Goal: Task Accomplishment & Management: Complete application form

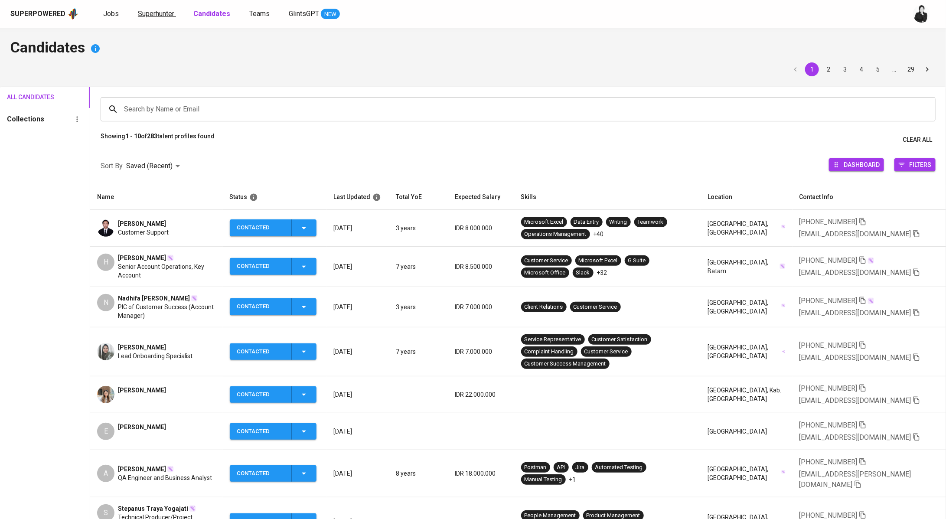
click at [141, 15] on span "Superhunter" at bounding box center [156, 14] width 36 height 8
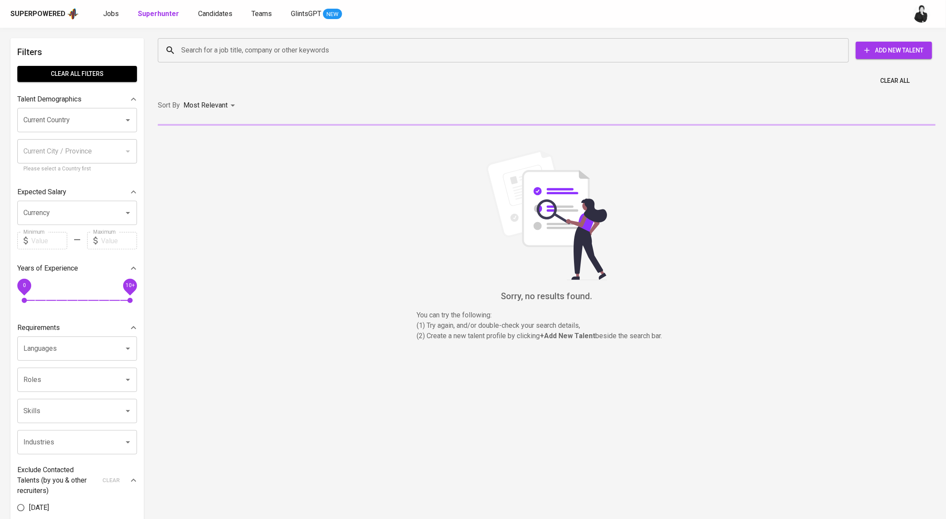
click at [197, 57] on input "Search for a job title, company or other keywords" at bounding box center [505, 50] width 653 height 16
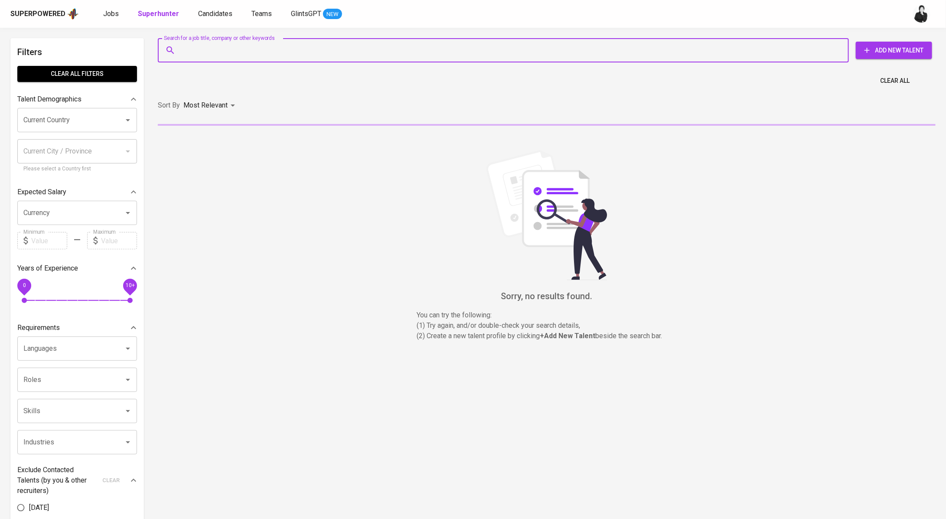
paste input "luluhandayany@gmail.com"
type input "luluhandayany@gmail.com"
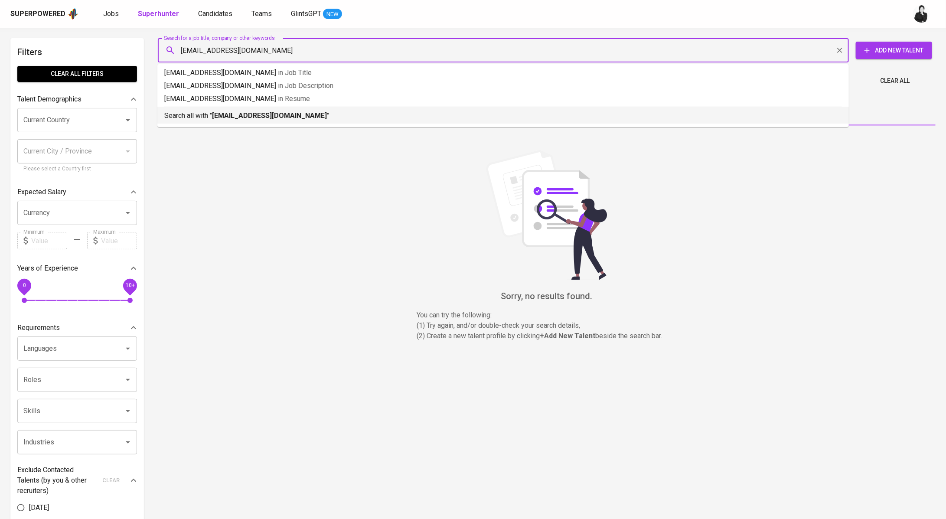
click at [237, 114] on b "luluhandayany@gmail.com" at bounding box center [269, 115] width 115 height 8
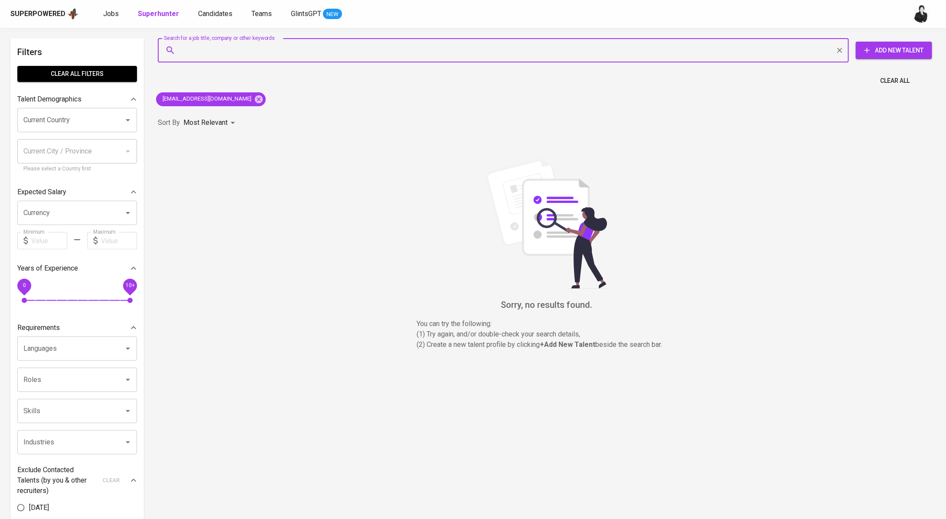
click at [885, 47] on span "Add New Talent" at bounding box center [894, 50] width 62 height 11
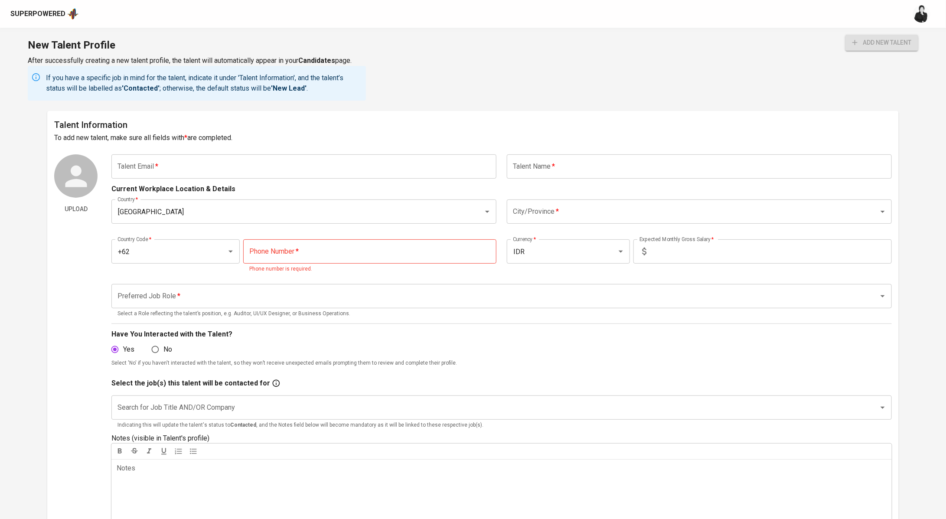
click at [418, 159] on input "text" at bounding box center [303, 166] width 385 height 24
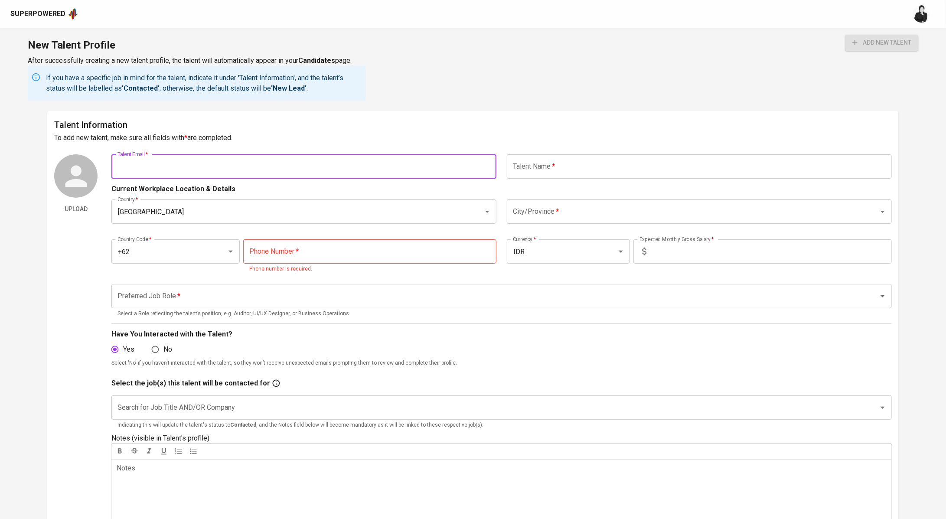
paste input "[EMAIL_ADDRESS][DOMAIN_NAME]"
type input "[EMAIL_ADDRESS][DOMAIN_NAME]"
click at [612, 174] on input "text" at bounding box center [699, 166] width 385 height 24
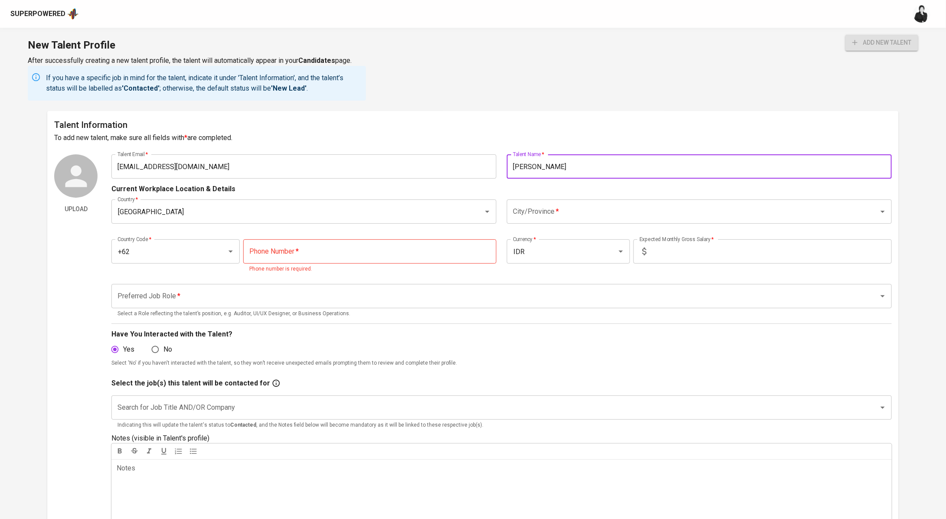
type input "[PERSON_NAME]"
click at [566, 219] on input "City/Province   *" at bounding box center [687, 211] width 353 height 16
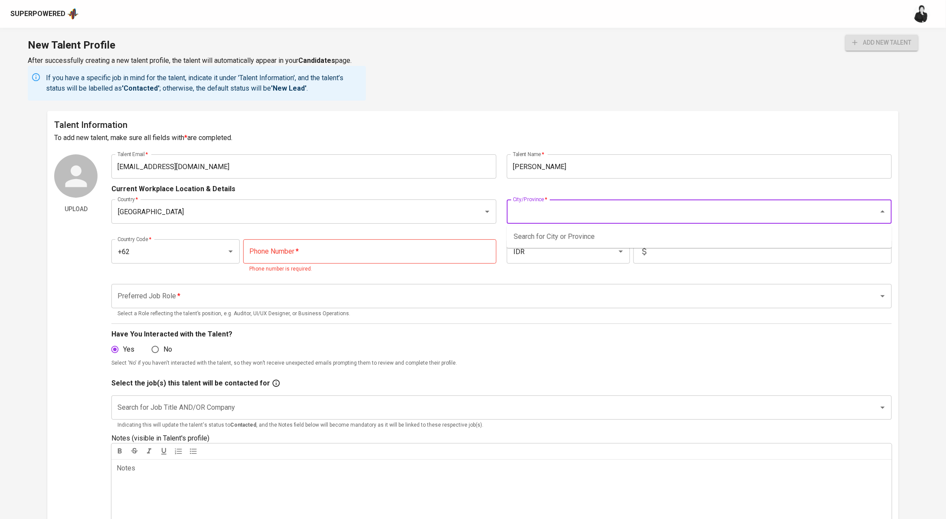
type input "k"
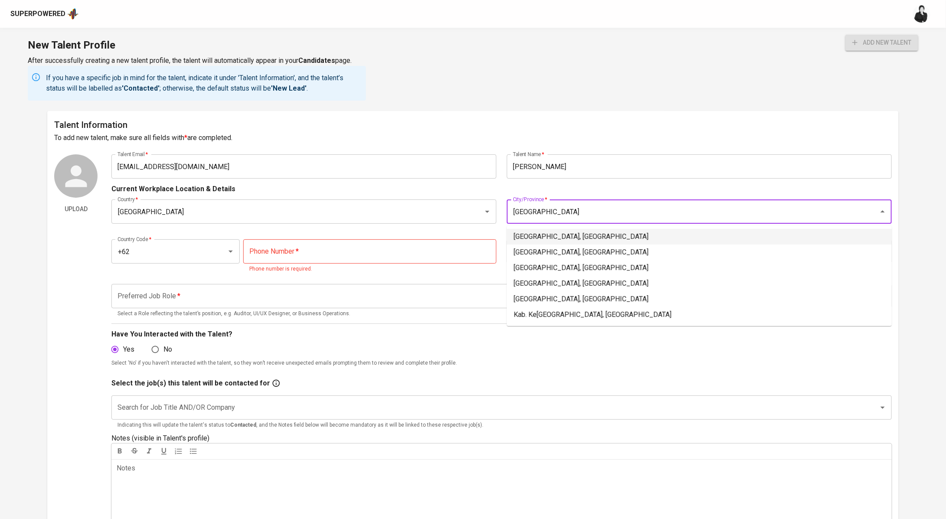
click at [588, 236] on li "Jakarta Selatan, DKI Jakarta" at bounding box center [699, 237] width 385 height 16
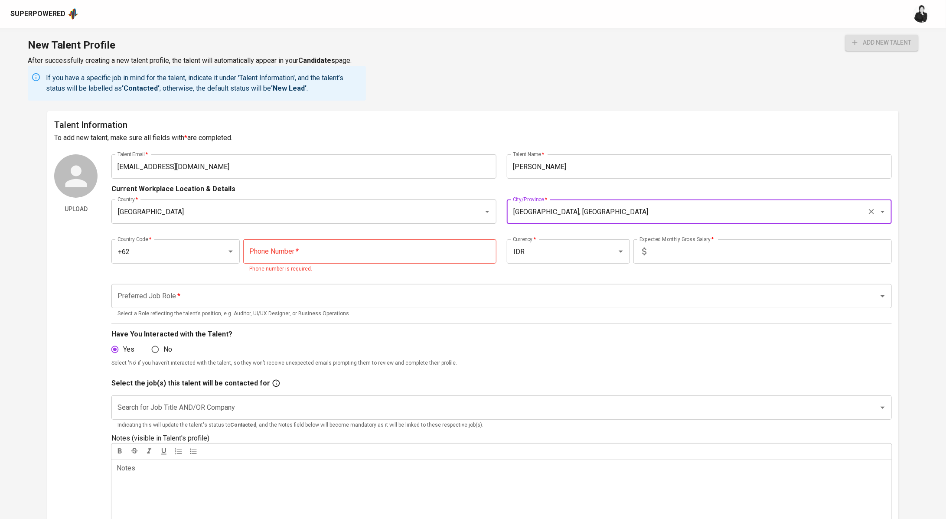
type input "Jakarta Selatan, DKI Jakarta"
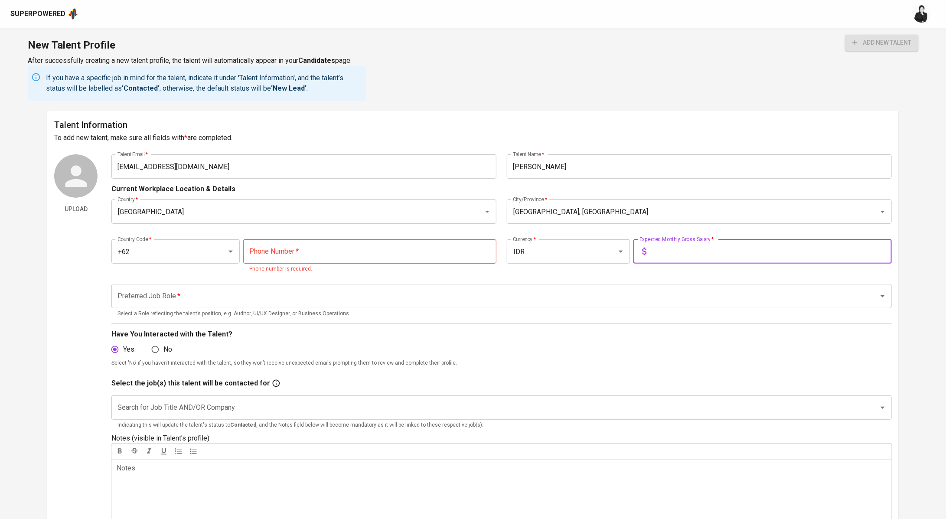
click at [664, 253] on input "text" at bounding box center [771, 251] width 242 height 24
type input "7.000.000"
click at [277, 251] on input "tel" at bounding box center [369, 251] width 253 height 24
paste input "822-9944-4448"
type input "822-9944-4448"
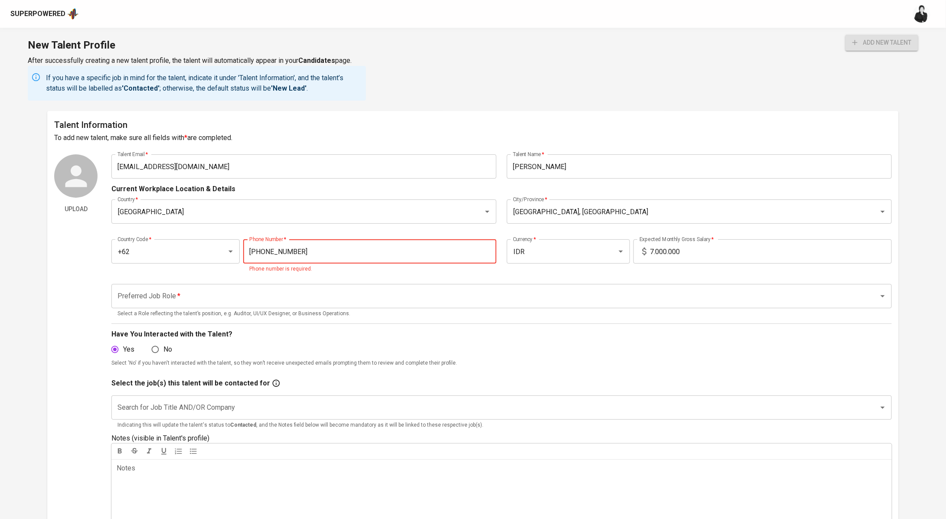
click at [289, 301] on body "Superpowered New Talent Profile After successfully creating a new talent profil…" at bounding box center [473, 471] width 946 height 942
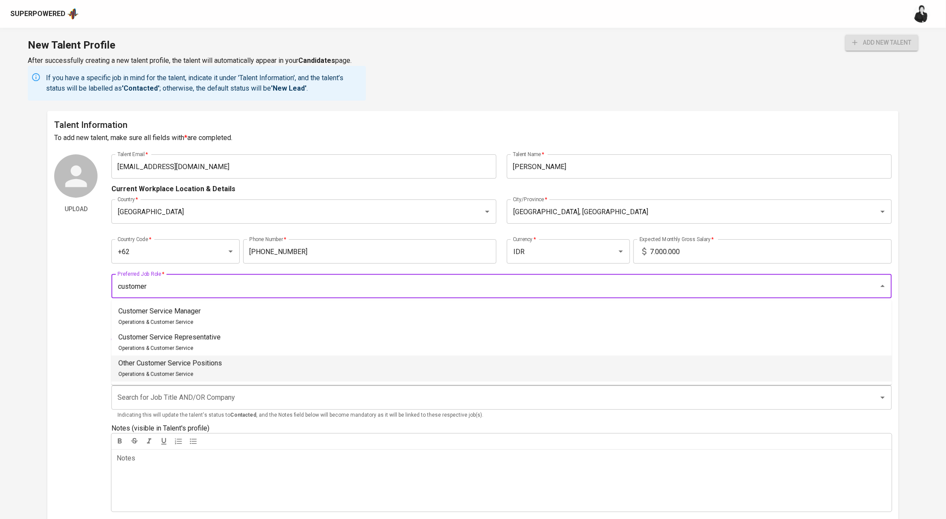
click at [241, 369] on li "Other Customer Service Positions Operations & Customer Service" at bounding box center [501, 369] width 780 height 26
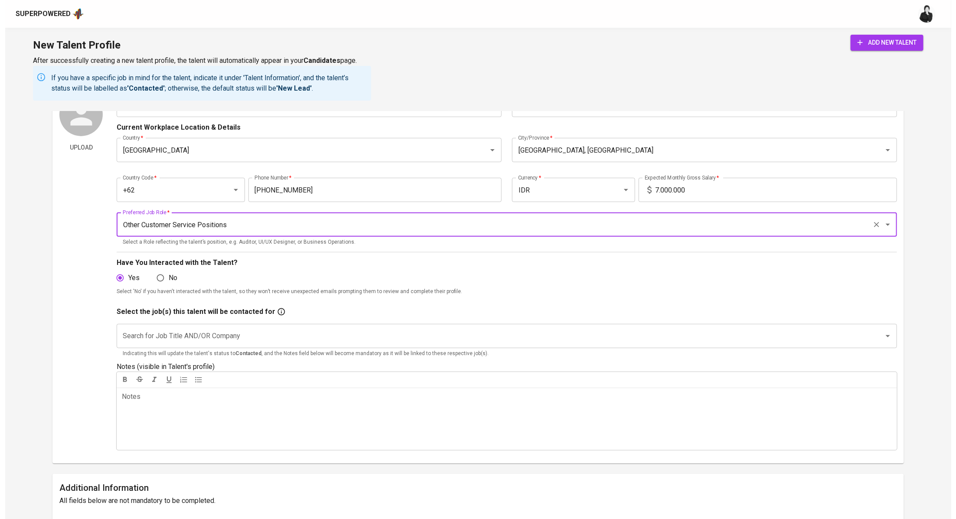
scroll to position [80, 0]
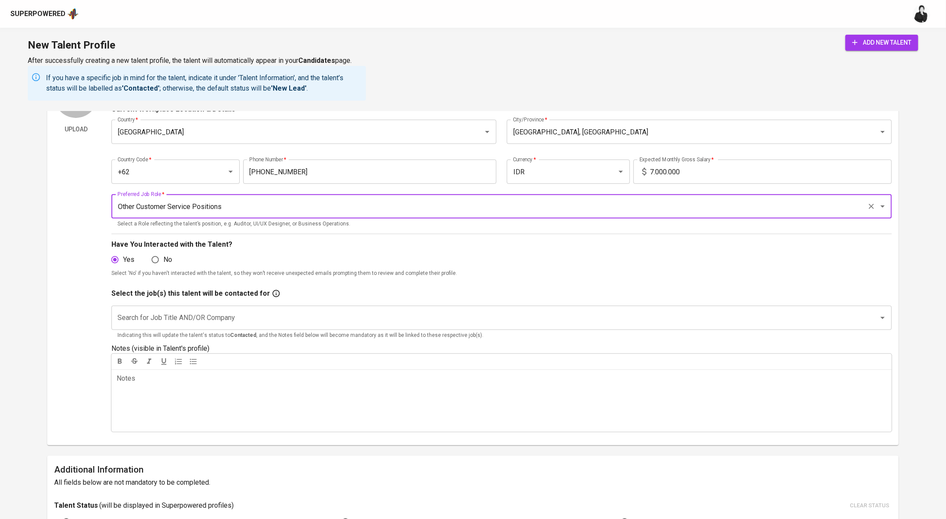
type input "Other Customer Service Positions"
click at [157, 317] on input "Search for Job Title AND/OR Company" at bounding box center [489, 318] width 748 height 16
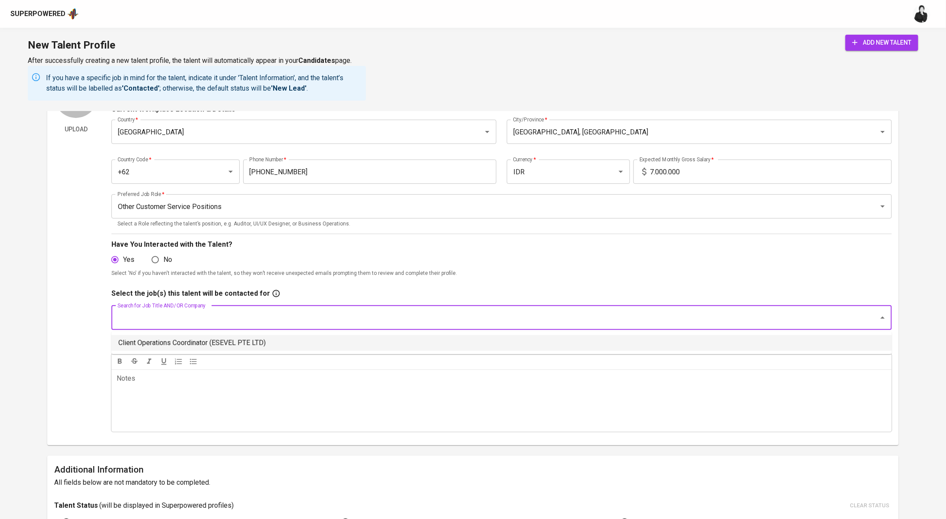
click at [160, 336] on li "Client Operations Coordinator (ESEVEL PTE LTD)" at bounding box center [501, 343] width 780 height 16
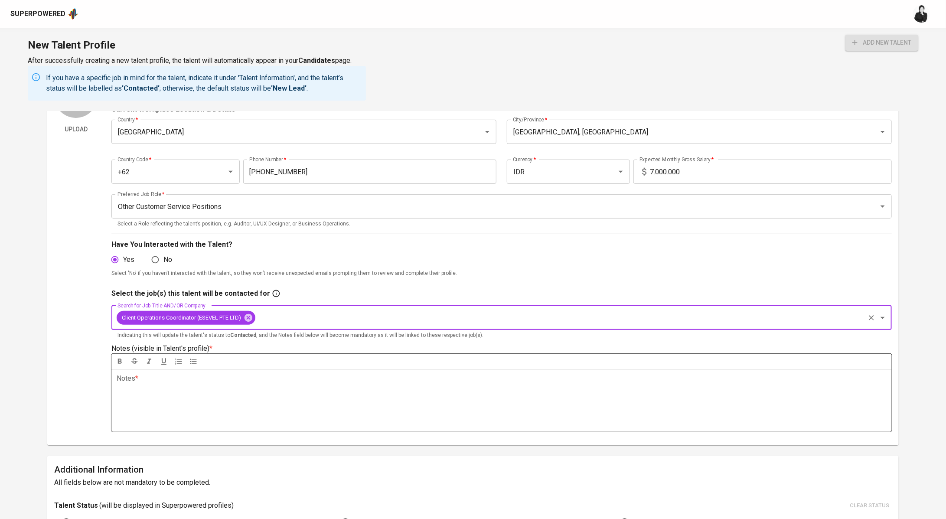
click at [181, 386] on div "Notes * ﻿" at bounding box center [501, 400] width 780 height 62
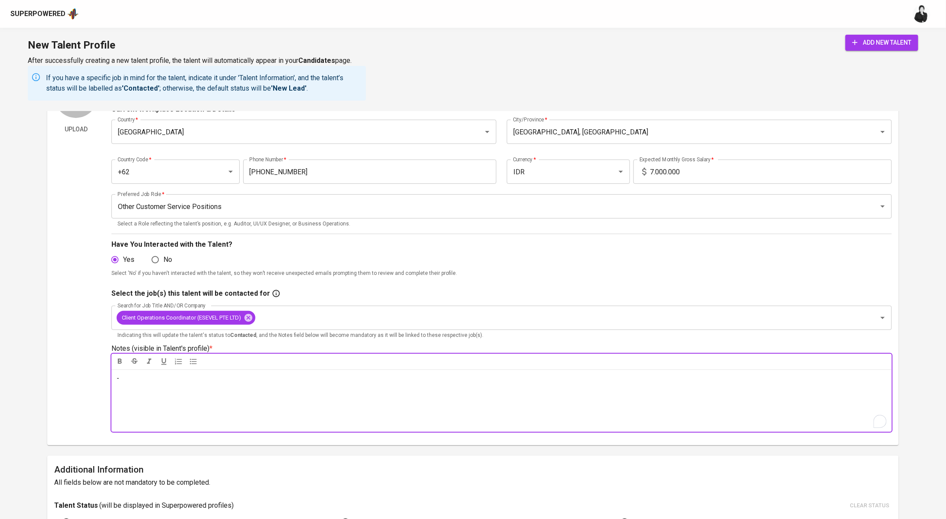
click at [880, 41] on span "add new talent" at bounding box center [881, 42] width 59 height 11
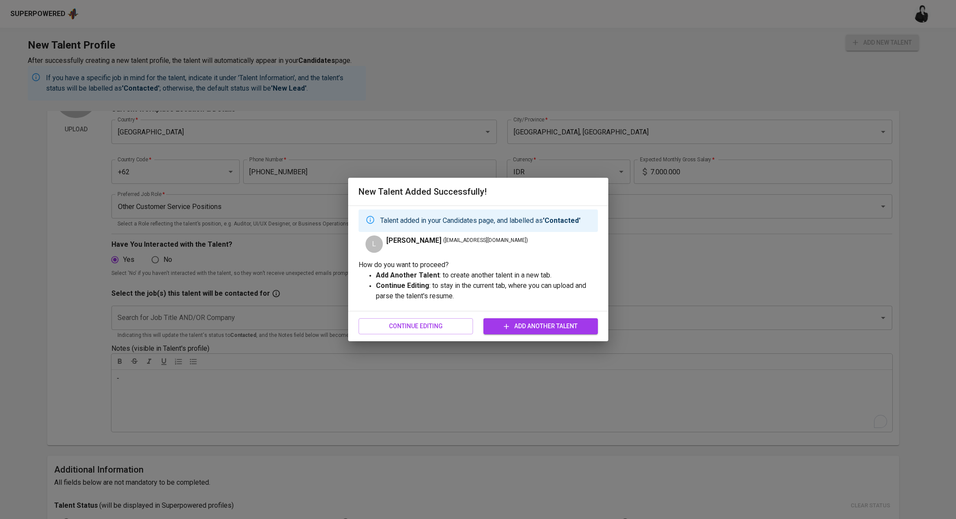
click at [190, 9] on div "New Talent Added Successfully! Talent added in your Candidates page, and labell…" at bounding box center [478, 259] width 956 height 519
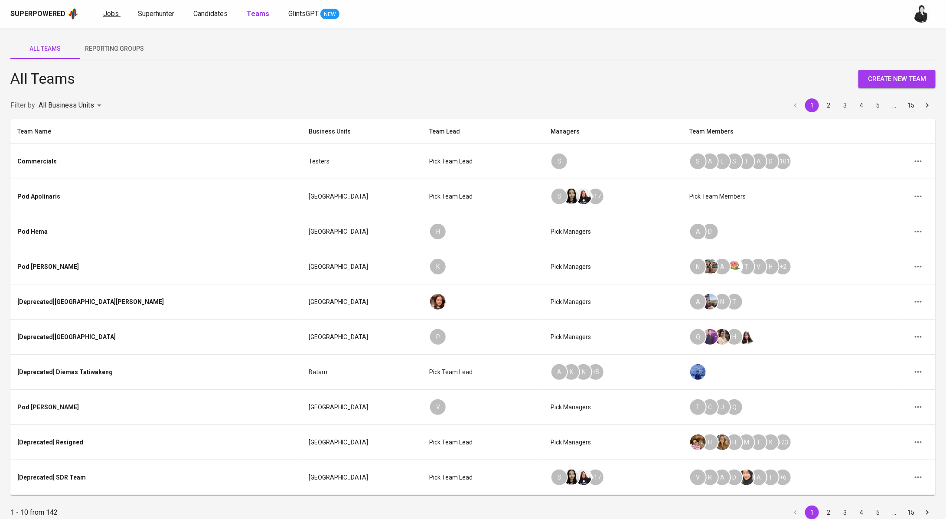
click at [106, 14] on span "Jobs" at bounding box center [111, 14] width 16 height 8
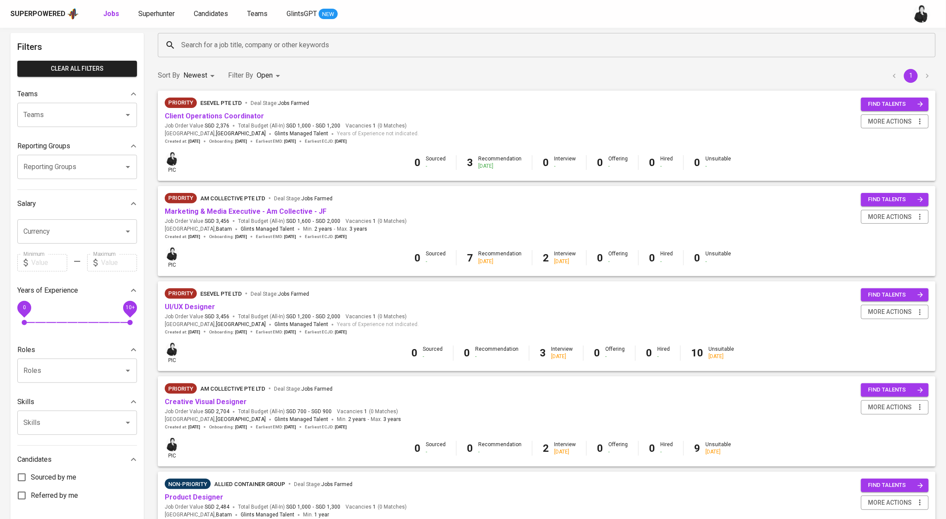
scroll to position [42, 0]
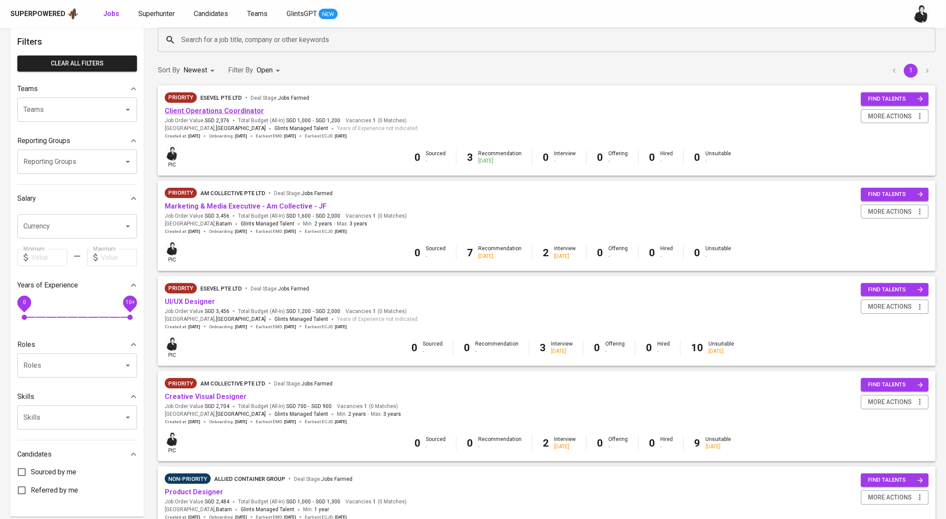
click at [251, 111] on link "Client Operations Coordinator" at bounding box center [214, 111] width 99 height 8
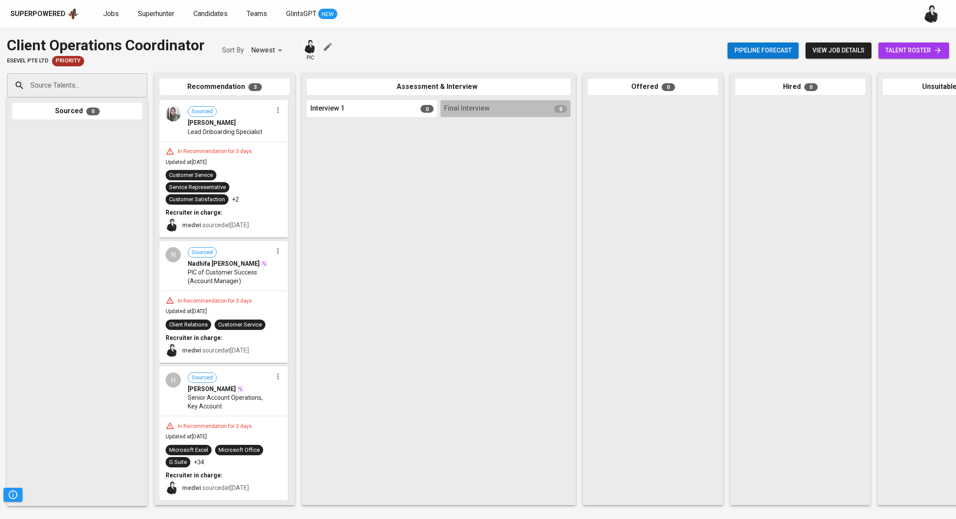
click at [919, 49] on span "talent roster" at bounding box center [913, 50] width 57 height 11
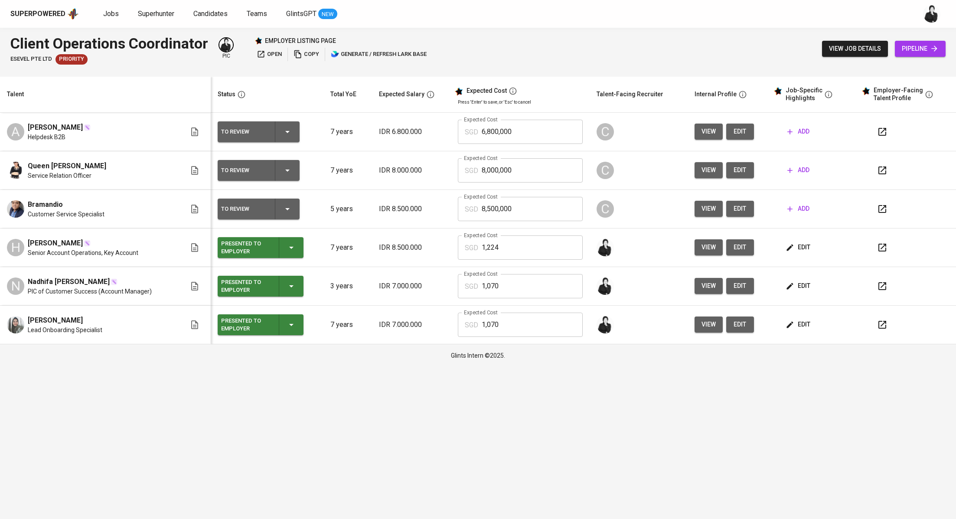
drag, startPoint x: 88, startPoint y: 316, endPoint x: 26, endPoint y: 317, distance: 62.5
click at [26, 317] on div "lisya meylida sari Lead Onboarding Specialist" at bounding box center [96, 324] width 179 height 19
copy span "[PERSON_NAME]"
drag, startPoint x: 98, startPoint y: 280, endPoint x: 17, endPoint y: 283, distance: 80.3
click at [17, 283] on div "N Nadhifa Dama Isnantri PIC of Customer Success (Account Manager)" at bounding box center [96, 286] width 179 height 19
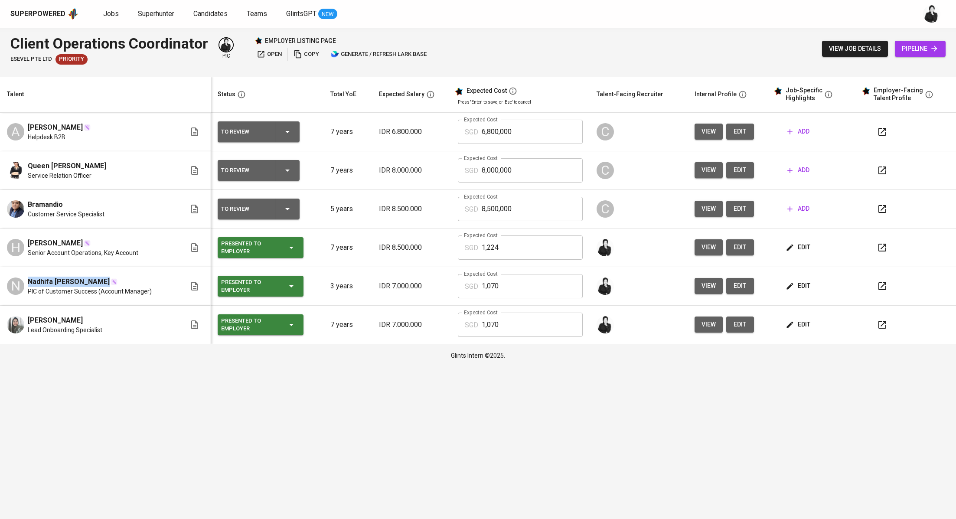
copy span "Nadhifa [PERSON_NAME]"
click at [109, 15] on span "Jobs" at bounding box center [111, 14] width 16 height 8
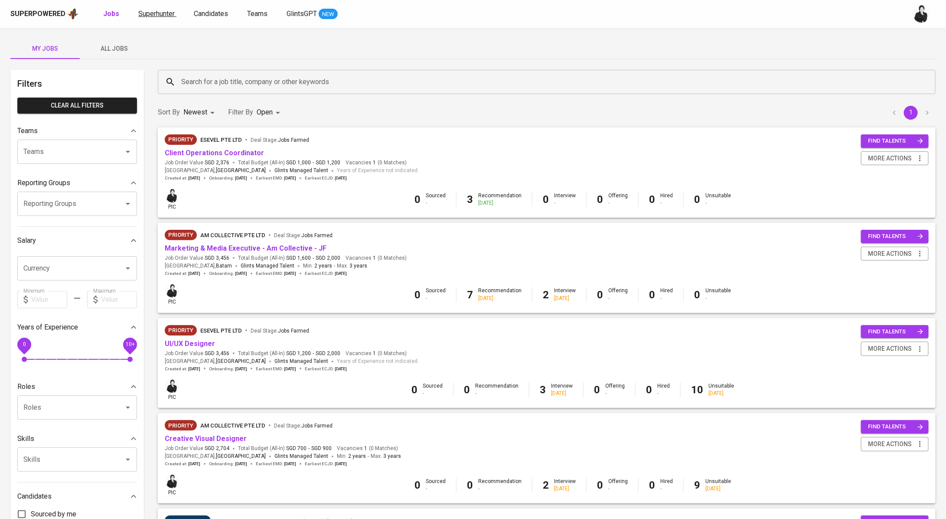
click at [163, 12] on span "Superhunter" at bounding box center [156, 14] width 36 height 8
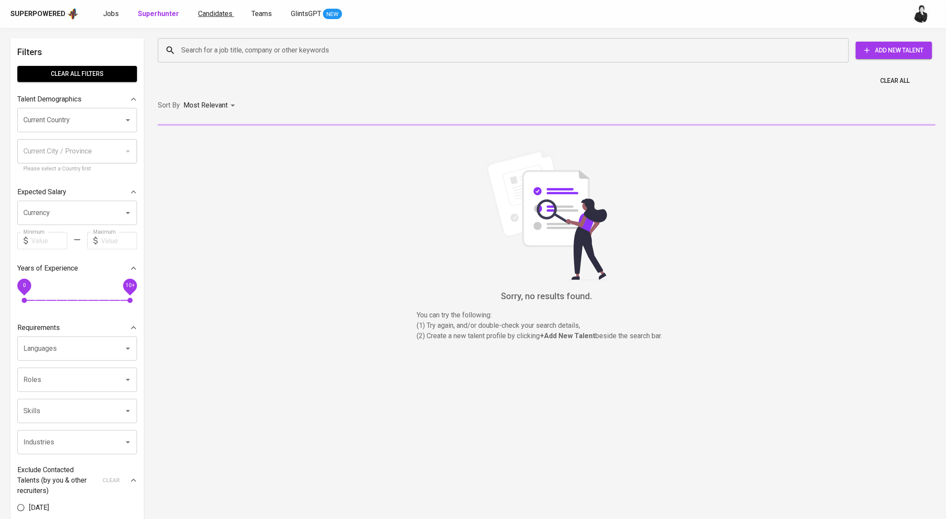
click at [214, 12] on span "Candidates" at bounding box center [215, 14] width 34 height 8
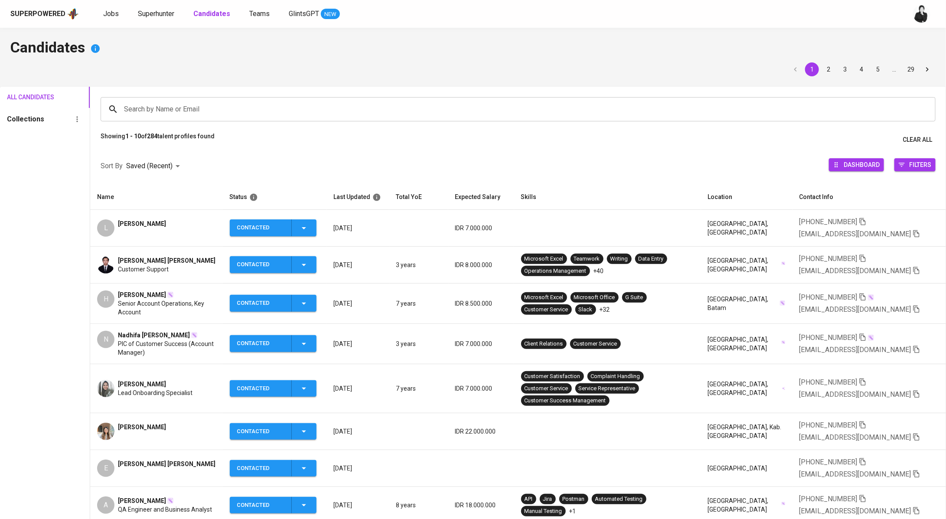
click at [175, 223] on div "L Lulu Handayany" at bounding box center [156, 227] width 118 height 17
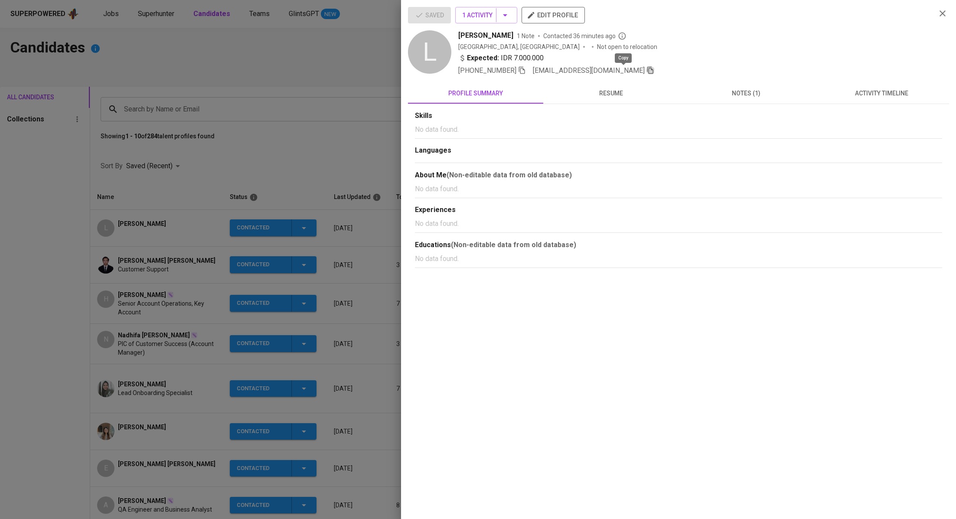
click at [646, 71] on icon "button" at bounding box center [650, 70] width 8 height 8
drag, startPoint x: 276, startPoint y: 76, endPoint x: 179, endPoint y: 36, distance: 105.4
click at [276, 76] on div at bounding box center [478, 259] width 956 height 519
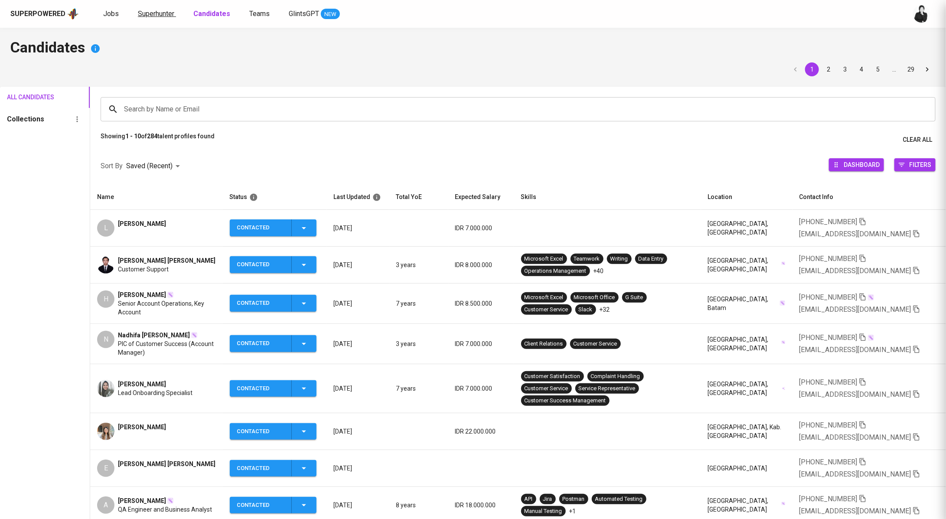
click at [151, 16] on span "Superhunter" at bounding box center [156, 14] width 36 height 8
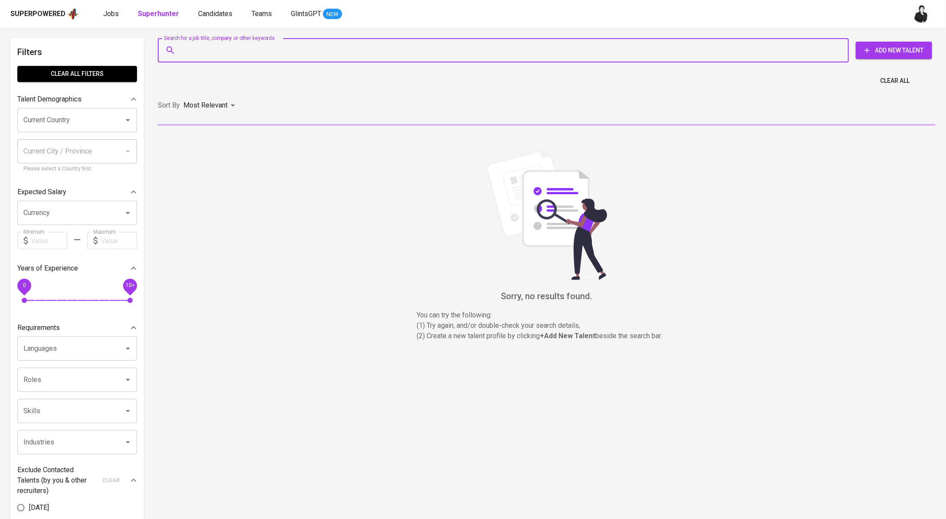
click at [284, 44] on input "Search for a job title, company or other keywords" at bounding box center [505, 50] width 653 height 16
paste input "luluhandayany@gmail.com"
type input "luluhandayany@gmail.com"
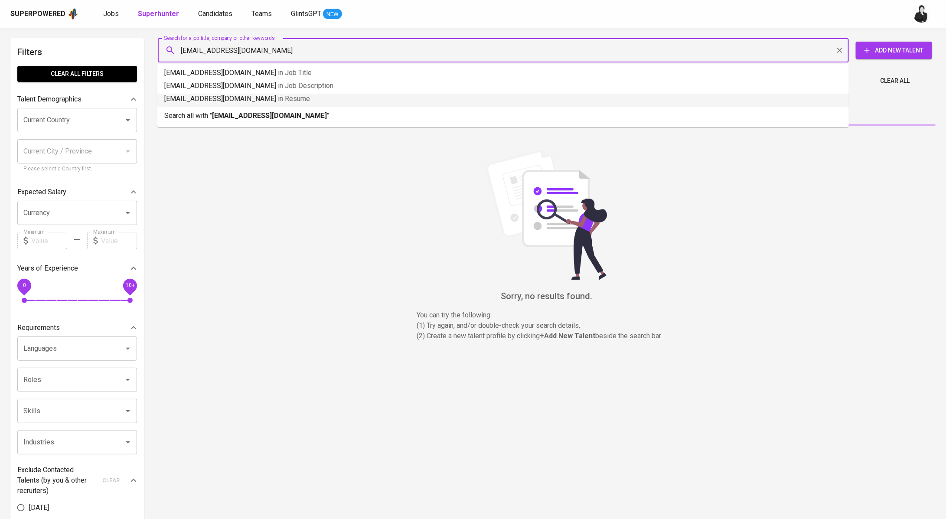
click at [278, 111] on b "luluhandayany@gmail.com" at bounding box center [269, 115] width 115 height 8
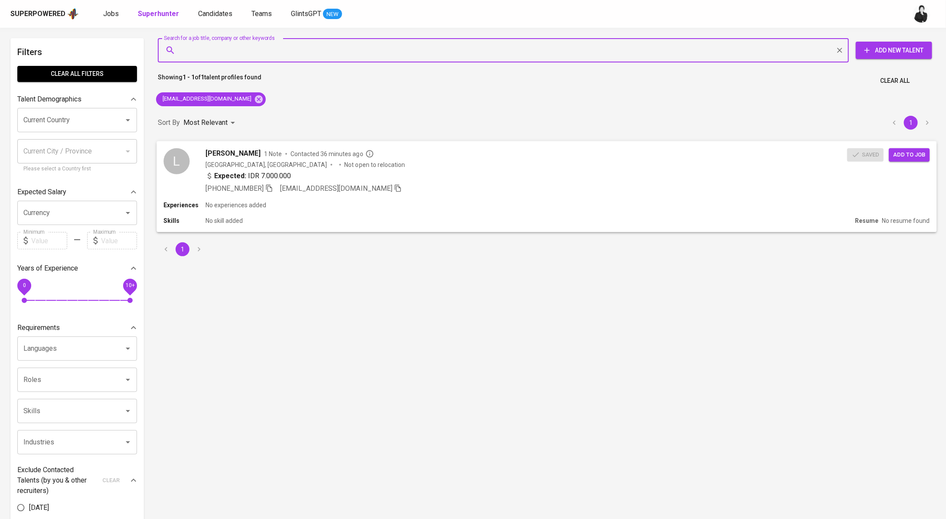
click at [913, 153] on span "Add to job" at bounding box center [909, 155] width 32 height 10
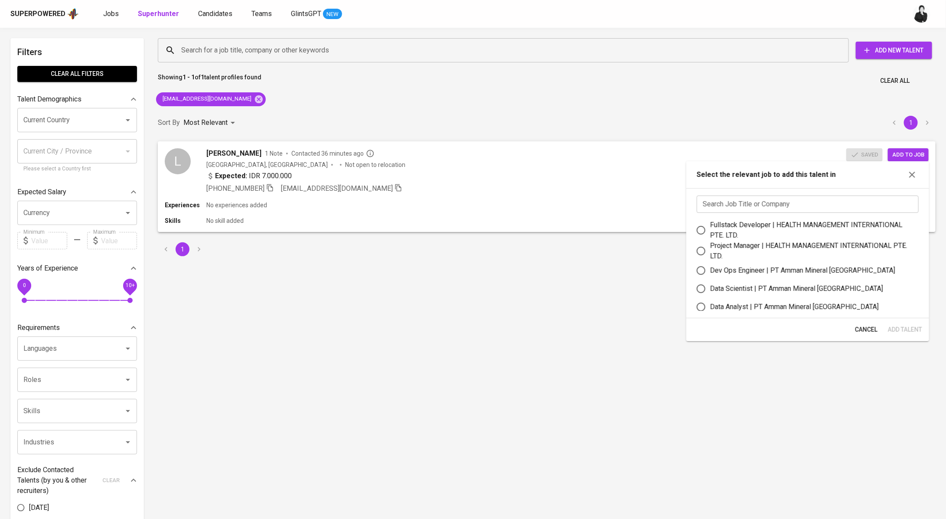
click at [754, 204] on input "text" at bounding box center [808, 204] width 222 height 17
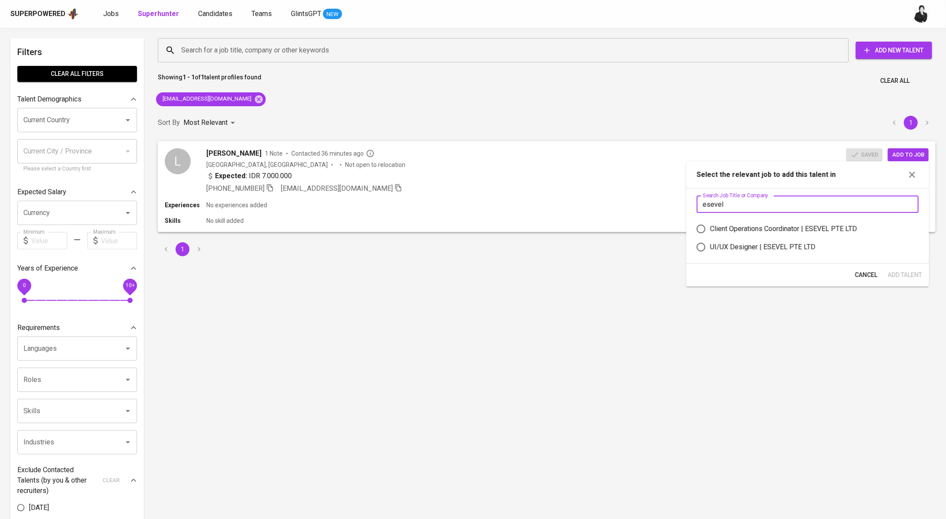
type input "esevel"
click at [785, 230] on div "Client Operations Coordinator | ESEVEL PTE LTD" at bounding box center [783, 229] width 147 height 10
click at [710, 230] on input "Client Operations Coordinator | ESEVEL PTE LTD" at bounding box center [701, 229] width 18 height 18
radio input "true"
click at [909, 277] on span "Add Talent" at bounding box center [905, 275] width 34 height 11
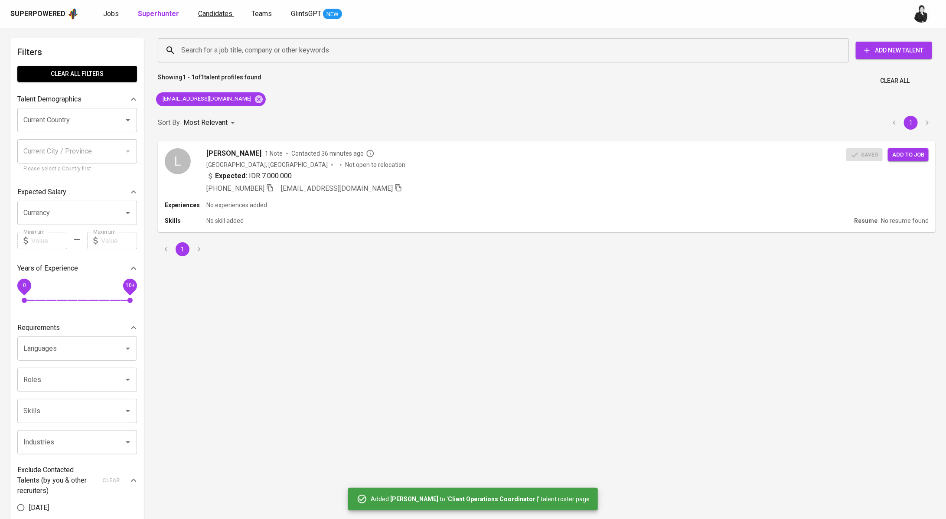
click at [204, 14] on span "Candidates" at bounding box center [215, 14] width 34 height 8
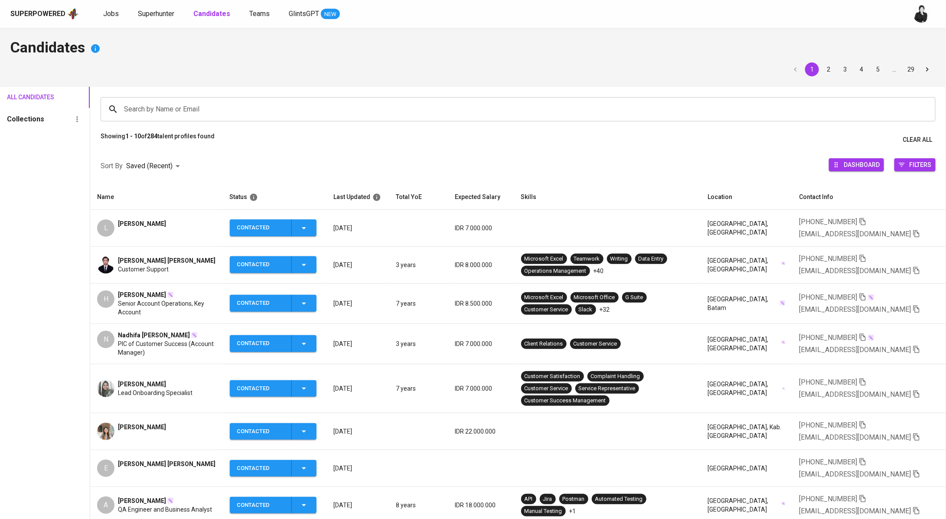
click at [168, 256] on span "Emil Maulana Sinaga" at bounding box center [167, 260] width 98 height 9
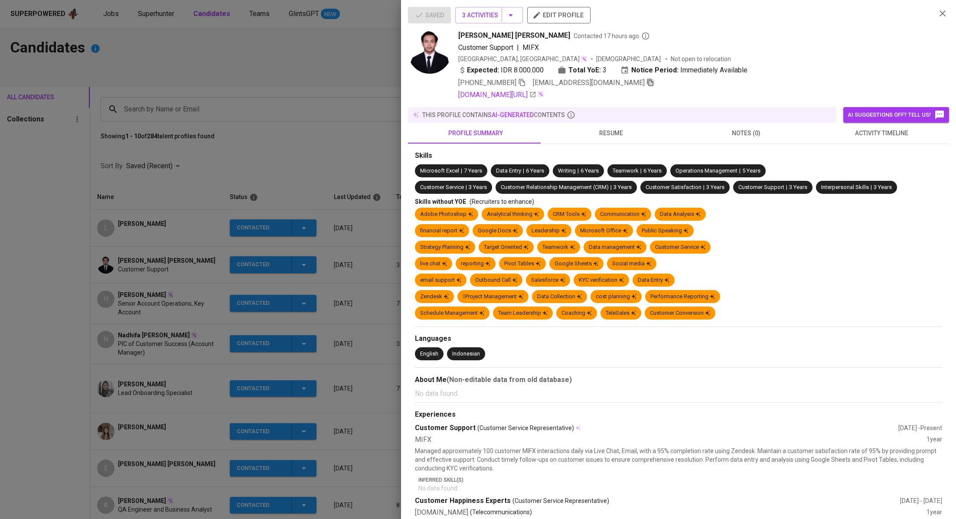
click at [646, 84] on icon "button" at bounding box center [650, 82] width 8 height 8
drag, startPoint x: 312, startPoint y: 82, endPoint x: 190, endPoint y: 23, distance: 135.2
click at [311, 82] on div at bounding box center [478, 259] width 956 height 519
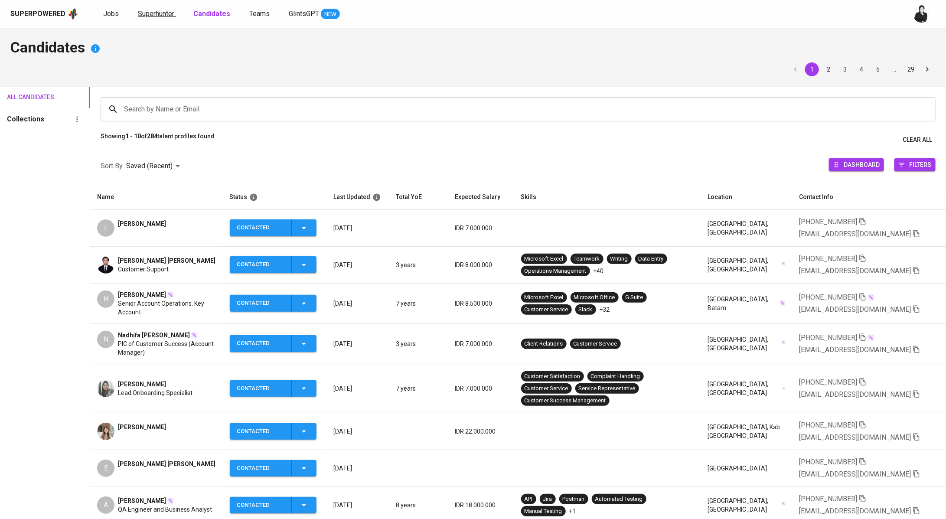
click at [154, 18] on link "Superhunter" at bounding box center [157, 14] width 38 height 11
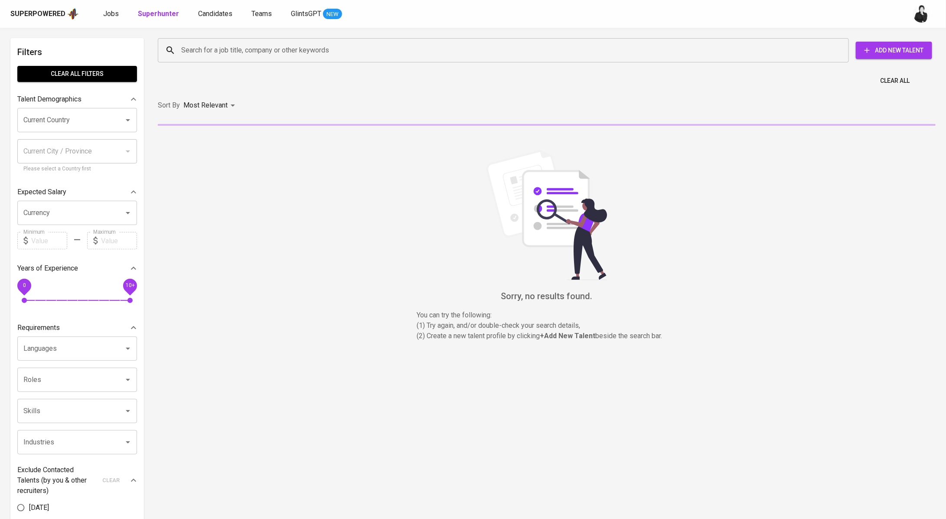
click at [241, 56] on input "Search for a job title, company or other keywords" at bounding box center [505, 50] width 653 height 16
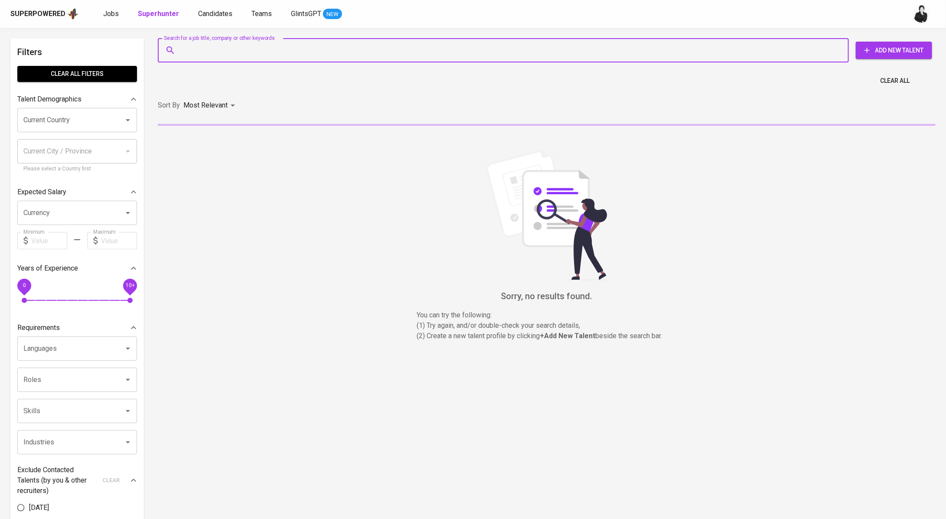
paste input "emilmaulanasinaga@gmail.com"
type input "emilmaulanasinaga@gmail.com"
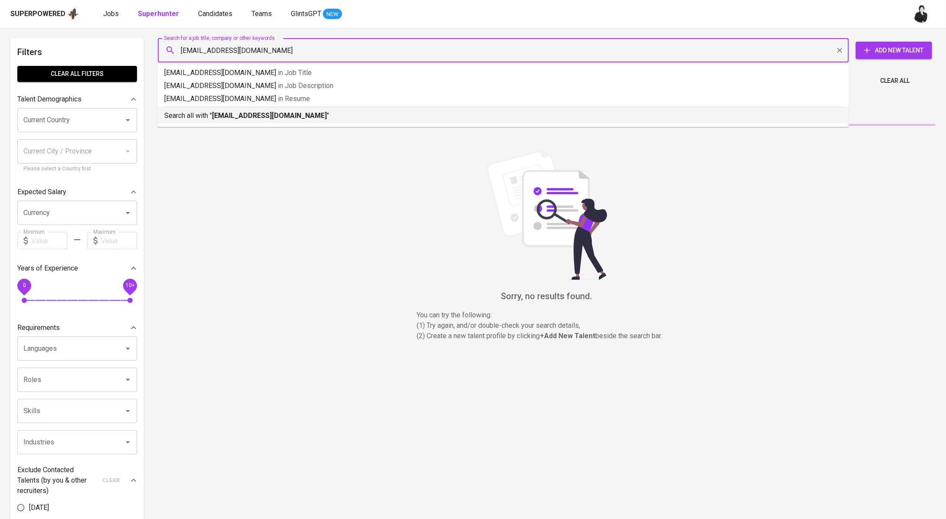
click at [304, 118] on b "emilmaulanasinaga@gmail.com" at bounding box center [269, 115] width 115 height 8
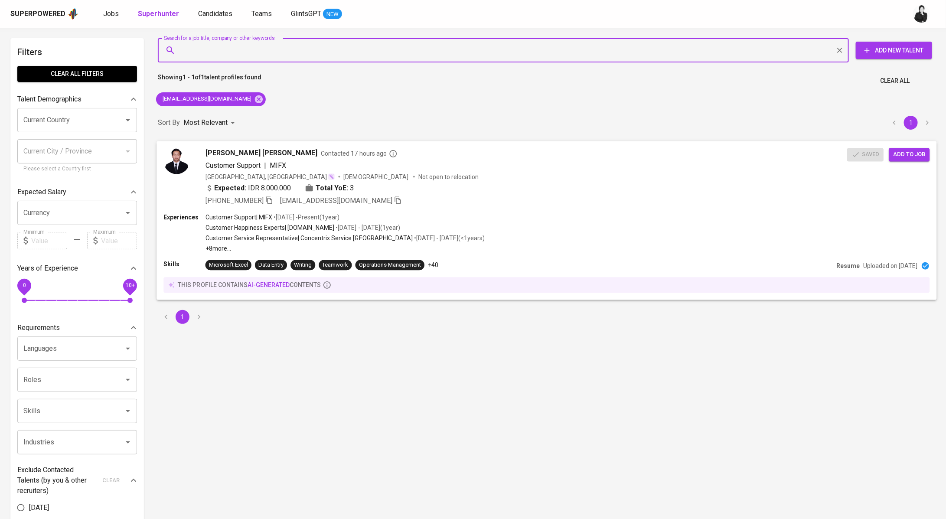
click at [927, 153] on button "Add to job" at bounding box center [909, 154] width 41 height 13
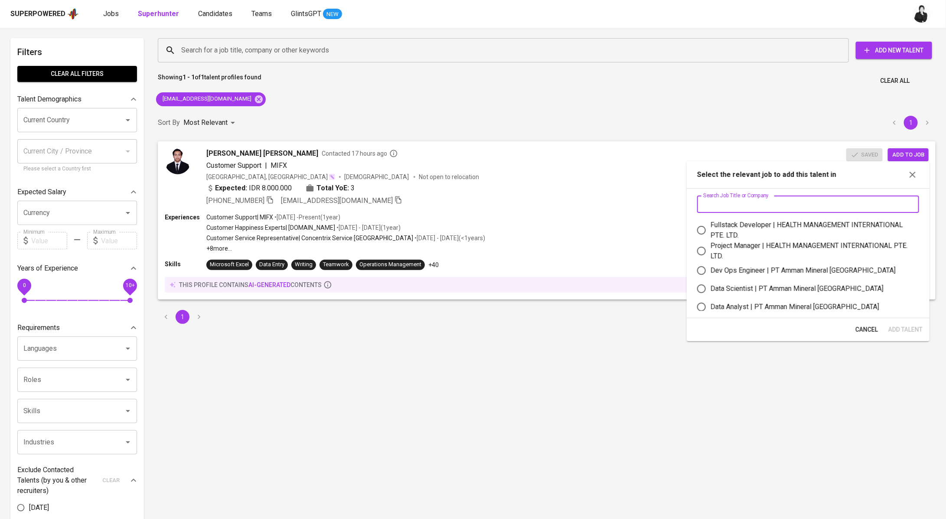
click at [820, 212] on input "text" at bounding box center [808, 204] width 222 height 17
paste input "emilmaulanasinaga@gmail.com"
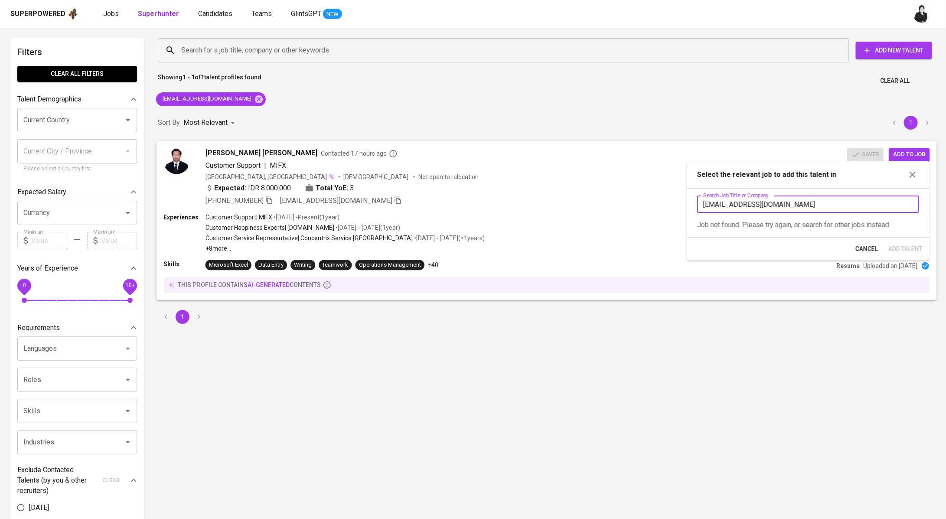
drag, startPoint x: 841, startPoint y: 200, endPoint x: 679, endPoint y: 196, distance: 161.3
click at [679, 196] on body "Superpowered Jobs Superhunter Candidates Teams GlintsGPT NEW Filters Clear All …" at bounding box center [473, 393] width 946 height 786
type input "e"
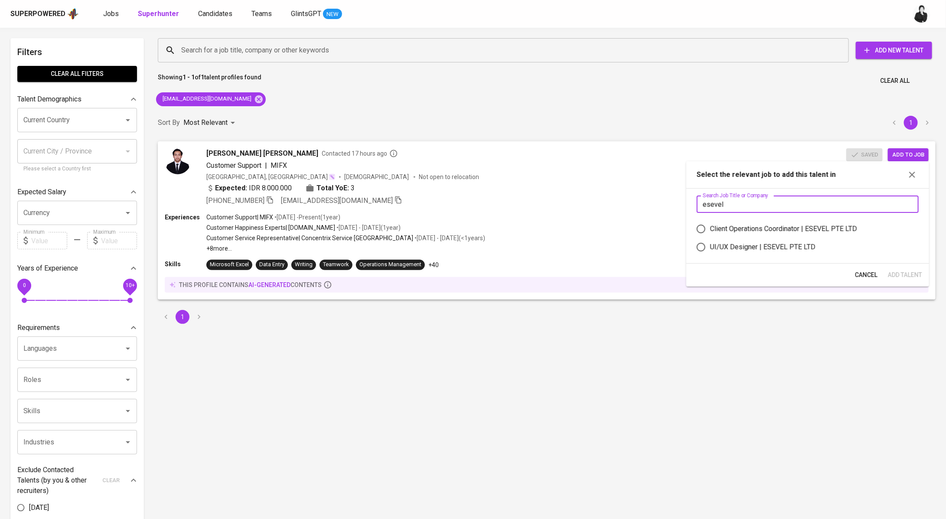
type input "esevel"
click at [857, 227] on div "Client Operations Coordinator | ESEVEL PTE LTD" at bounding box center [783, 229] width 147 height 10
click at [710, 227] on input "Client Operations Coordinator | ESEVEL PTE LTD" at bounding box center [701, 229] width 18 height 18
radio input "true"
drag, startPoint x: 907, startPoint y: 275, endPoint x: 794, endPoint y: 208, distance: 130.9
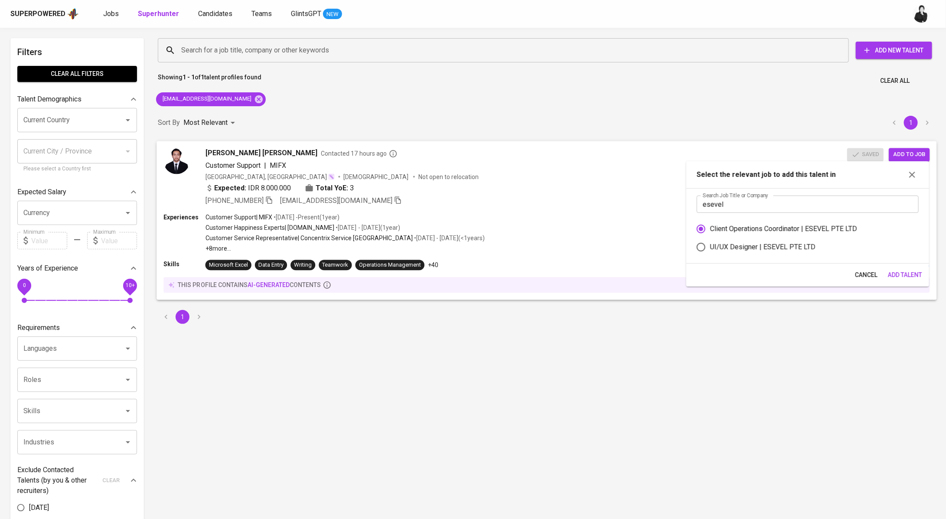
click at [907, 275] on span "Add Talent" at bounding box center [905, 275] width 34 height 11
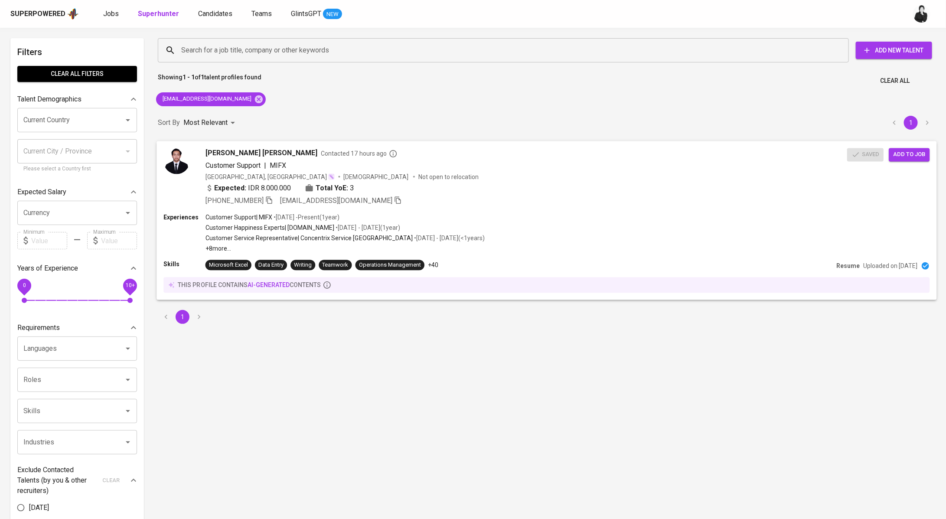
click at [920, 151] on span "Add to job" at bounding box center [909, 155] width 32 height 10
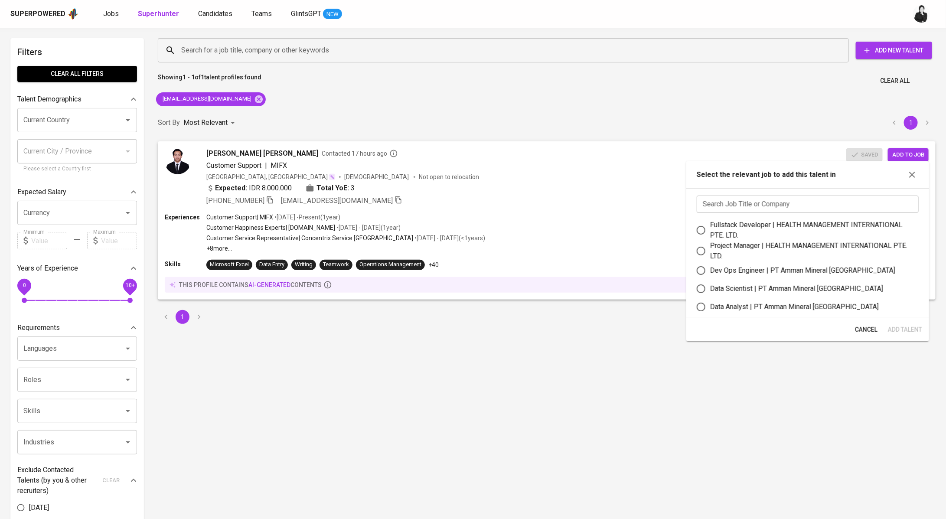
click at [768, 202] on input "text" at bounding box center [808, 204] width 222 height 17
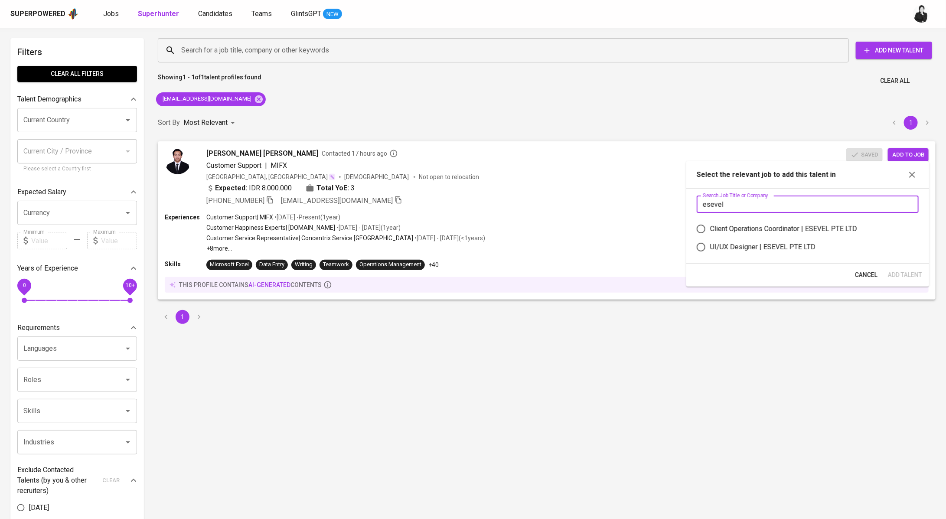
type input "esevel"
drag, startPoint x: 773, startPoint y: 228, endPoint x: 833, endPoint y: 247, distance: 62.7
click at [773, 228] on div "Client Operations Coordinator | ESEVEL PTE LTD" at bounding box center [783, 229] width 147 height 10
click at [710, 228] on input "Client Operations Coordinator | ESEVEL PTE LTD" at bounding box center [701, 229] width 18 height 18
radio input "true"
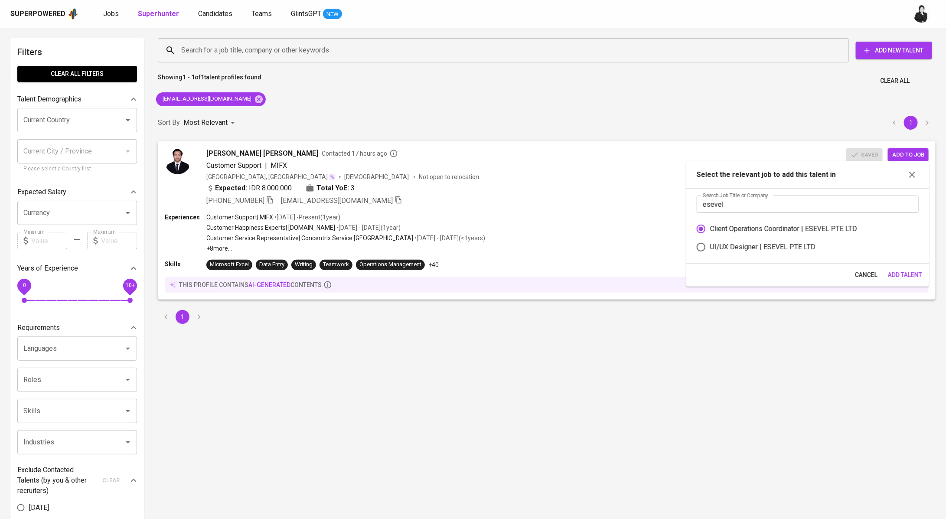
click at [894, 271] on span "Add Talent" at bounding box center [905, 275] width 34 height 11
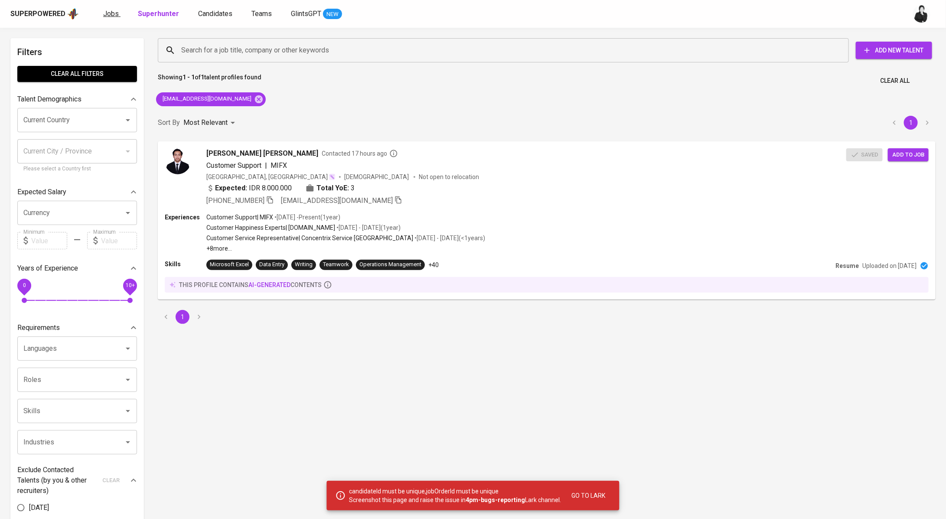
click at [108, 17] on span "Jobs" at bounding box center [111, 14] width 16 height 8
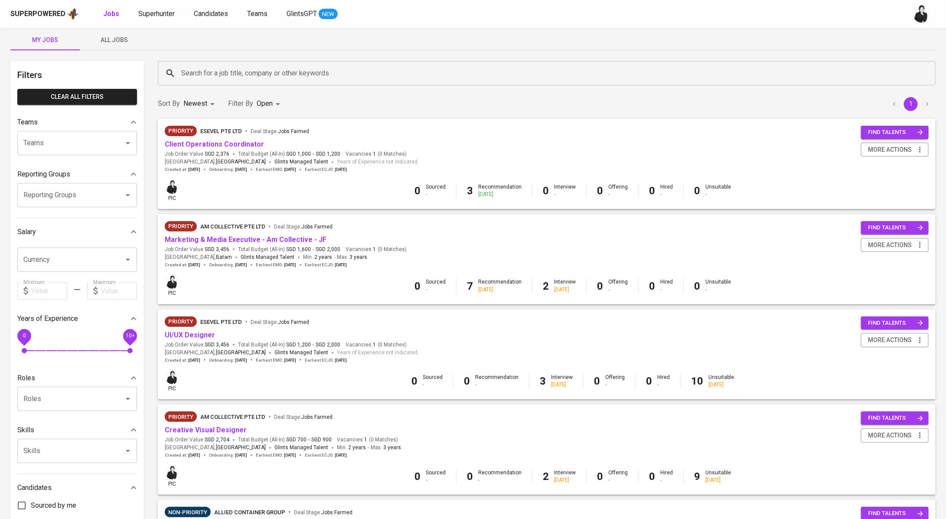
scroll to position [20, 0]
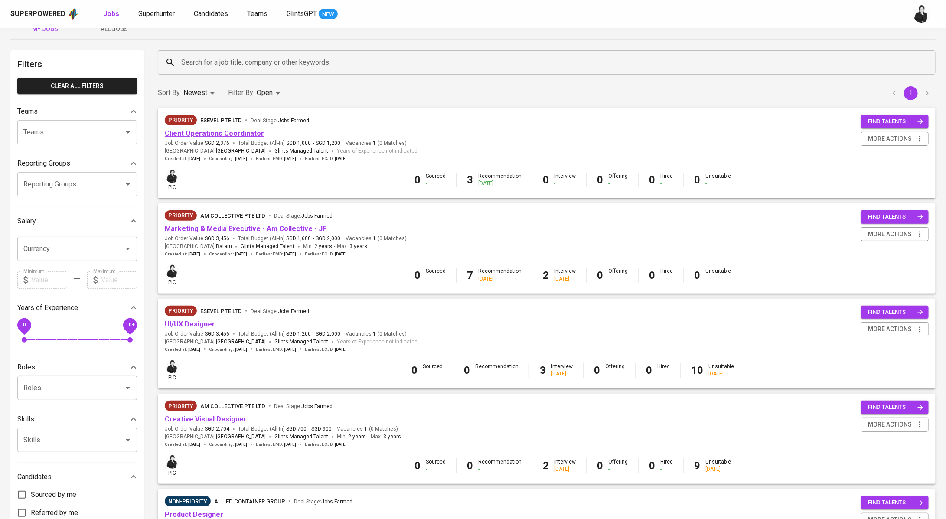
click at [247, 131] on link "Client Operations Coordinator" at bounding box center [214, 133] width 99 height 8
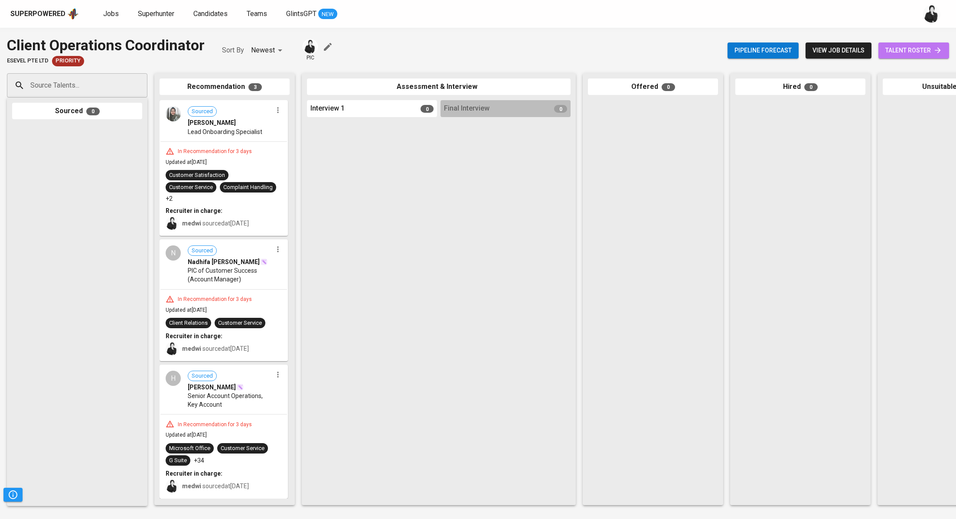
click at [907, 53] on span "talent roster" at bounding box center [913, 50] width 57 height 11
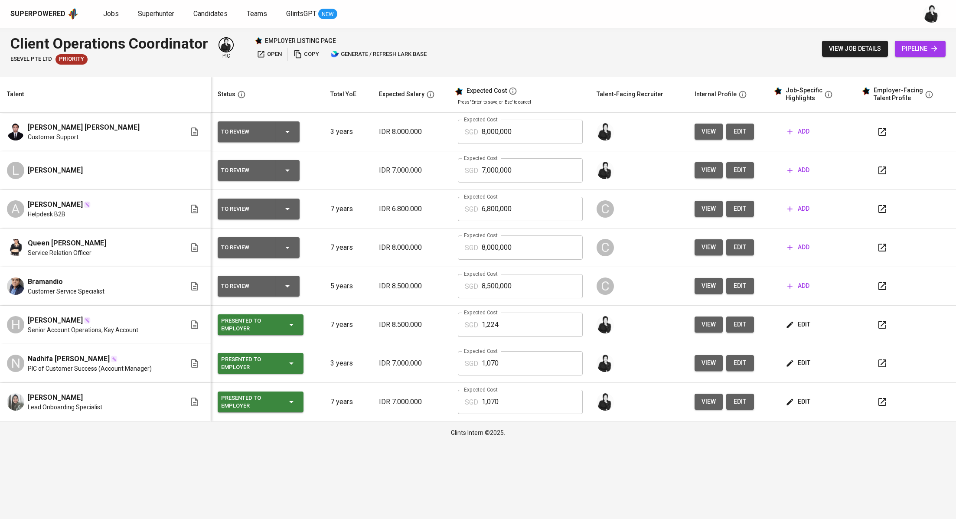
click at [297, 328] on div "Presented to Employer" at bounding box center [260, 324] width 79 height 21
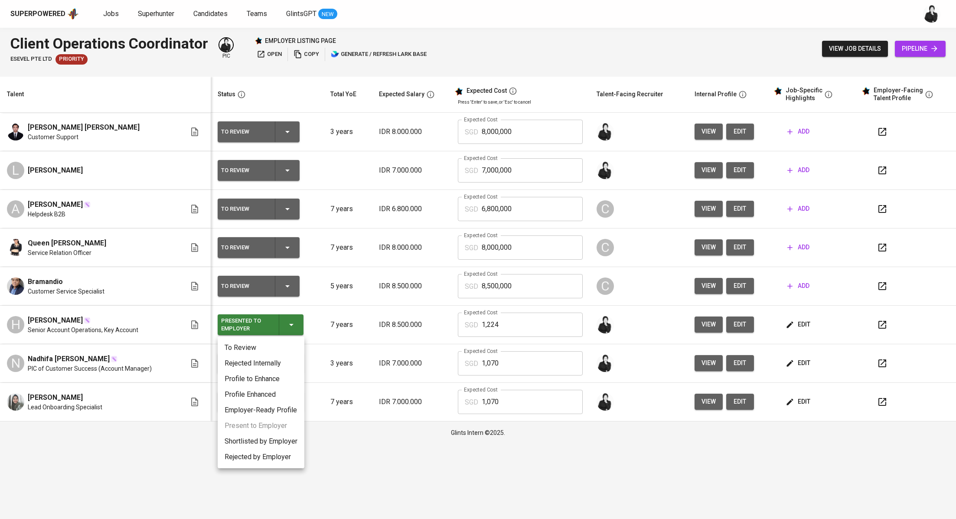
click at [281, 363] on li "Rejected Internally" at bounding box center [261, 364] width 87 height 16
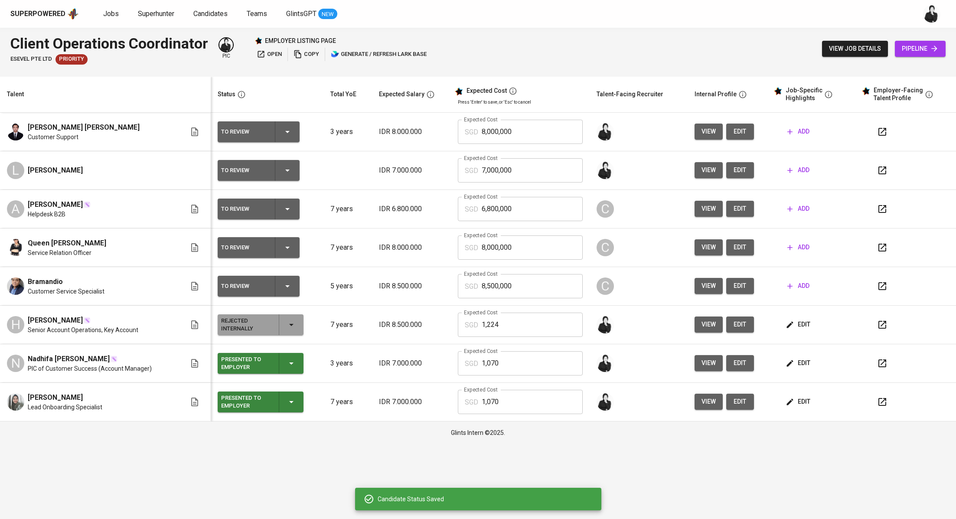
click at [290, 362] on icon "button" at bounding box center [291, 363] width 4 height 2
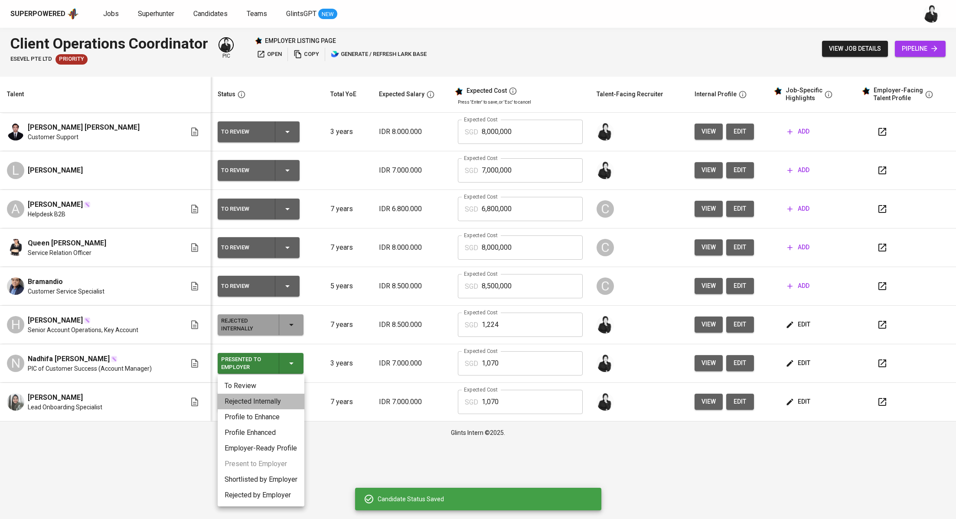
click at [265, 402] on li "Rejected Internally" at bounding box center [261, 402] width 87 height 16
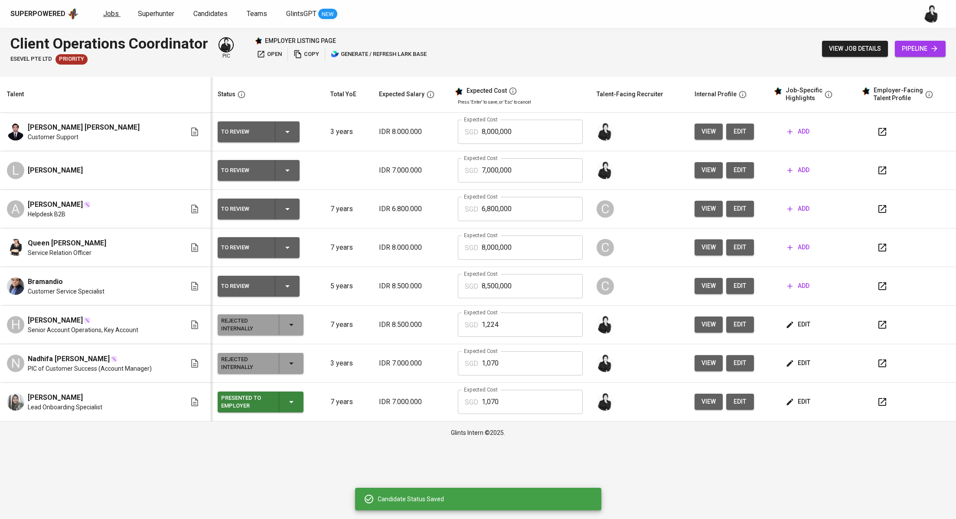
click at [105, 10] on span "Jobs" at bounding box center [111, 14] width 16 height 8
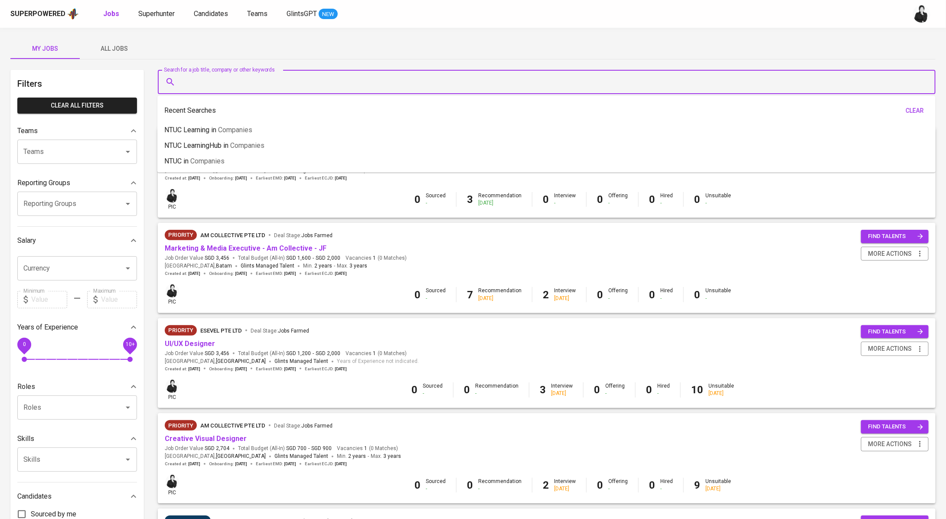
click at [242, 75] on input "Search for a job title, company or other keywords" at bounding box center [549, 82] width 740 height 16
paste input "novasugiantara325@gmail.com"
type input "novasugiantara325@gmail.com"
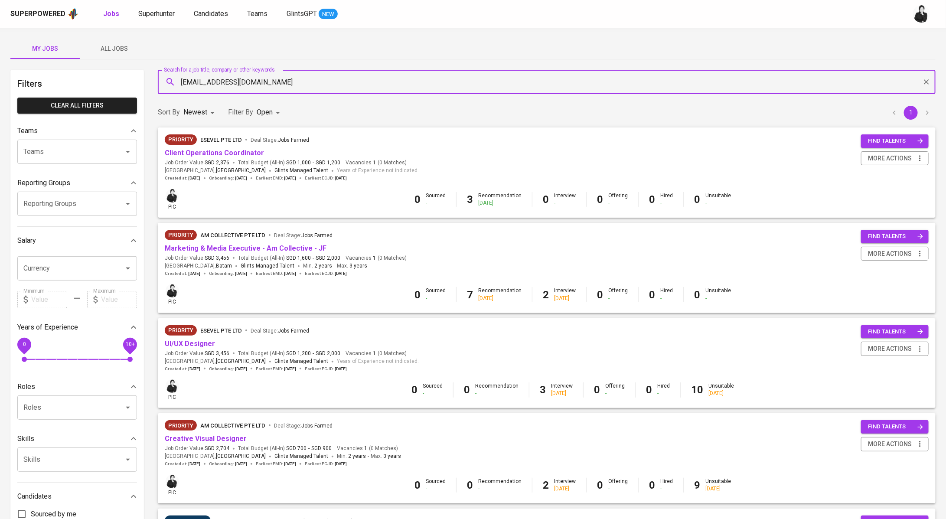
click at [314, 91] on div "novasugiantara325@gmail.com Search for a job title, company or other keywords" at bounding box center [547, 82] width 778 height 24
drag, startPoint x: 313, startPoint y: 85, endPoint x: 177, endPoint y: 80, distance: 135.8
click at [177, 80] on div "novasugiantara325@gmail.com Search for a job title, company or other keywords" at bounding box center [547, 82] width 778 height 24
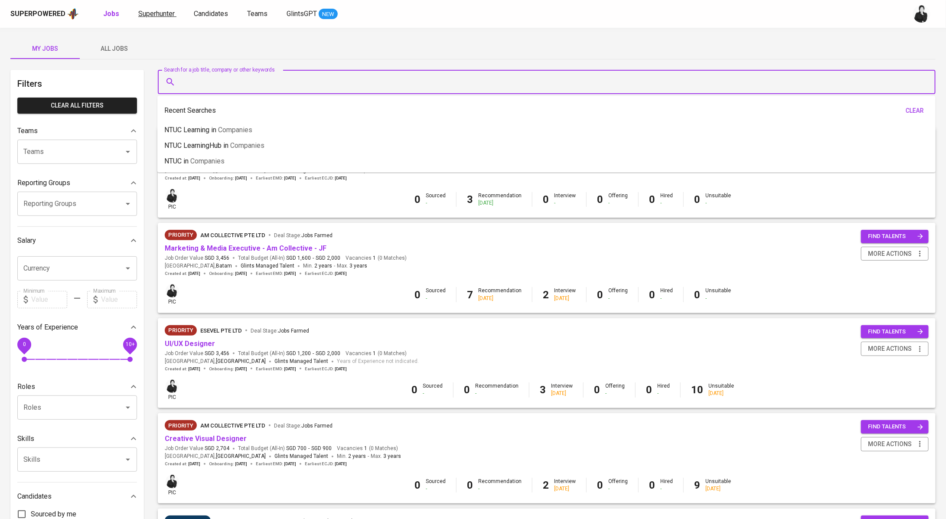
click at [170, 14] on span "Superhunter" at bounding box center [156, 14] width 36 height 8
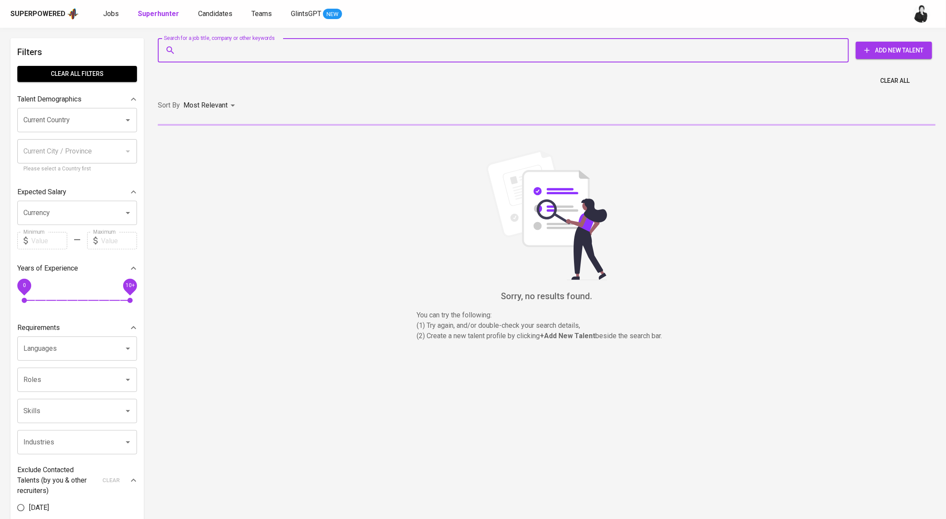
click at [277, 52] on input "Search for a job title, company or other keywords" at bounding box center [505, 50] width 653 height 16
paste input "novasugiantara325@gmail.com"
type input "novasugiantara325@gmail.com"
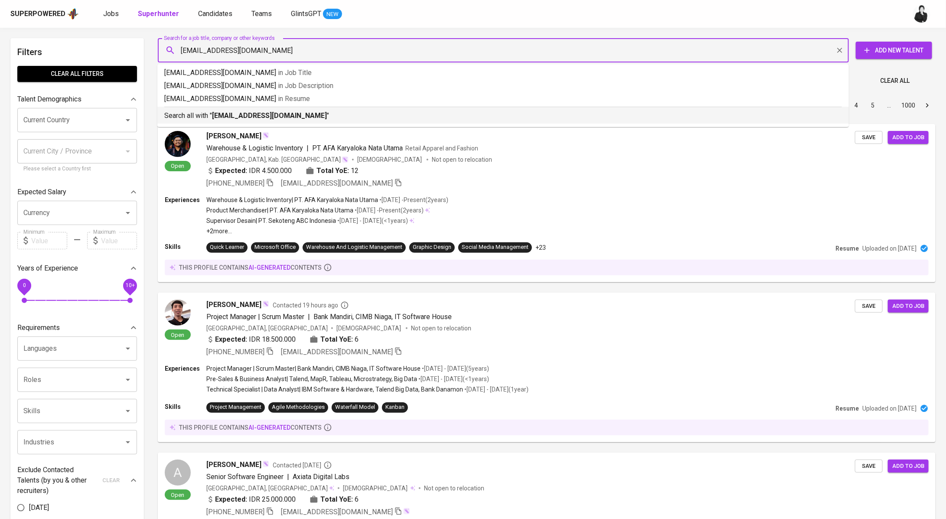
click at [278, 122] on li "Search all with " novasugiantara325@gmail.com "" at bounding box center [503, 115] width 692 height 17
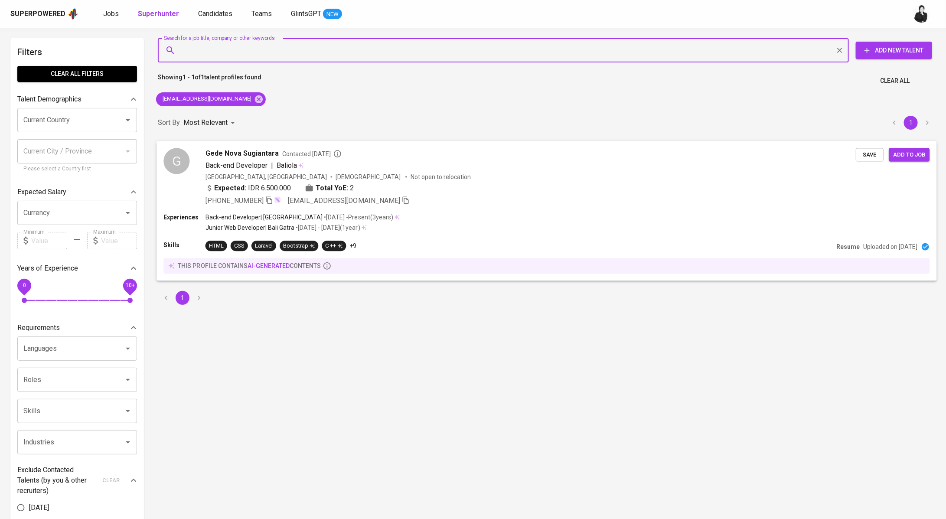
click at [277, 152] on div "Gede Nova Sugiantara Contacted 2 months ago" at bounding box center [531, 153] width 650 height 10
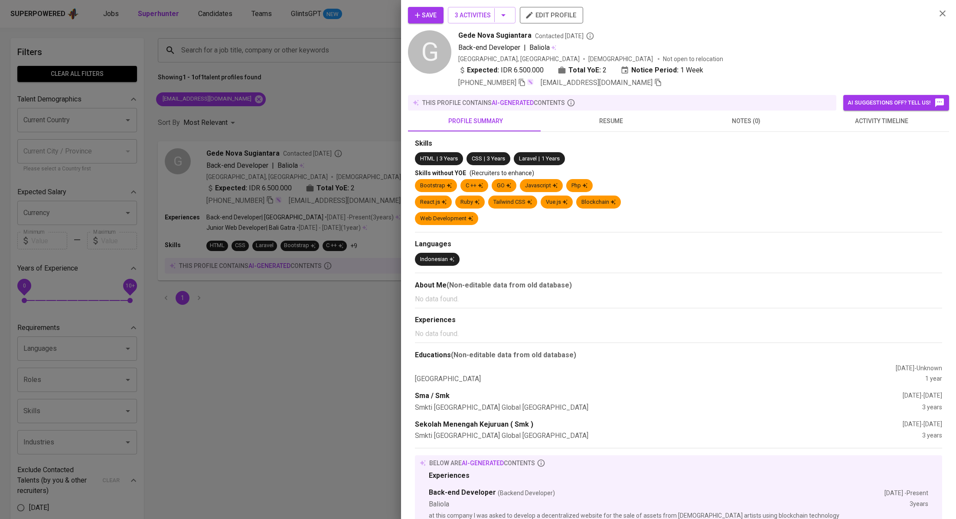
click at [877, 127] on button "activity timeline" at bounding box center [881, 121] width 135 height 21
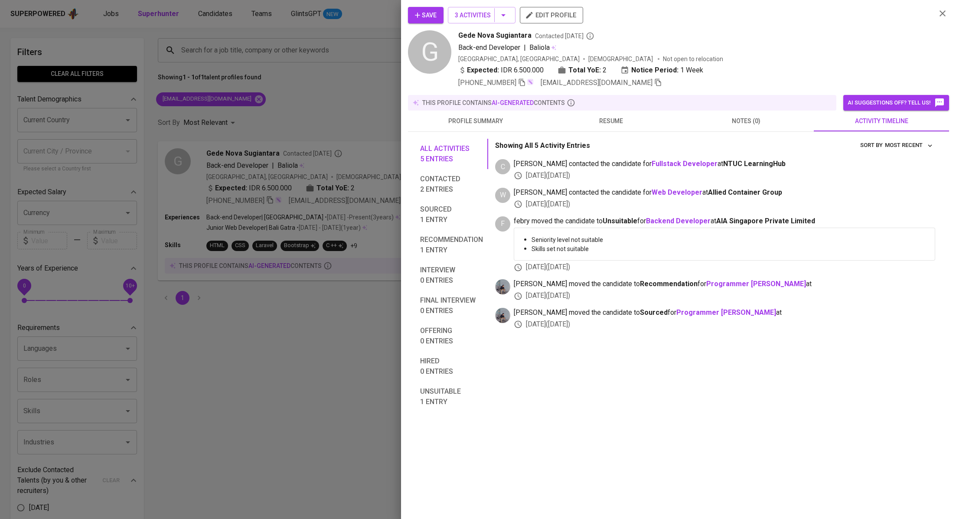
click at [243, 91] on div at bounding box center [478, 259] width 956 height 519
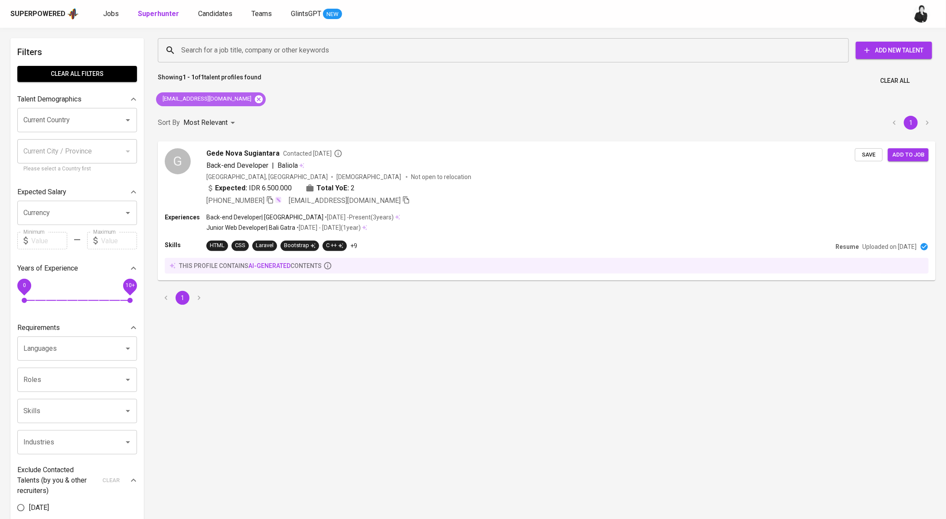
click at [255, 98] on icon at bounding box center [259, 99] width 8 height 8
click at [262, 49] on input "Search for a job title, company or other keywords" at bounding box center [505, 50] width 653 height 16
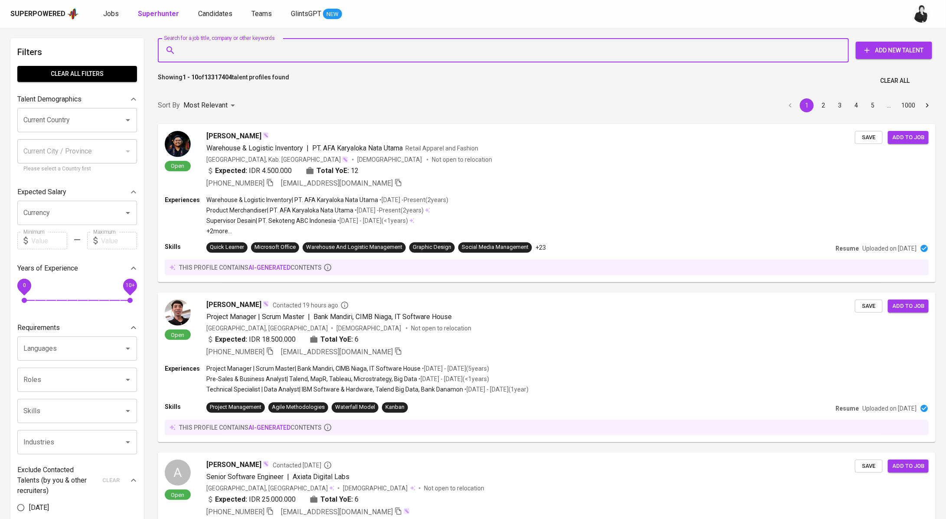
paste input "fanydanny237@gmail.com"
type input "fanydanny237@gmail.com"
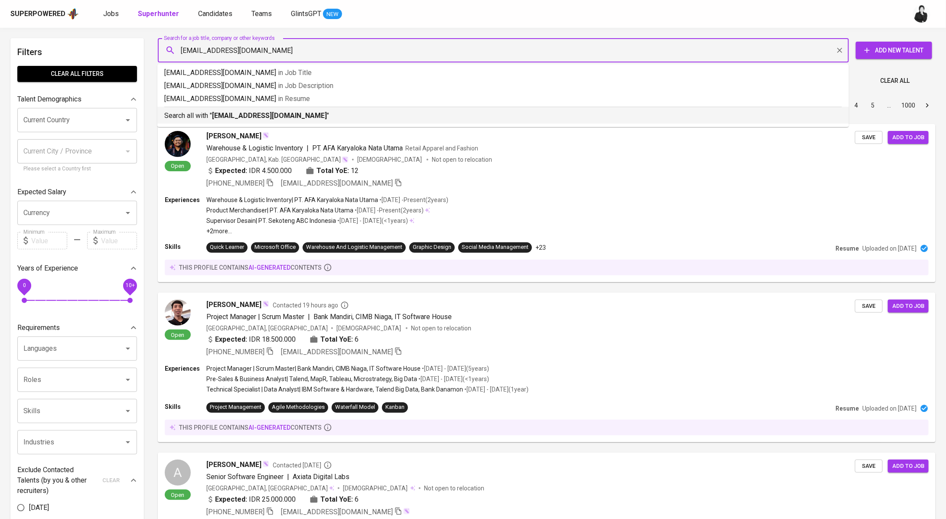
click at [272, 114] on b "fanydanny237@gmail.com" at bounding box center [269, 115] width 115 height 8
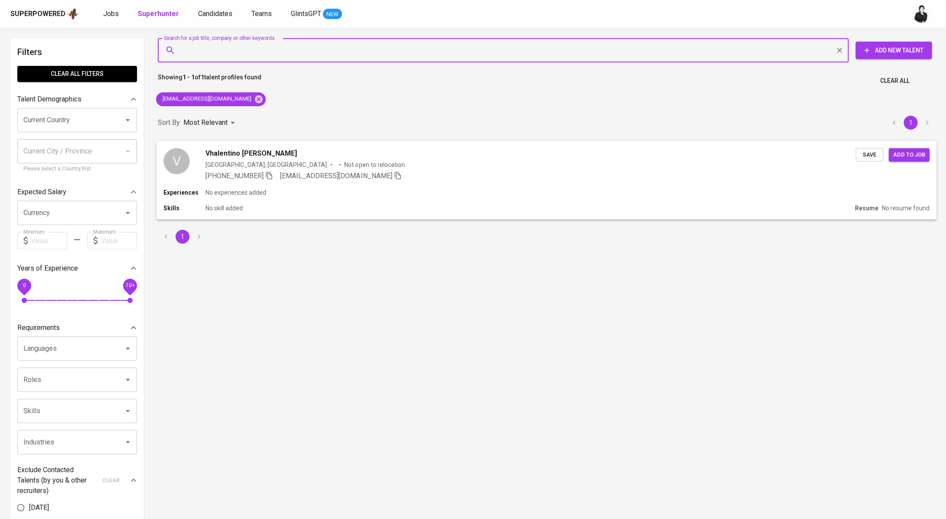
click at [281, 153] on div "Vhalentino Gamgenora" at bounding box center [531, 153] width 650 height 10
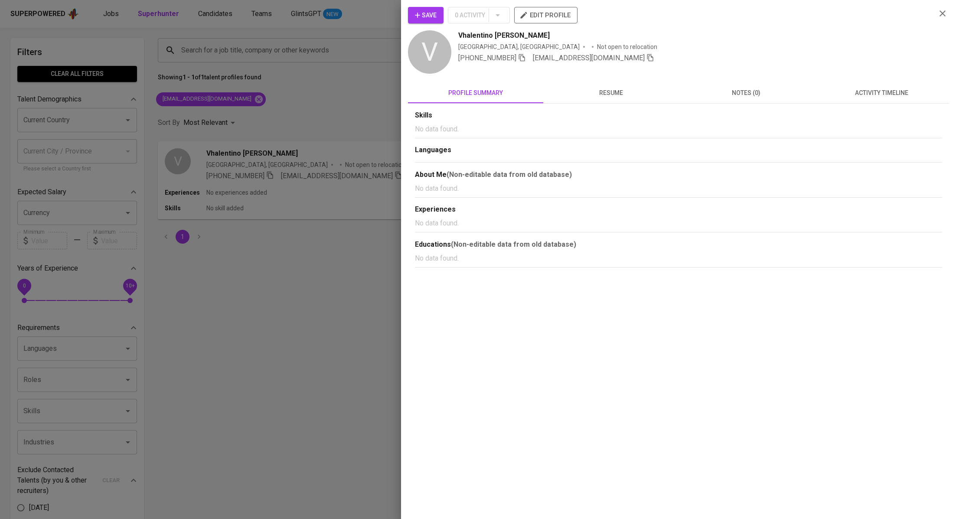
click at [874, 93] on span "activity timeline" at bounding box center [881, 93] width 125 height 11
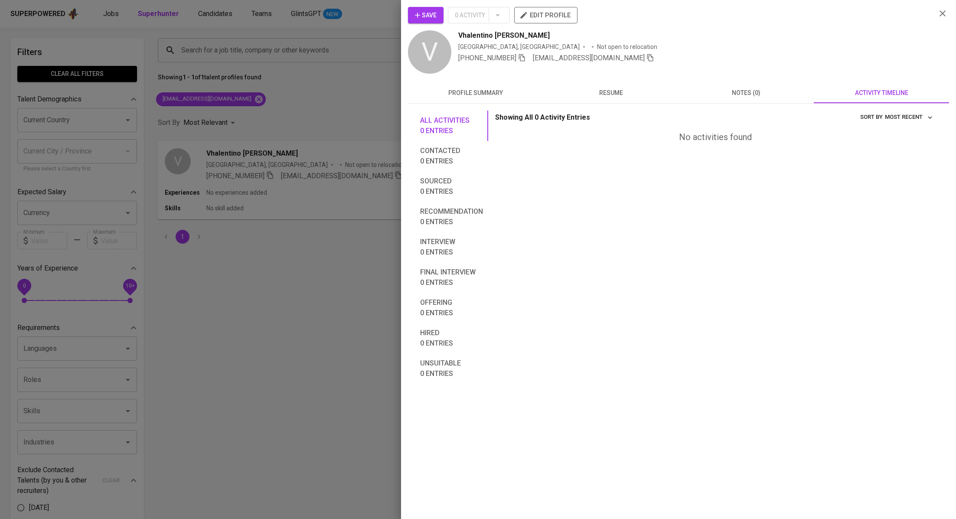
click at [431, 15] on span "Save" at bounding box center [426, 15] width 22 height 11
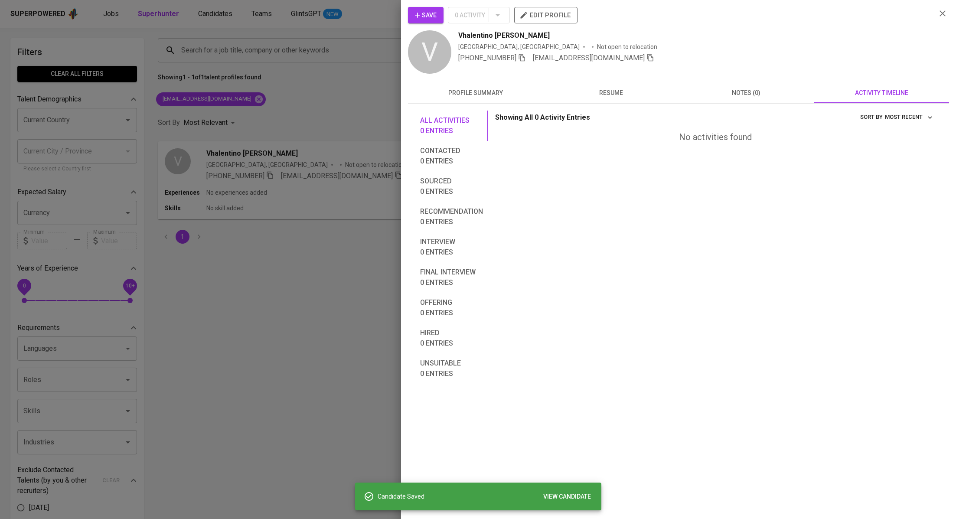
click at [305, 141] on div at bounding box center [478, 259] width 956 height 519
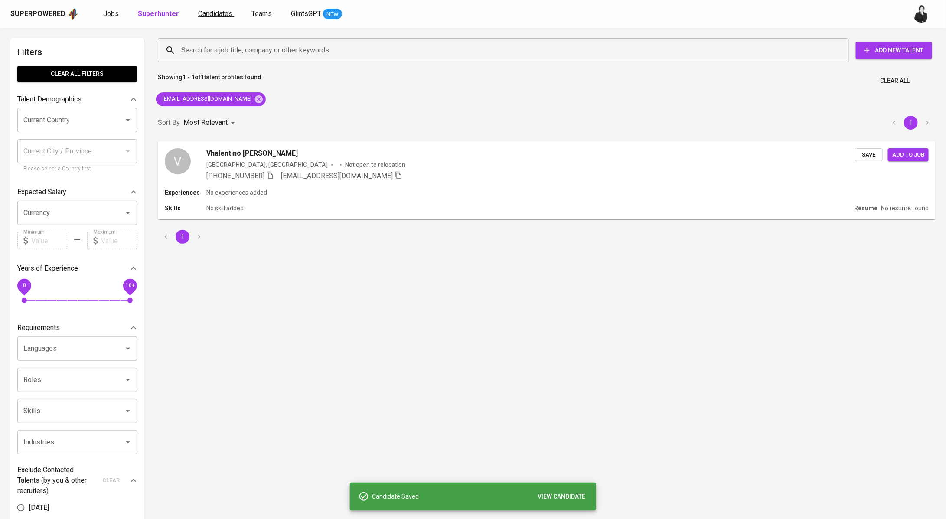
click at [198, 11] on span "Candidates" at bounding box center [215, 14] width 34 height 8
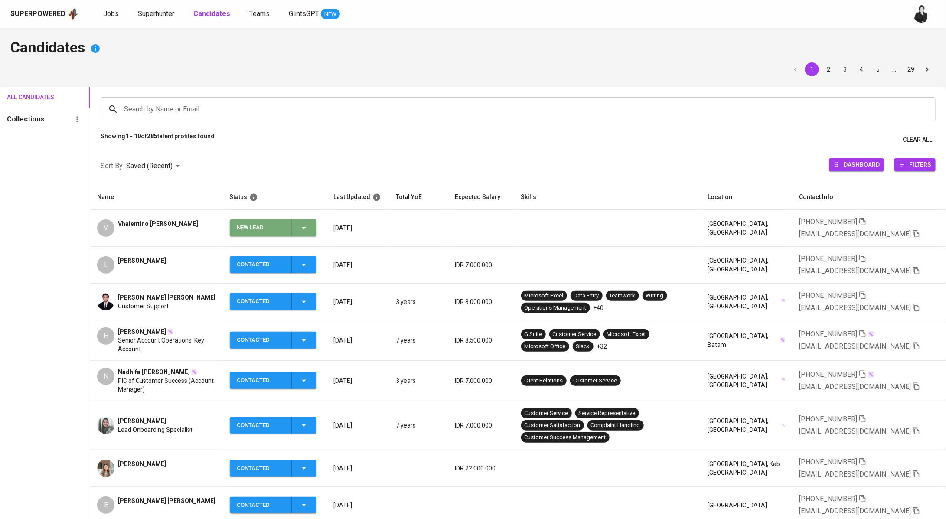
click at [309, 226] on icon "button" at bounding box center [304, 228] width 10 height 10
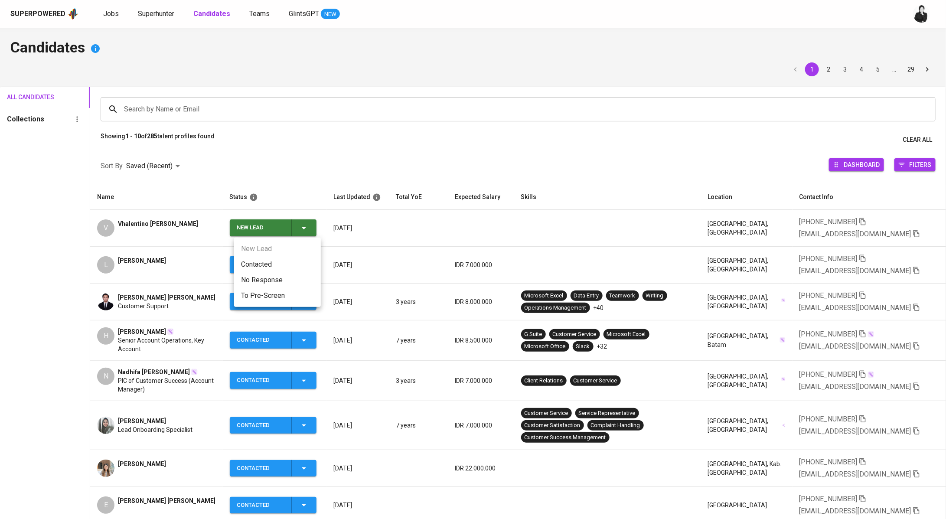
click at [283, 268] on li "Contacted" at bounding box center [277, 265] width 87 height 16
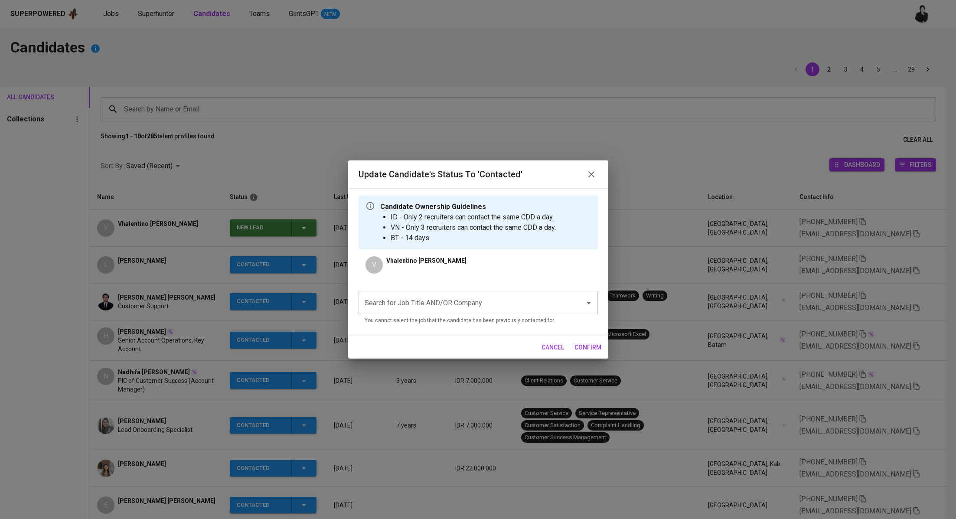
click at [454, 312] on div "Search for Job Title AND/OR Company" at bounding box center [478, 303] width 239 height 24
type input "a"
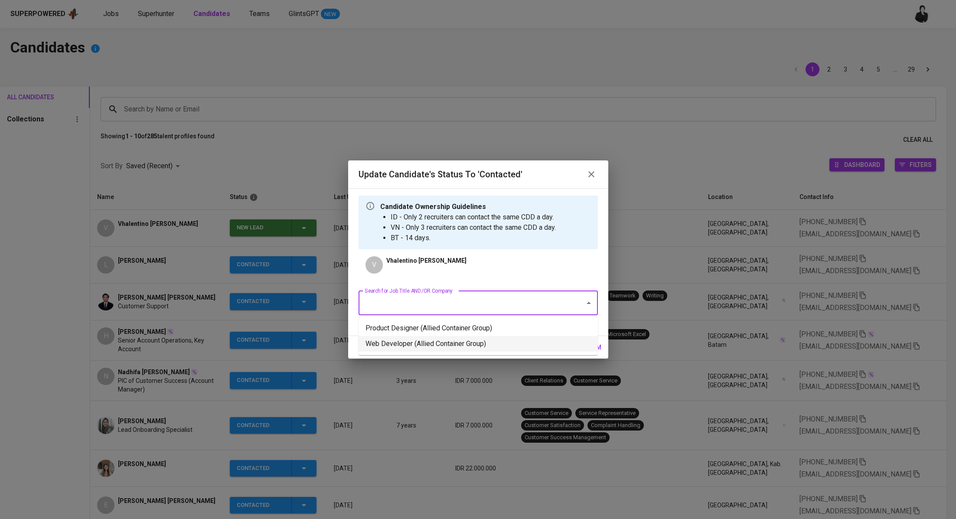
click at [501, 344] on li "Web Developer (Allied Container Group)" at bounding box center [478, 344] width 239 height 16
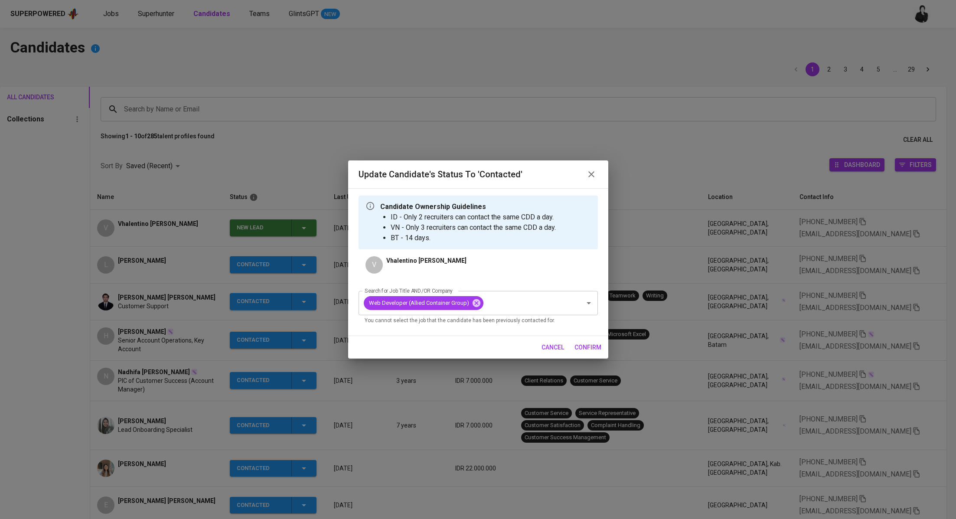
click at [599, 349] on span "confirm" at bounding box center [587, 347] width 27 height 11
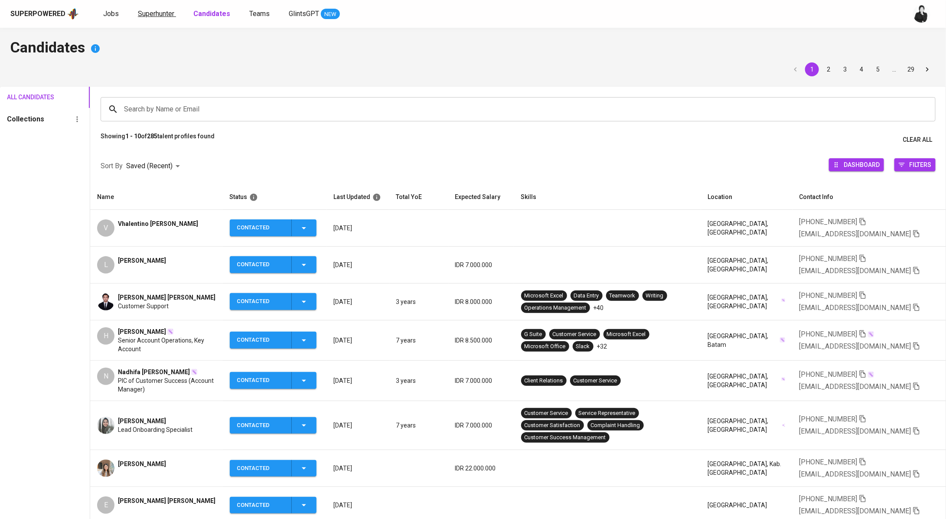
click at [148, 9] on link "Superhunter" at bounding box center [157, 14] width 38 height 11
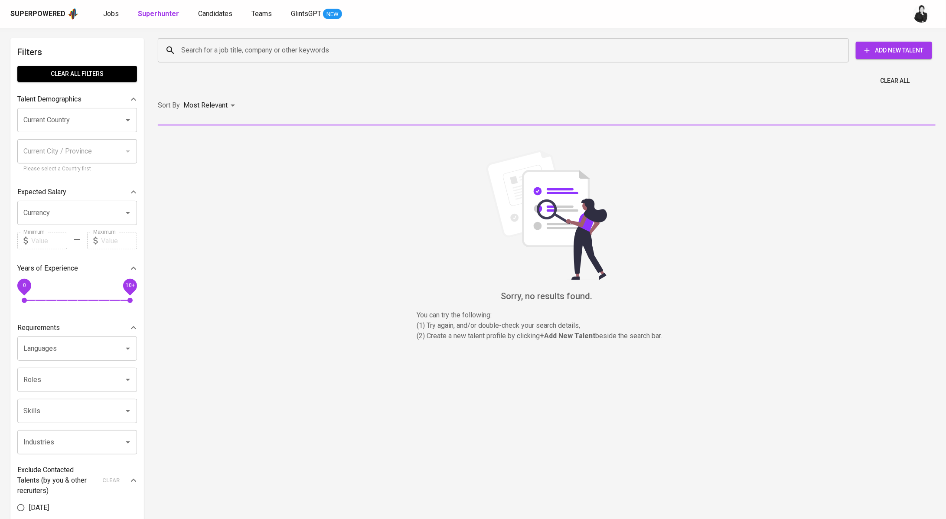
click at [238, 47] on input "Search for a job title, company or other keywords" at bounding box center [505, 50] width 653 height 16
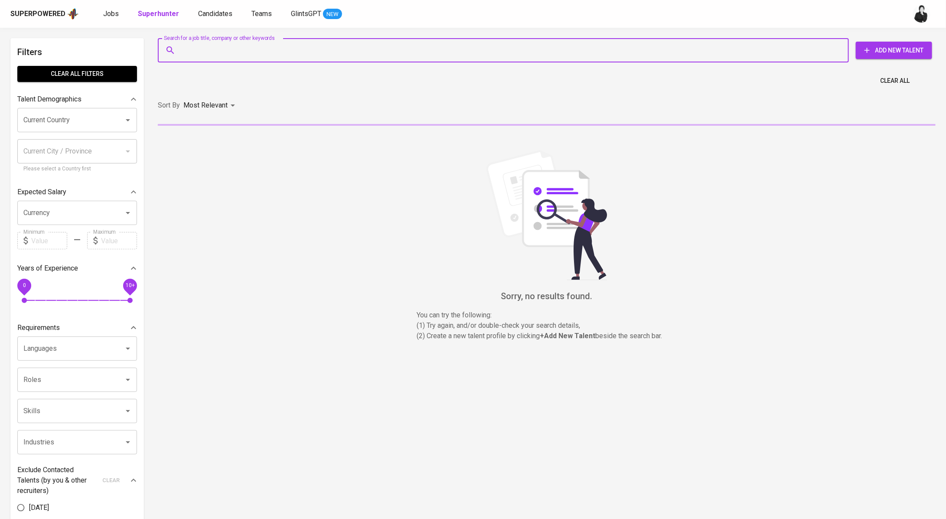
paste input "chandra.bumi@gmail.com"
type input "chandra.bumi@gmail.com"
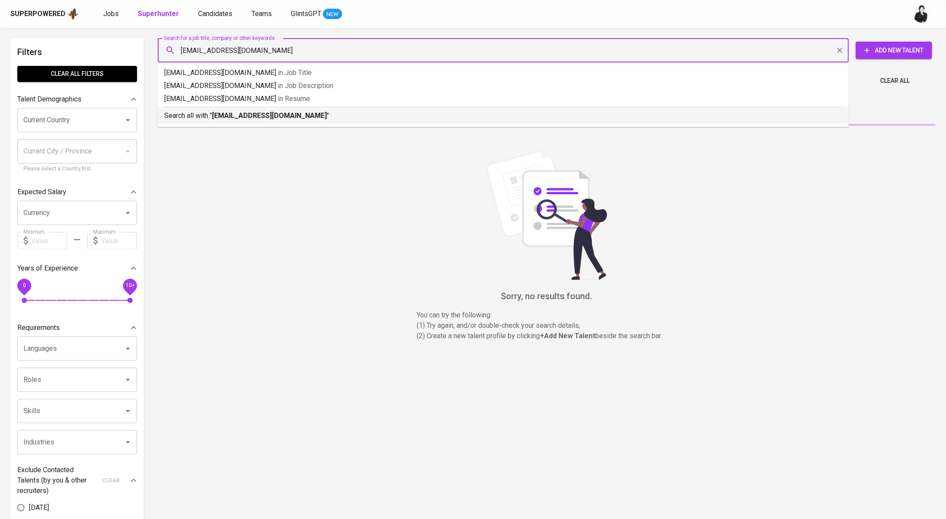
click at [245, 112] on b "chandra.bumi@gmail.com" at bounding box center [269, 115] width 115 height 8
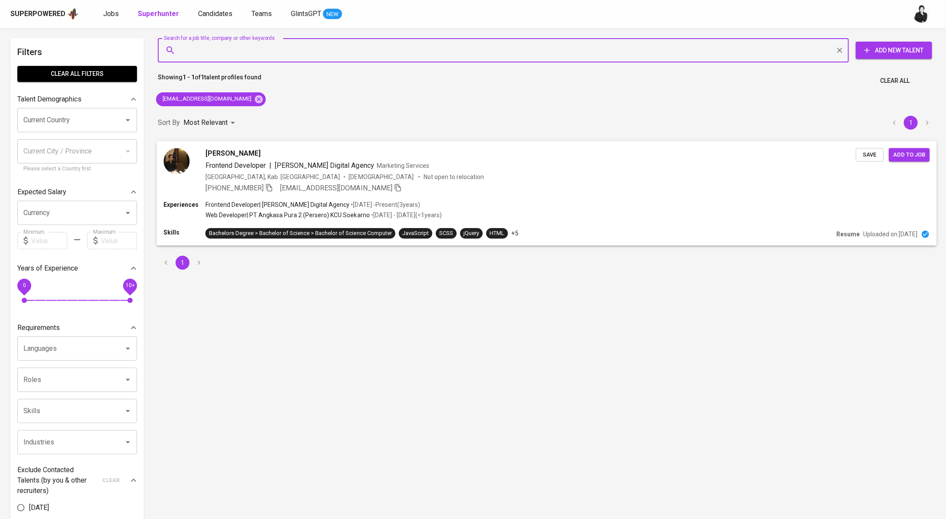
click at [424, 176] on p "Not open to relocation" at bounding box center [454, 176] width 60 height 9
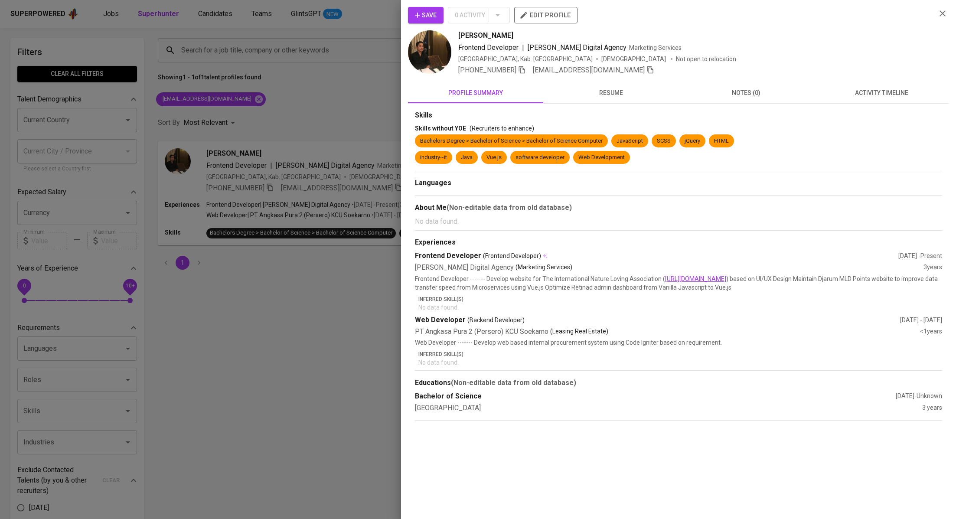
click at [868, 94] on span "activity timeline" at bounding box center [881, 93] width 125 height 11
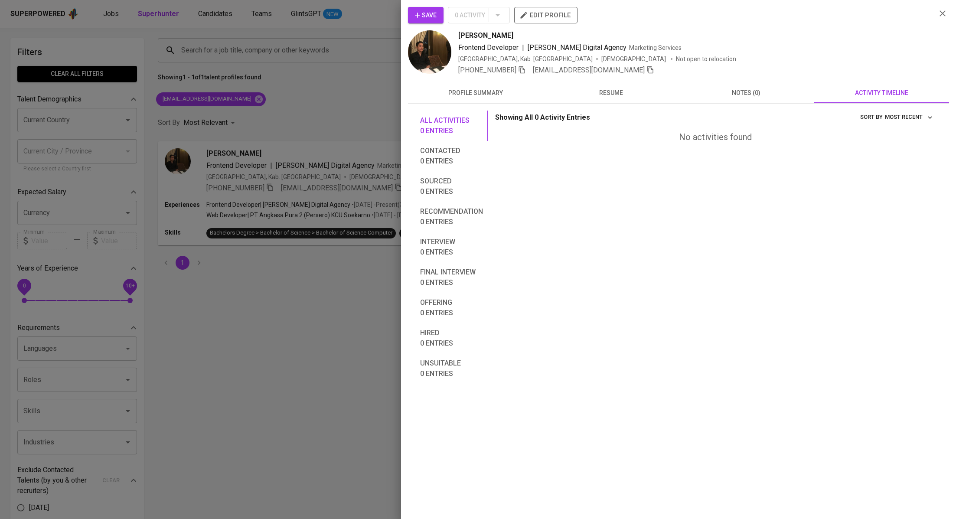
click at [429, 16] on span "Save" at bounding box center [426, 15] width 22 height 11
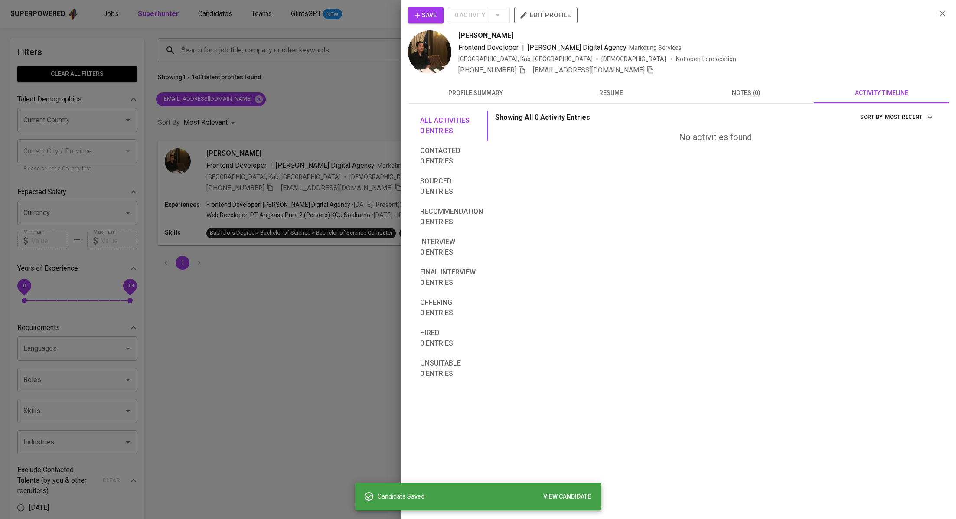
click at [284, 111] on div at bounding box center [478, 259] width 956 height 519
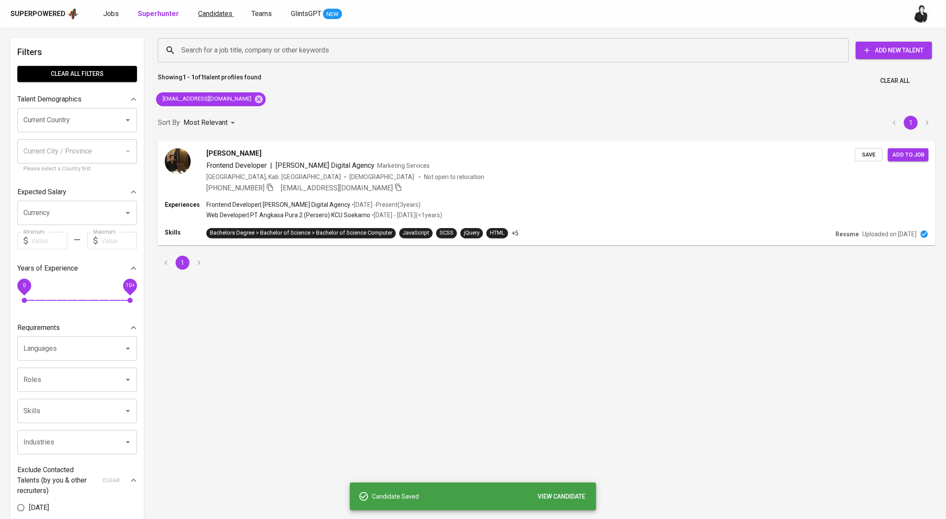
click at [203, 10] on span "Candidates" at bounding box center [215, 14] width 34 height 8
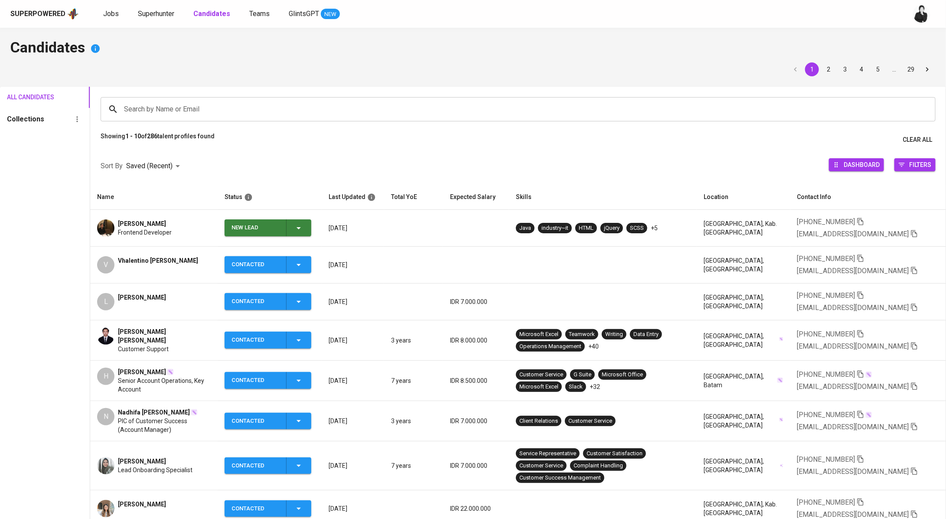
click at [304, 226] on icon "button" at bounding box center [299, 228] width 10 height 10
click at [287, 261] on li "Contacted" at bounding box center [271, 265] width 87 height 16
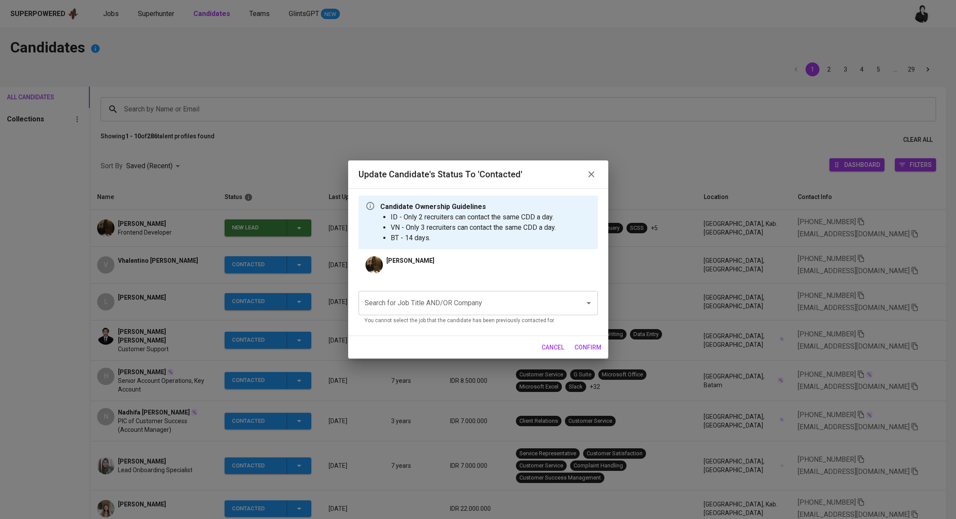
click at [411, 302] on input "Search for Job Title AND/OR Company" at bounding box center [465, 303] width 207 height 16
type input "a"
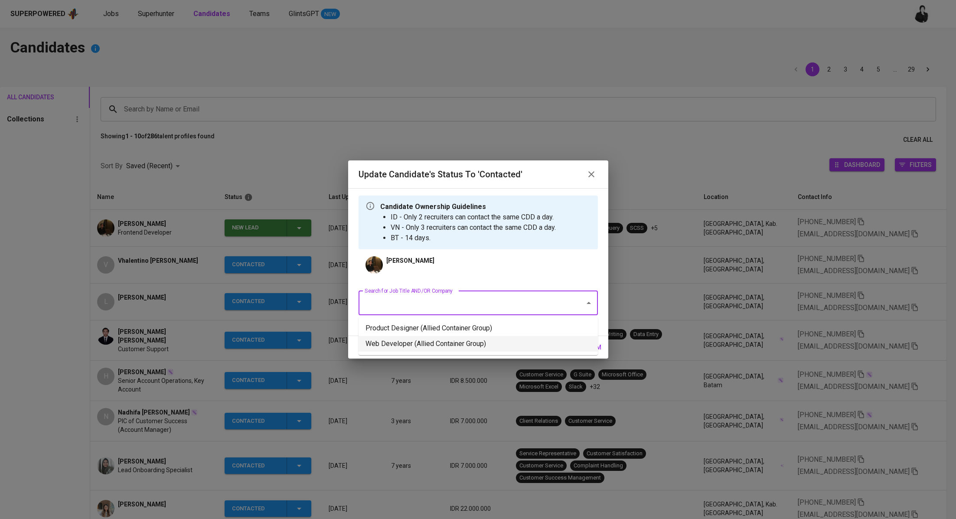
click at [456, 346] on li "Web Developer (Allied Container Group)" at bounding box center [478, 344] width 239 height 16
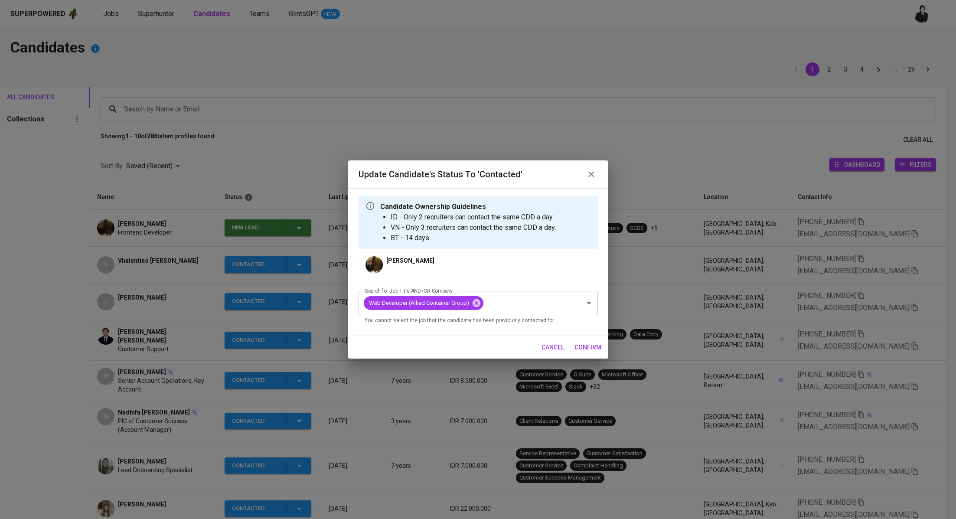
click at [591, 349] on span "confirm" at bounding box center [587, 347] width 27 height 11
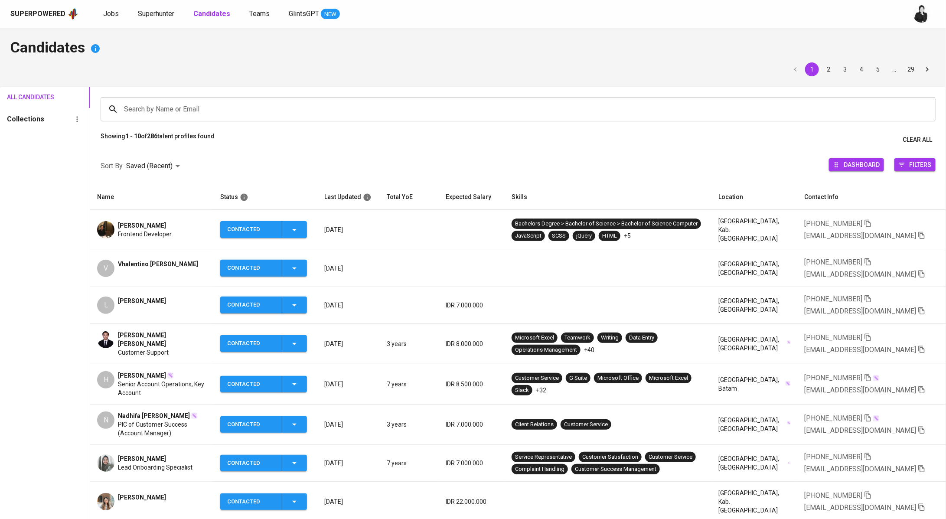
click at [153, 20] on div "Superpowered Jobs Superhunter Candidates Teams GlintsGPT NEW" at bounding box center [473, 14] width 946 height 28
click at [158, 19] on link "Superhunter" at bounding box center [157, 14] width 38 height 11
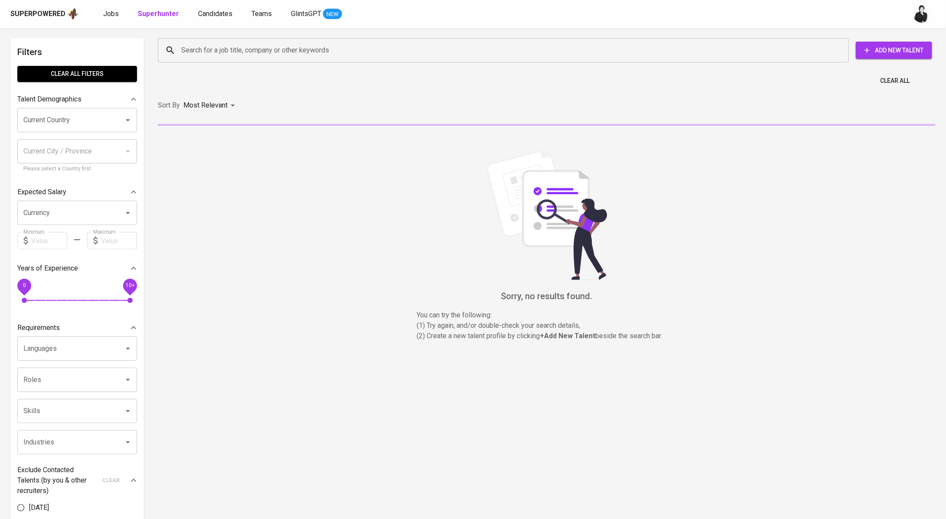
click at [264, 53] on input "Search for a job title, company or other keywords" at bounding box center [505, 50] width 653 height 16
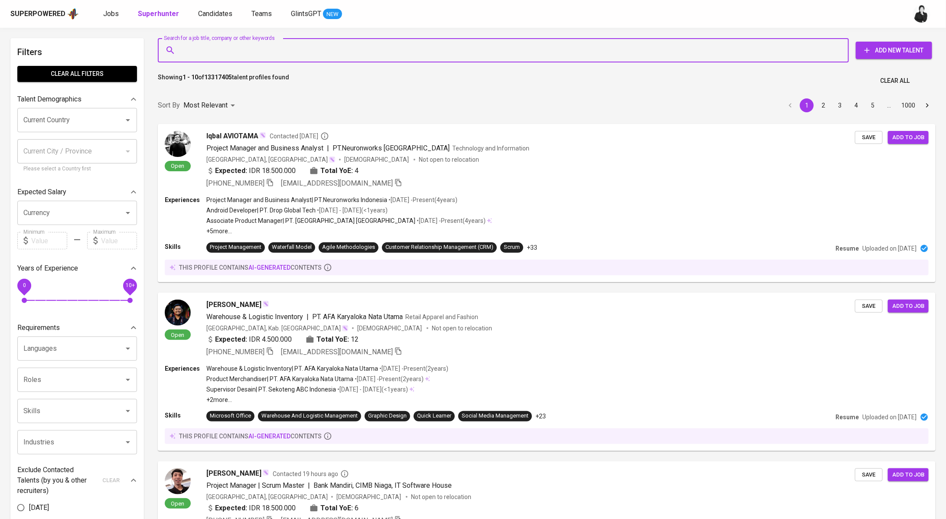
paste input "abiyyuakahfi@gmail.com"
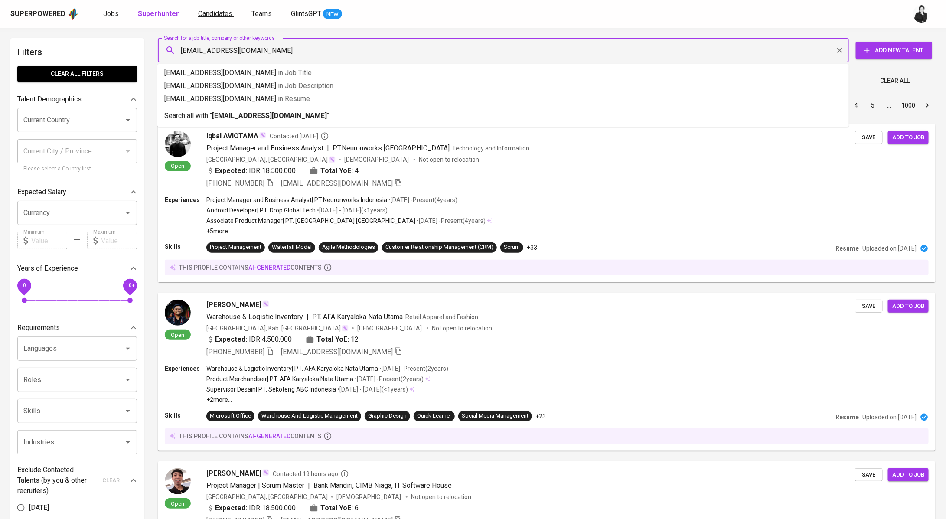
type input "abiyyuakahfi@gmail.com"
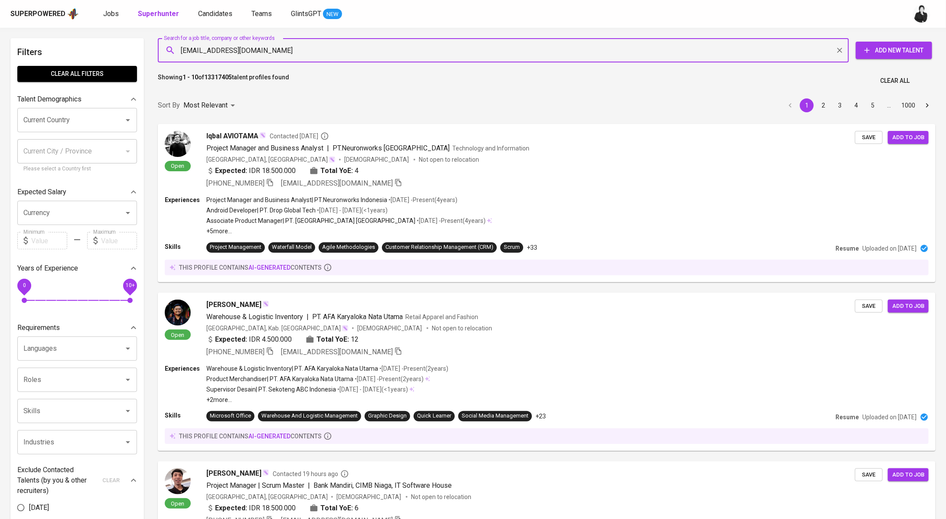
click at [304, 51] on input "[EMAIL_ADDRESS][DOMAIN_NAME]" at bounding box center [505, 50] width 653 height 16
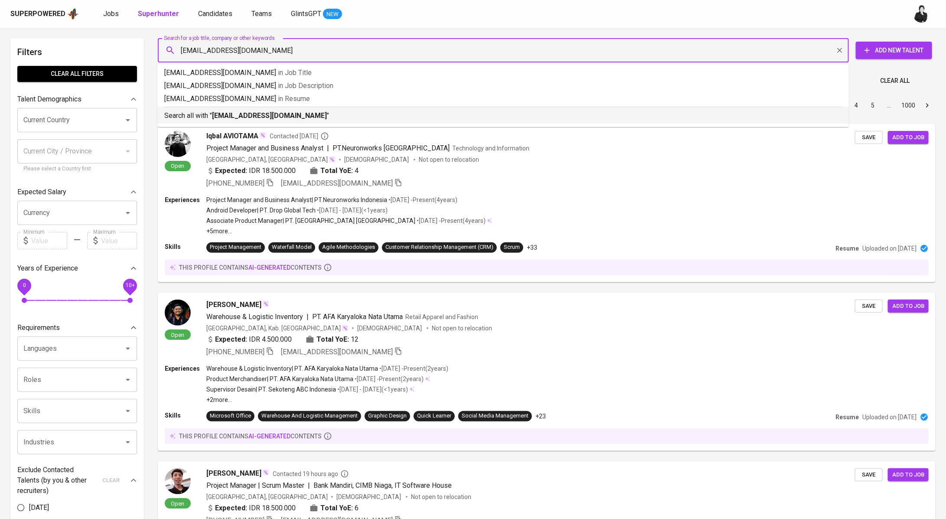
click at [297, 108] on div "Search all with " [EMAIL_ADDRESS][DOMAIN_NAME] "" at bounding box center [503, 114] width 678 height 14
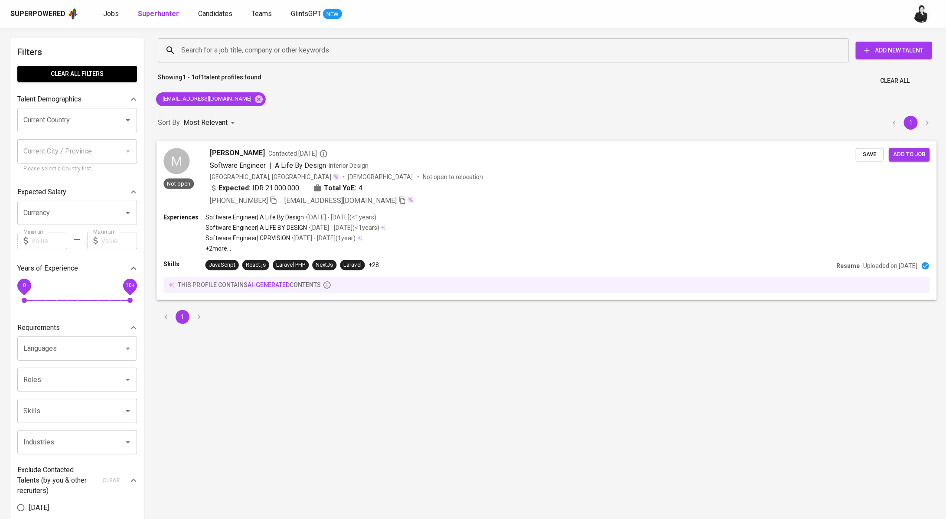
click at [298, 149] on div "[PERSON_NAME] Contacted [DATE]" at bounding box center [533, 153] width 646 height 10
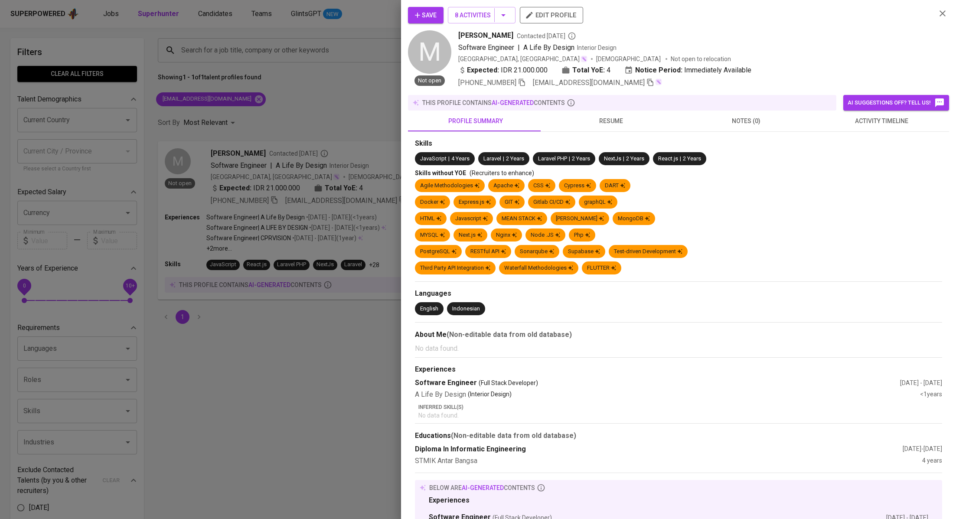
click at [873, 123] on span "activity timeline" at bounding box center [881, 121] width 125 height 11
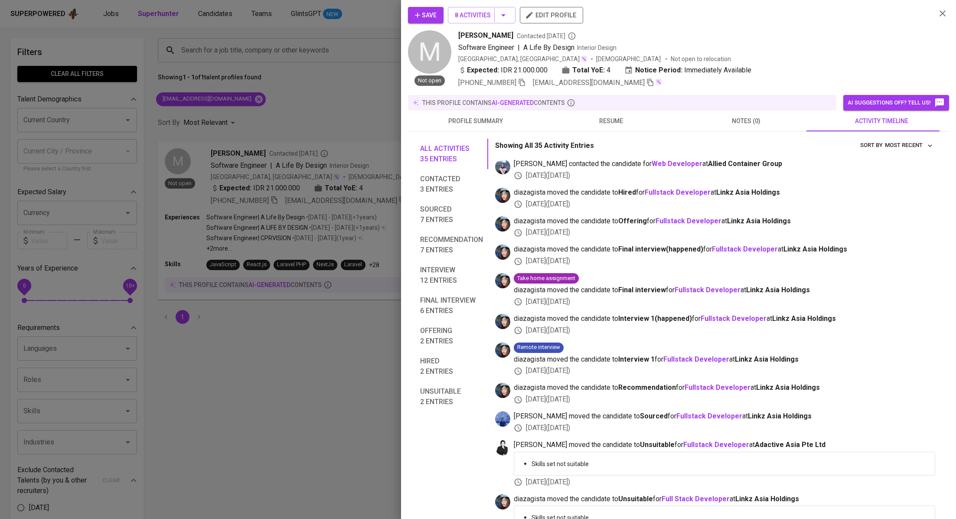
click at [323, 137] on div at bounding box center [478, 259] width 956 height 519
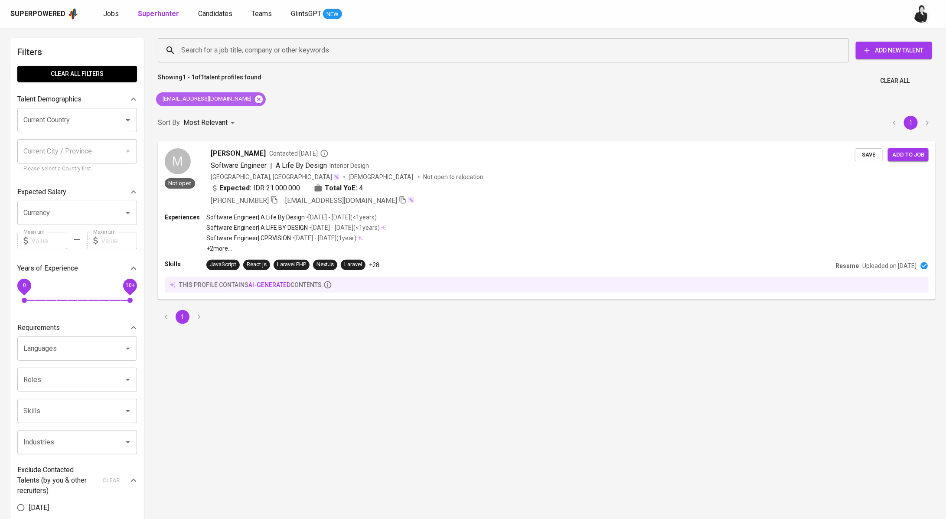
click at [255, 97] on icon at bounding box center [259, 99] width 8 height 8
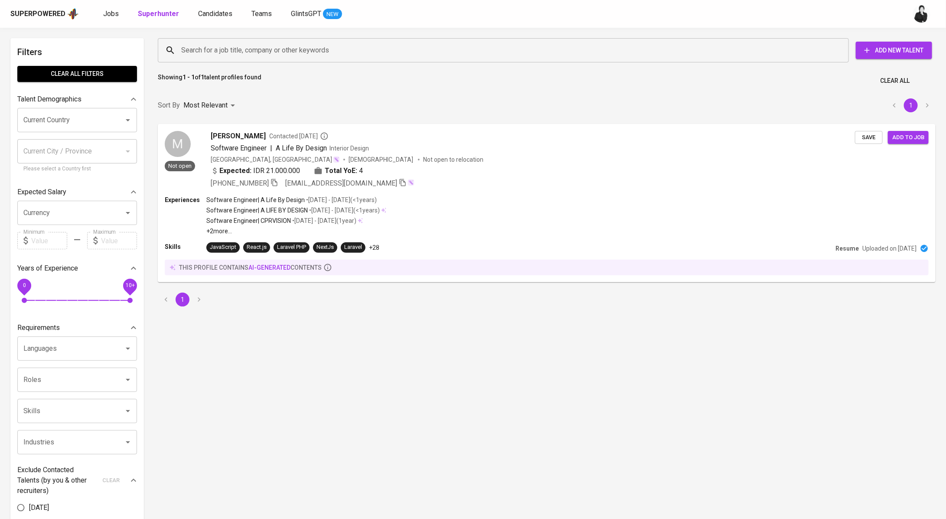
click at [229, 51] on input "Search for a job title, company or other keywords" at bounding box center [505, 50] width 653 height 16
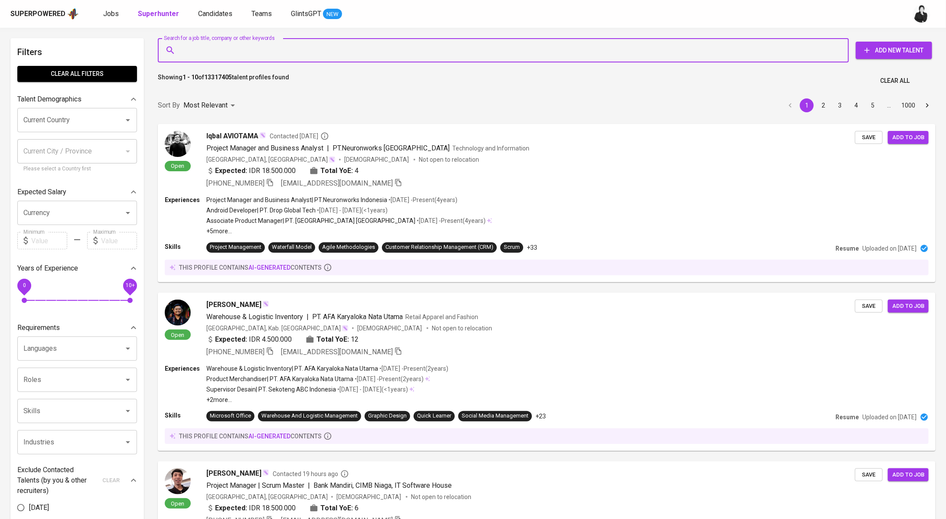
paste input "[EMAIL_ADDRESS][DOMAIN_NAME]"
type input "[EMAIL_ADDRESS][DOMAIN_NAME]"
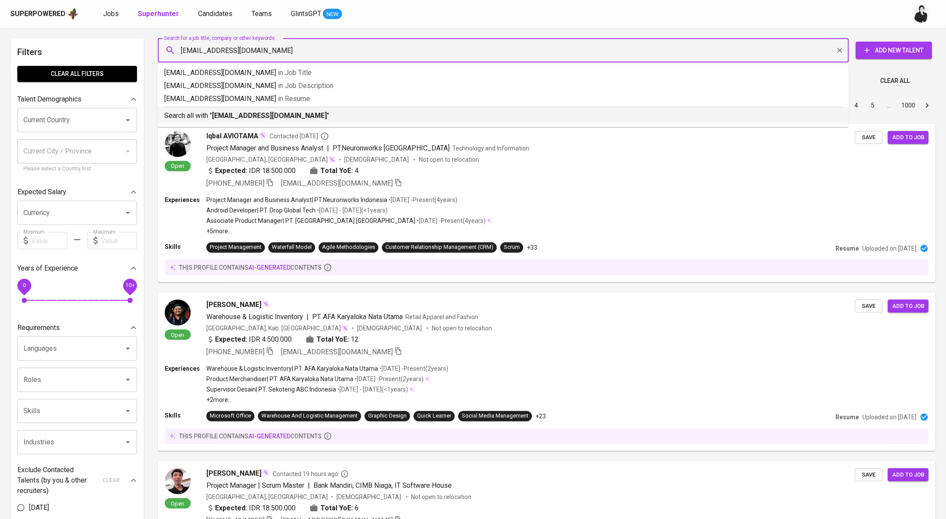
drag, startPoint x: 262, startPoint y: 112, endPoint x: 283, endPoint y: 3, distance: 110.8
click at [262, 112] on b "ichaltkj96@gmail.com" at bounding box center [269, 115] width 115 height 8
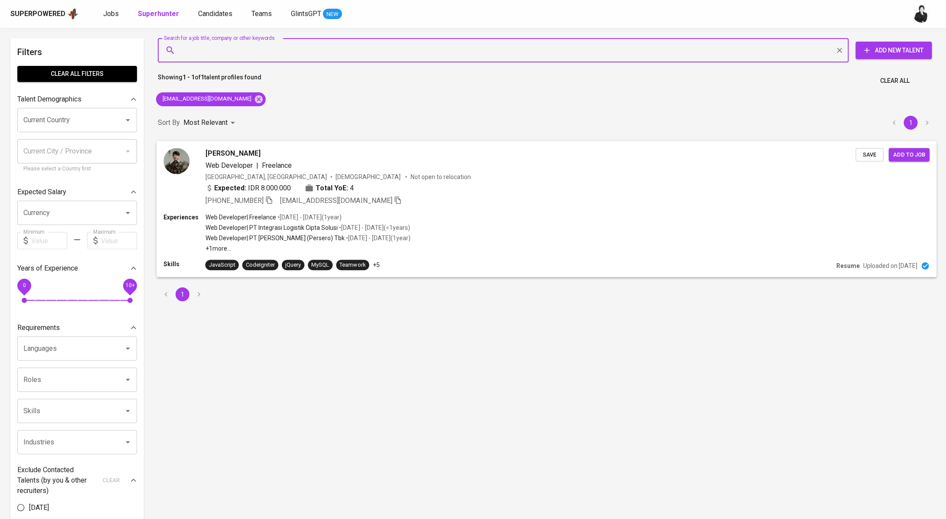
click at [253, 154] on span "Faisal Syarifuddin" at bounding box center [233, 153] width 55 height 10
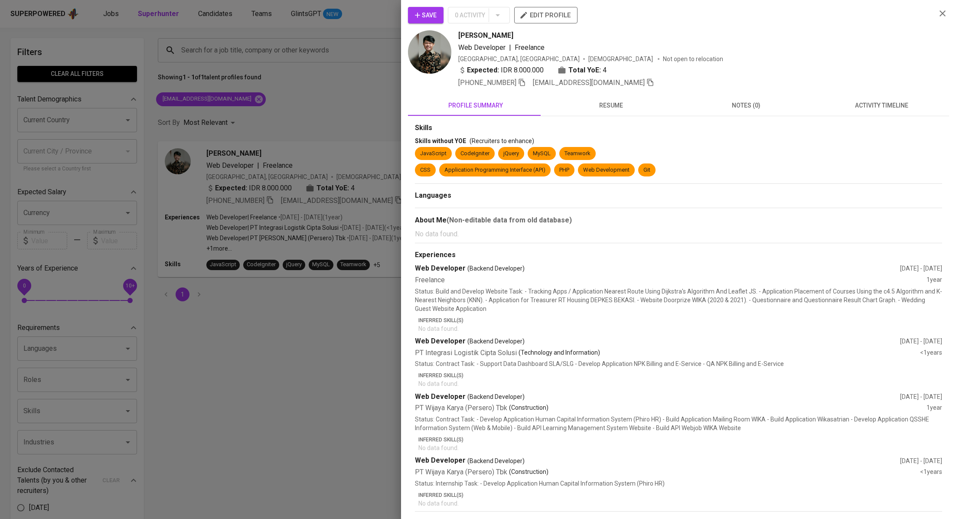
click at [862, 114] on button "activity timeline" at bounding box center [881, 105] width 135 height 21
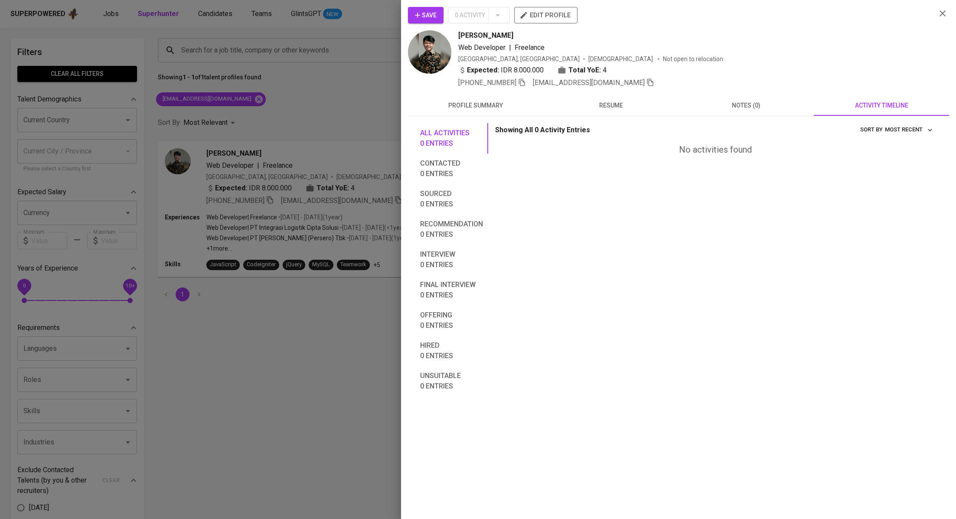
click at [431, 19] on span "Save" at bounding box center [426, 15] width 22 height 11
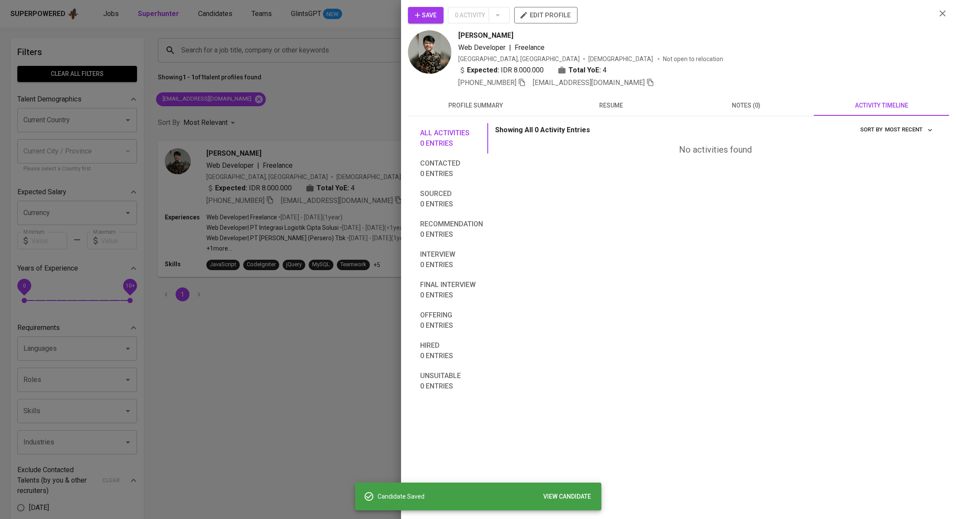
click at [290, 104] on div at bounding box center [478, 259] width 956 height 519
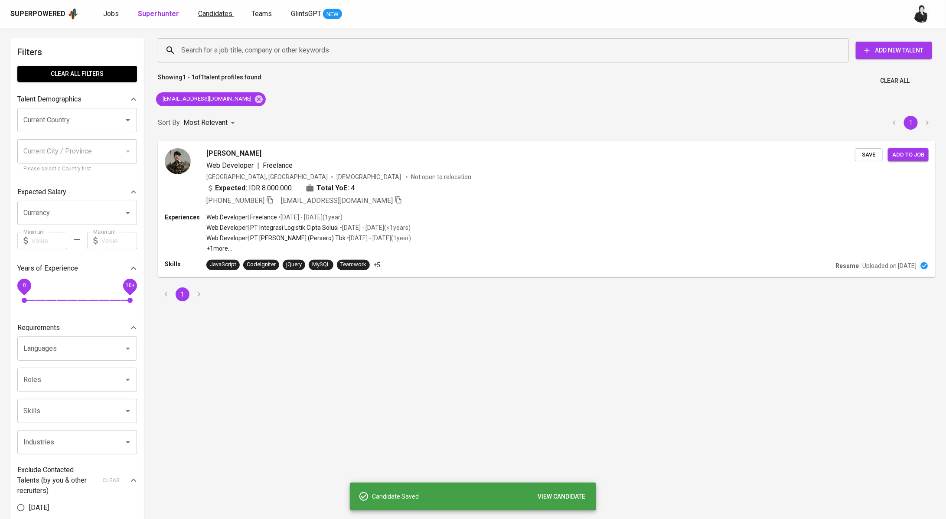
click at [220, 10] on span "Candidates" at bounding box center [215, 14] width 34 height 8
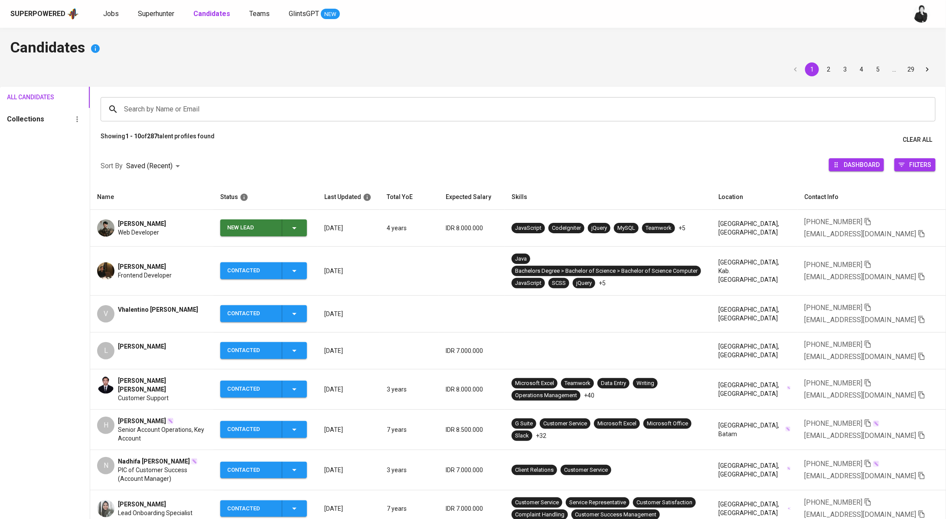
click at [292, 227] on icon "button" at bounding box center [294, 228] width 10 height 10
click at [260, 267] on li "Contacted" at bounding box center [265, 265] width 87 height 16
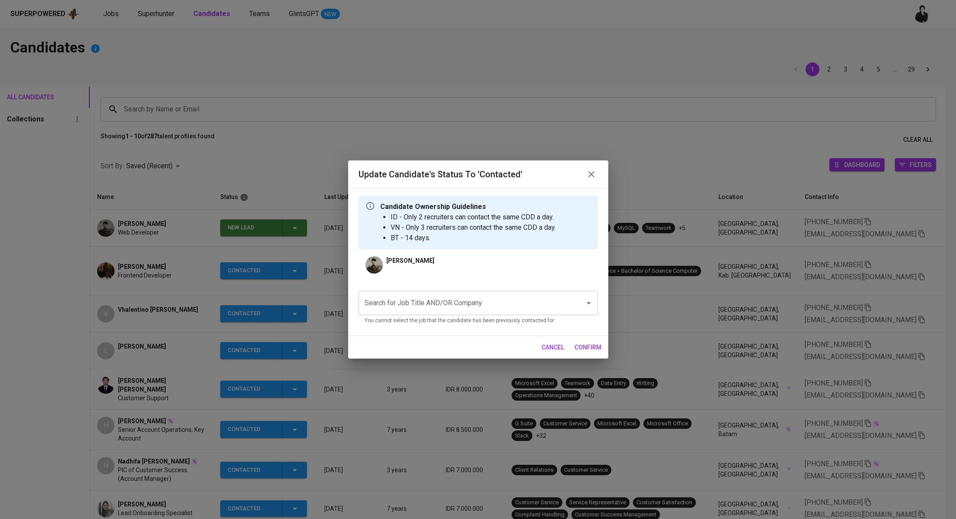
click at [575, 312] on div "Search for Job Title AND/OR Company" at bounding box center [478, 303] width 239 height 24
click at [590, 301] on icon "Open" at bounding box center [589, 303] width 10 height 10
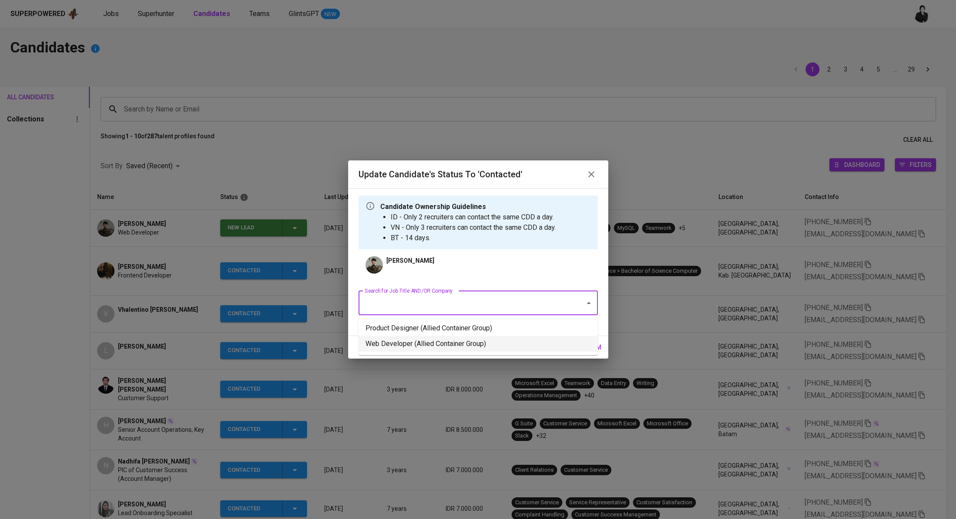
click at [494, 348] on li "Web Developer (Allied Container Group)" at bounding box center [478, 344] width 239 height 16
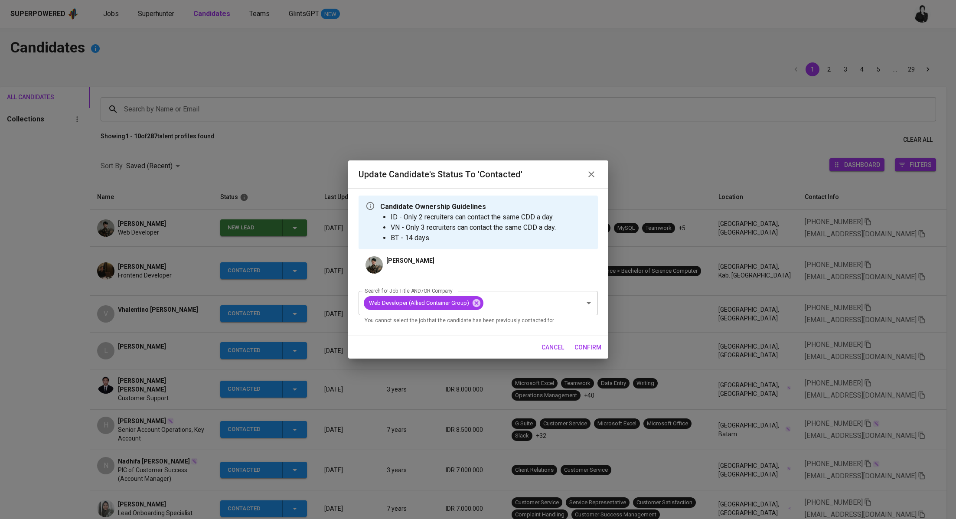
click at [575, 346] on span "confirm" at bounding box center [587, 347] width 27 height 11
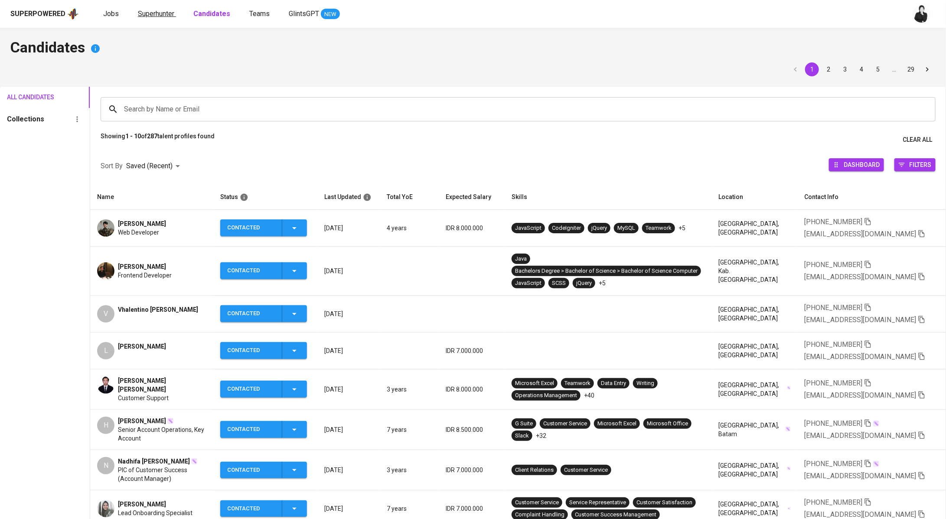
click at [157, 14] on span "Superhunter" at bounding box center [156, 14] width 36 height 8
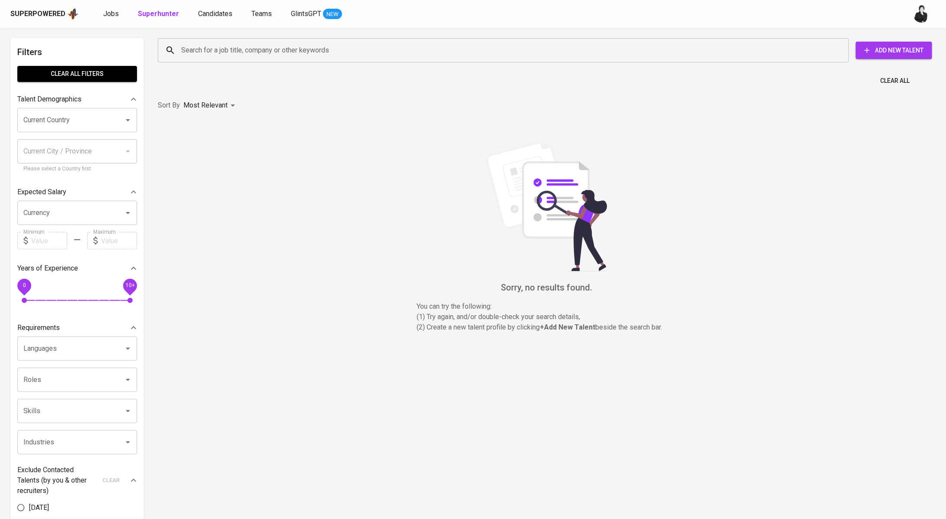
click at [293, 51] on input "Search for a job title, company or other keywords" at bounding box center [505, 50] width 653 height 16
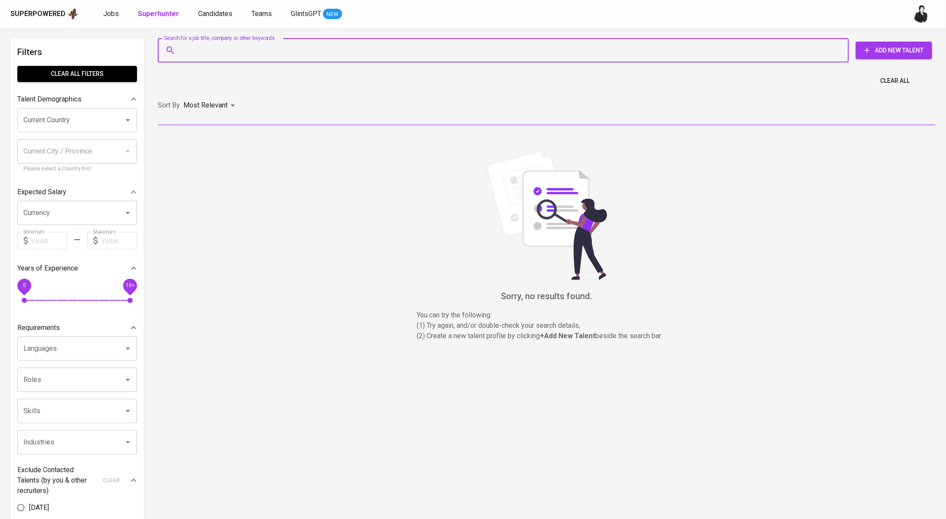
paste input "[EMAIL_ADDRESS][DOMAIN_NAME]"
type input "[EMAIL_ADDRESS][DOMAIN_NAME]"
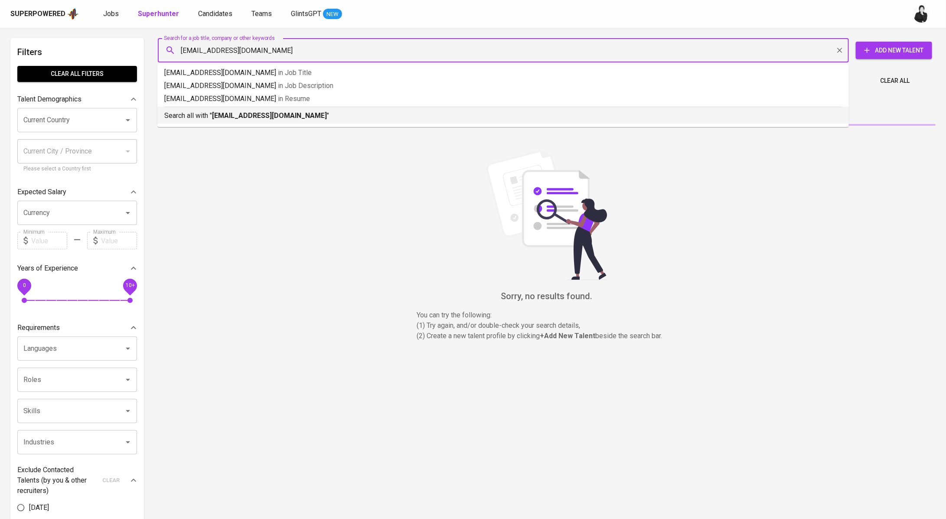
click at [297, 116] on b "[EMAIL_ADDRESS][DOMAIN_NAME]" at bounding box center [269, 115] width 115 height 8
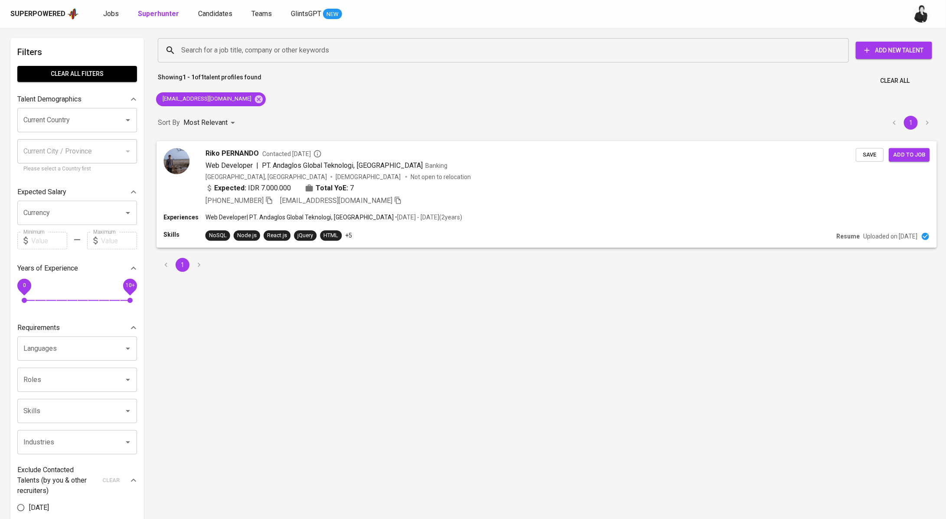
click at [302, 153] on span "Contacted [DATE]" at bounding box center [291, 153] width 59 height 9
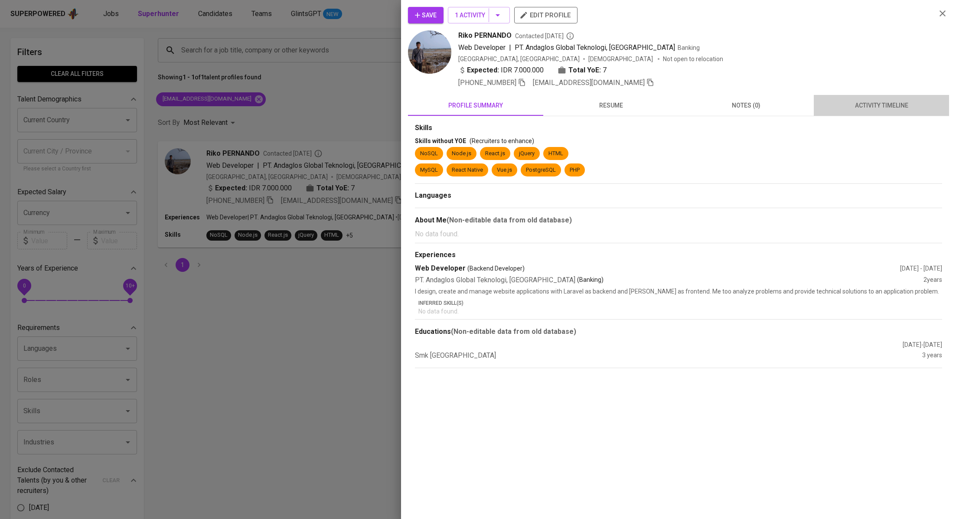
click at [858, 104] on span "activity timeline" at bounding box center [881, 105] width 125 height 11
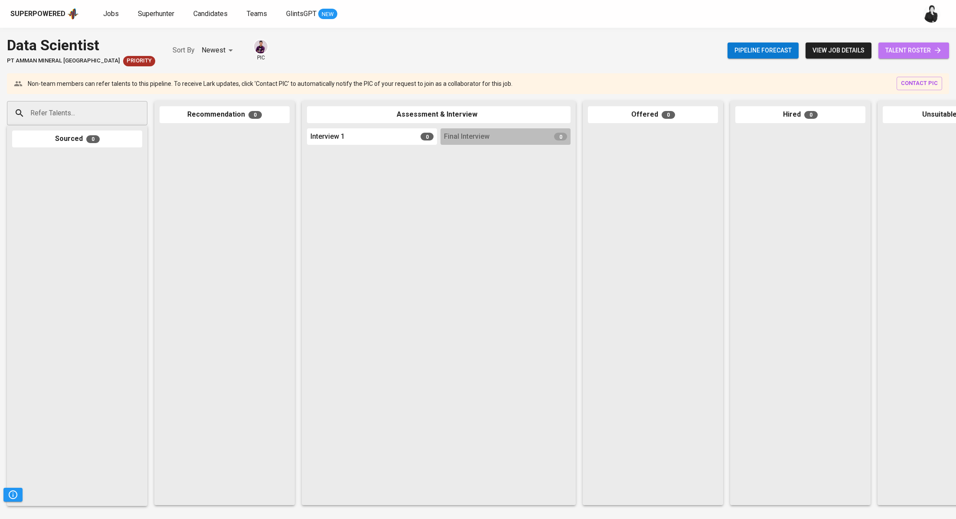
click at [895, 49] on span "talent roster" at bounding box center [913, 50] width 57 height 11
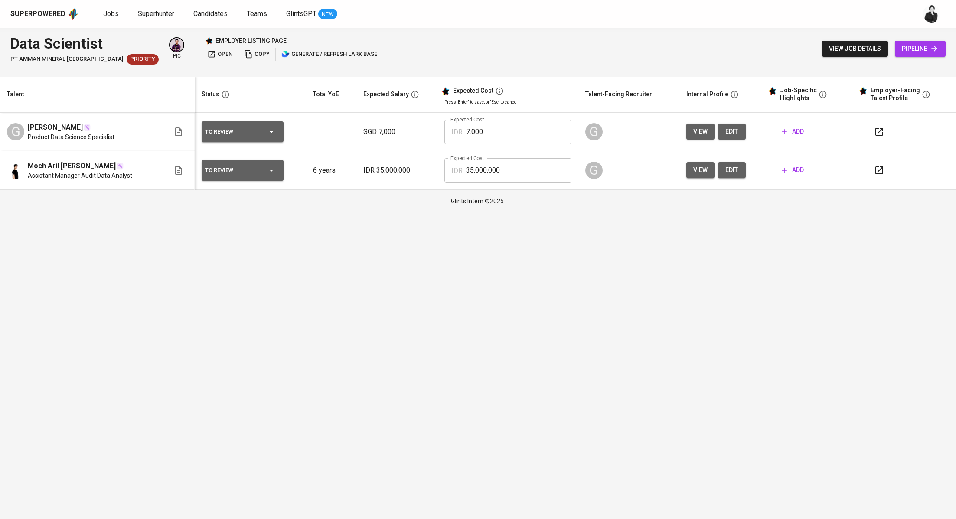
click at [876, 169] on icon "button" at bounding box center [879, 170] width 10 height 10
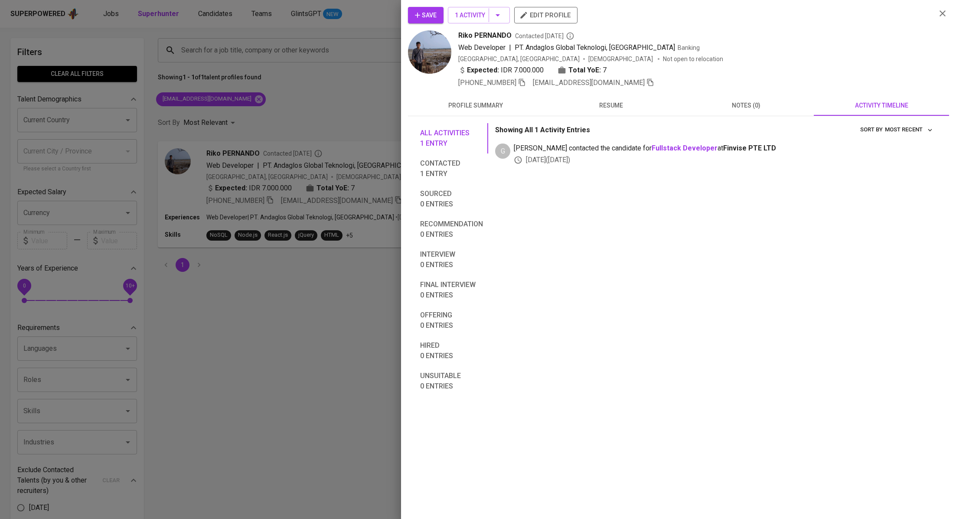
click at [274, 120] on div at bounding box center [478, 259] width 956 height 519
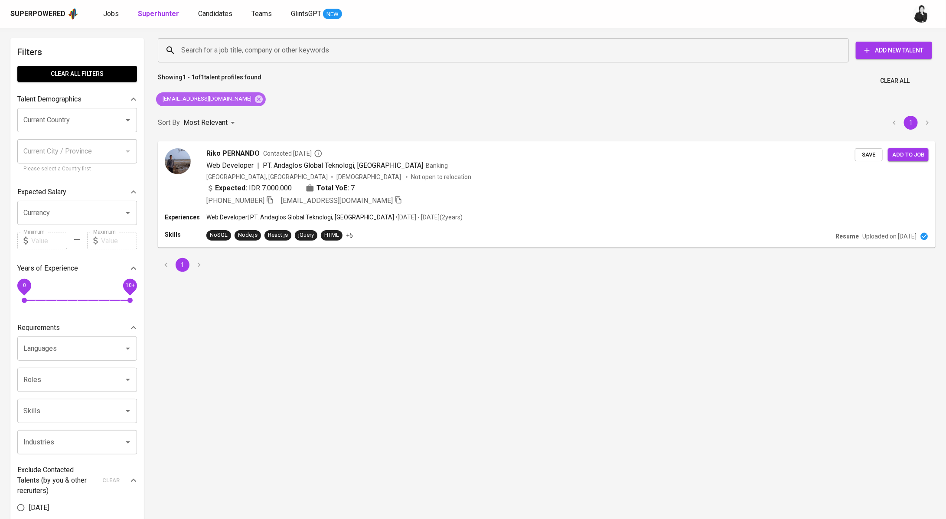
click at [236, 104] on div "[EMAIL_ADDRESS][DOMAIN_NAME]" at bounding box center [211, 99] width 110 height 14
click at [255, 100] on icon at bounding box center [259, 99] width 8 height 8
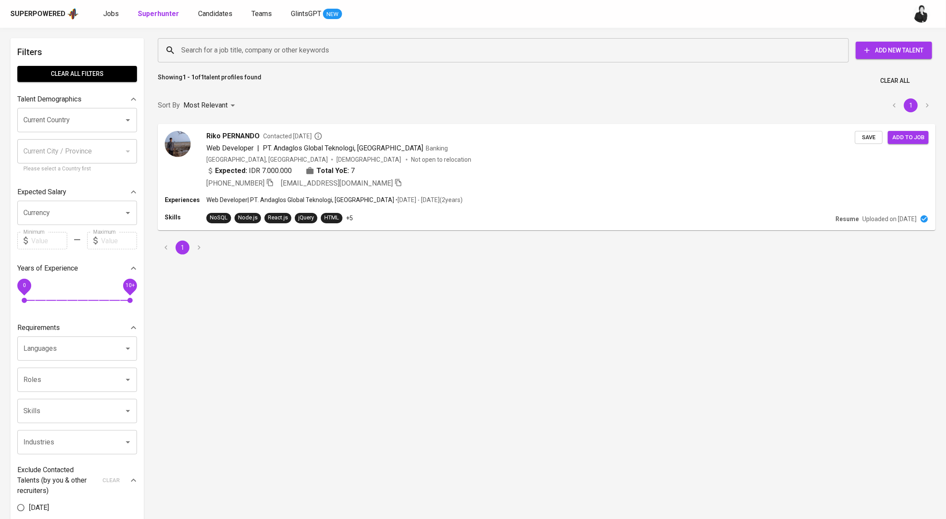
click at [247, 53] on input "Search for a job title, company or other keywords" at bounding box center [505, 50] width 653 height 16
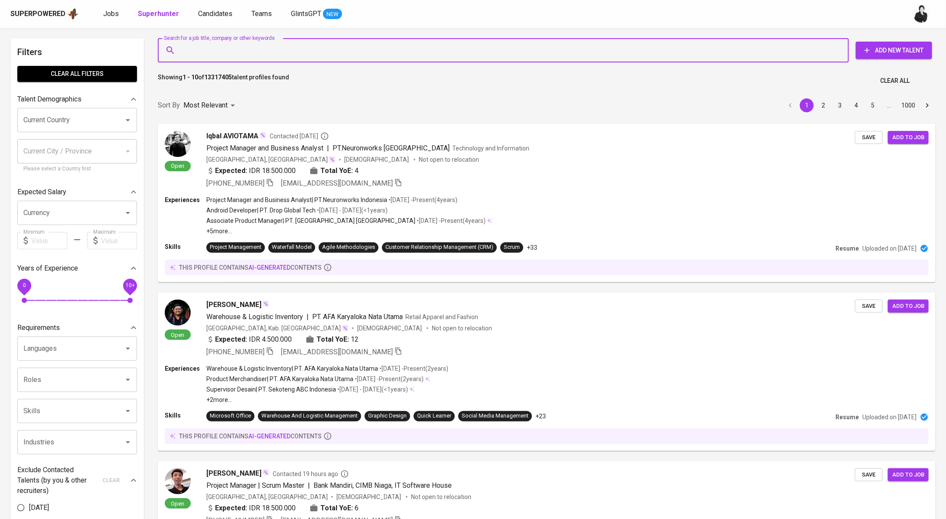
paste input "[EMAIL_ADDRESS][DOMAIN_NAME]"
type input "[EMAIL_ADDRESS][DOMAIN_NAME]"
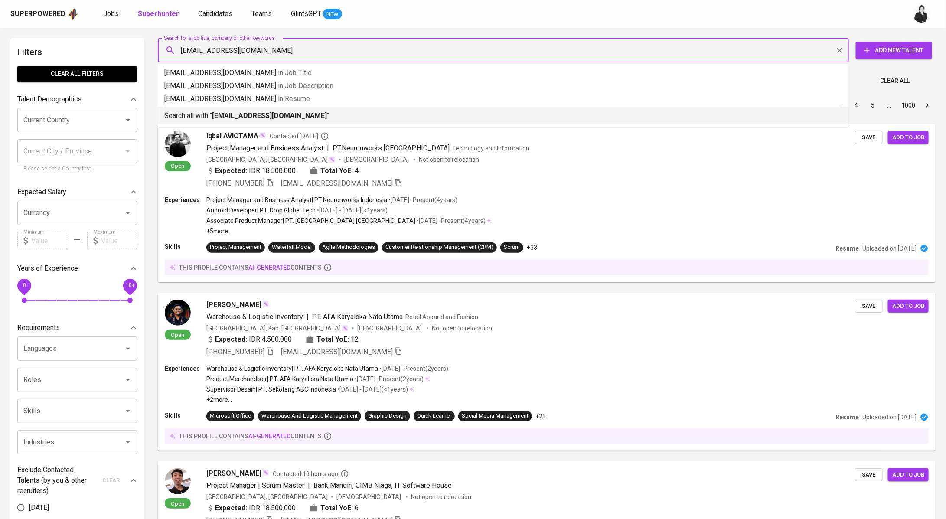
click at [260, 121] on p "Search all with " [EMAIL_ADDRESS][DOMAIN_NAME] "" at bounding box center [503, 116] width 678 height 10
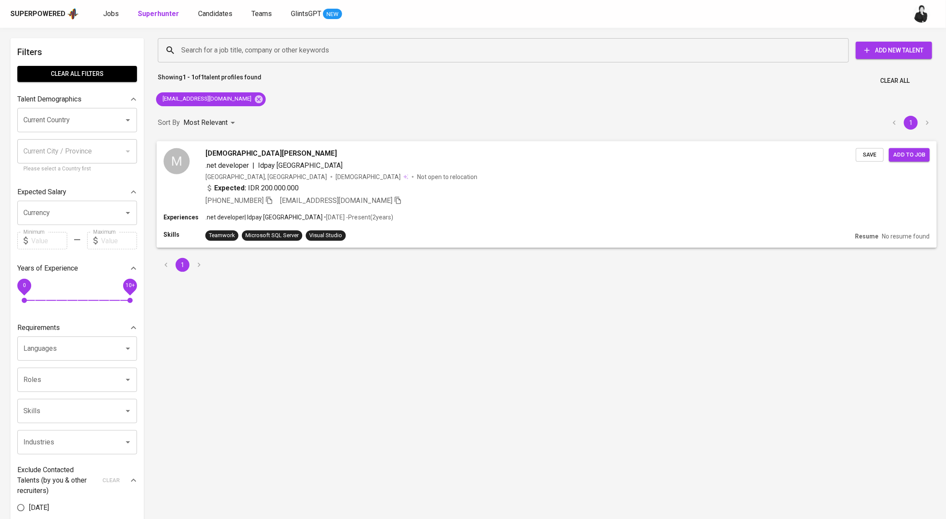
click at [245, 151] on span "[DEMOGRAPHIC_DATA][PERSON_NAME]" at bounding box center [272, 153] width 132 height 10
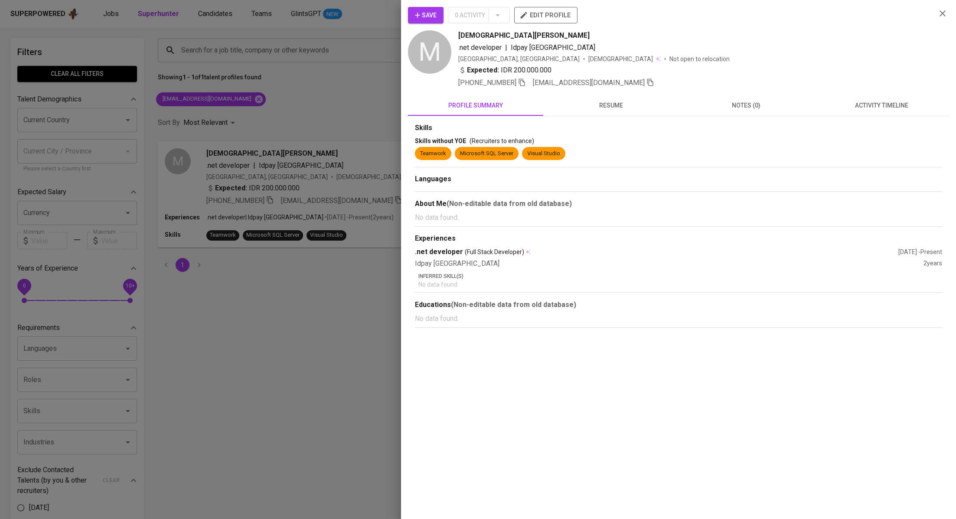
click at [876, 105] on span "activity timeline" at bounding box center [881, 105] width 125 height 11
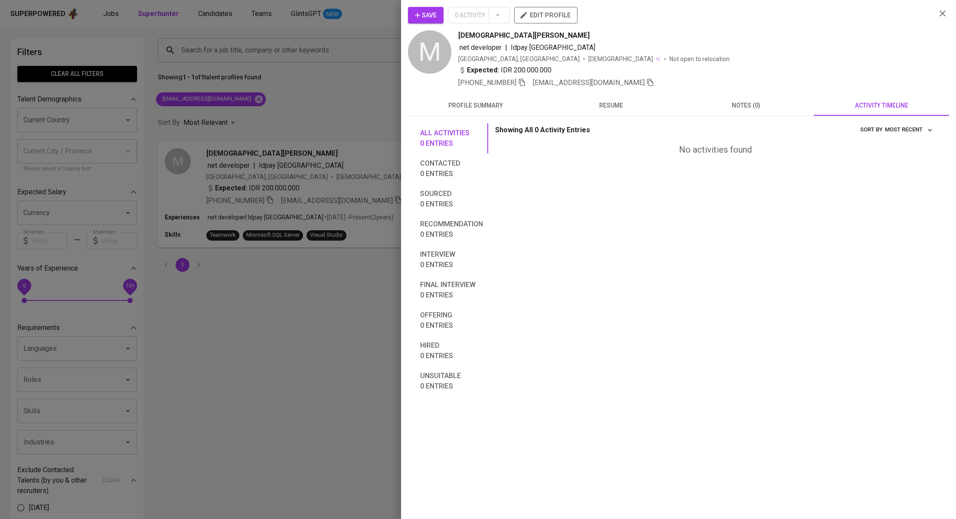
click at [617, 102] on span "resume" at bounding box center [610, 105] width 125 height 11
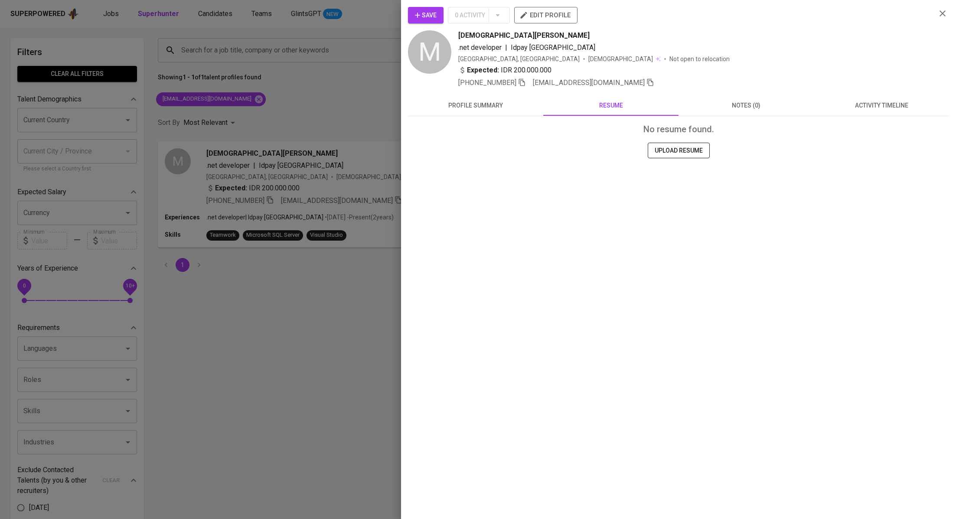
click at [479, 104] on span "profile summary" at bounding box center [475, 105] width 125 height 11
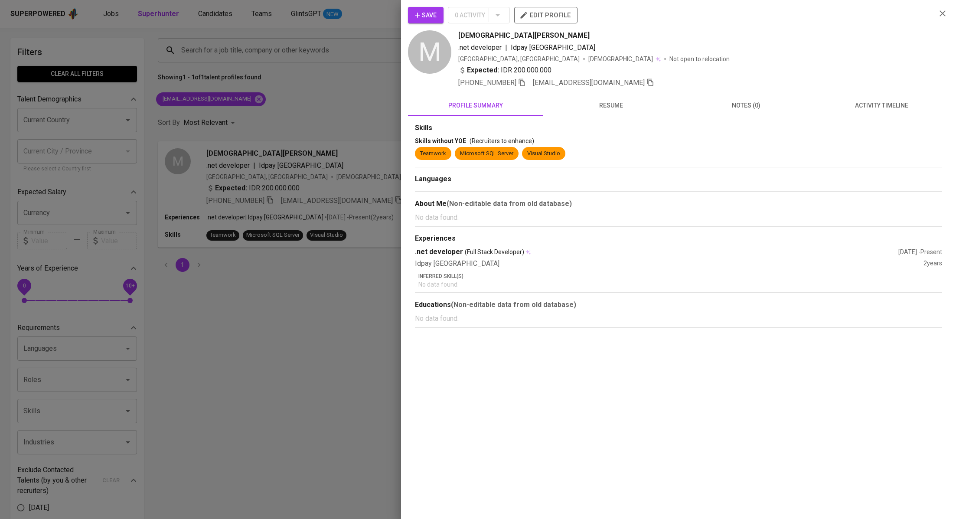
click at [248, 90] on div at bounding box center [478, 259] width 956 height 519
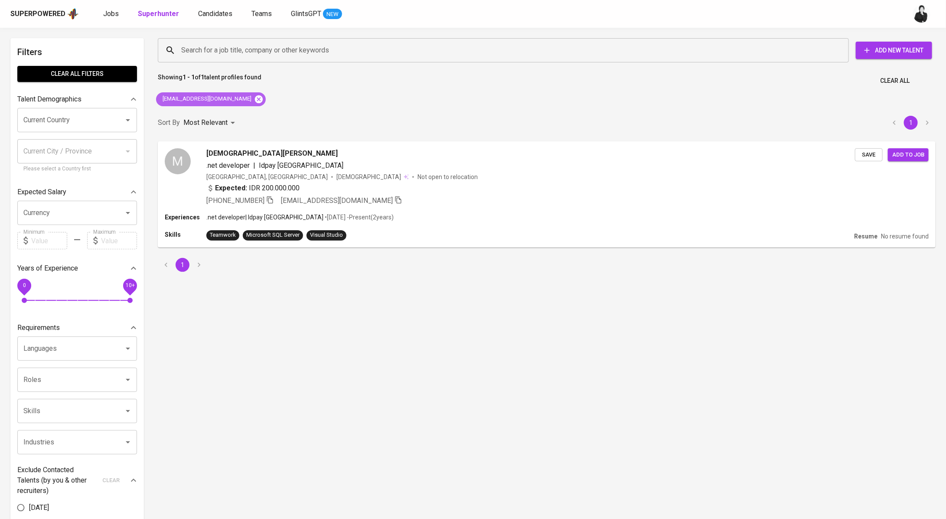
click at [255, 101] on icon at bounding box center [259, 99] width 8 height 8
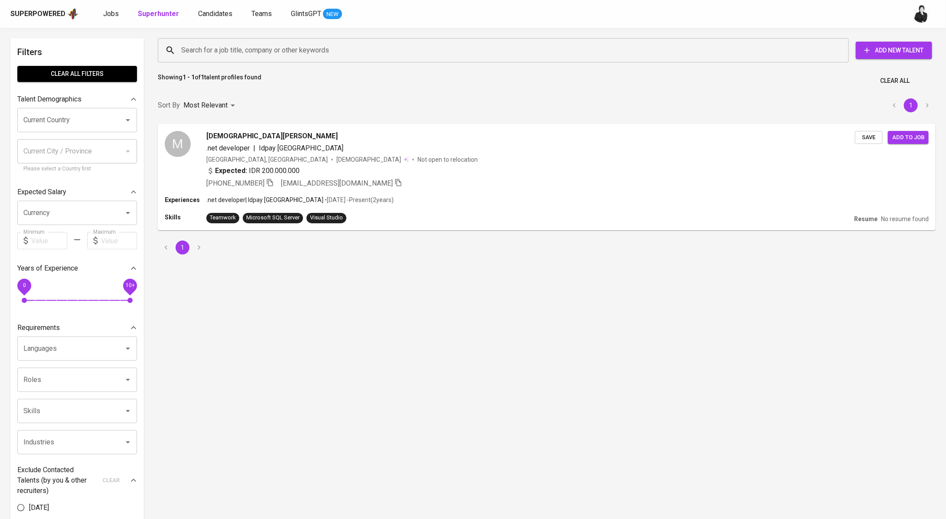
click at [273, 45] on input "Search for a job title, company or other keywords" at bounding box center [505, 50] width 653 height 16
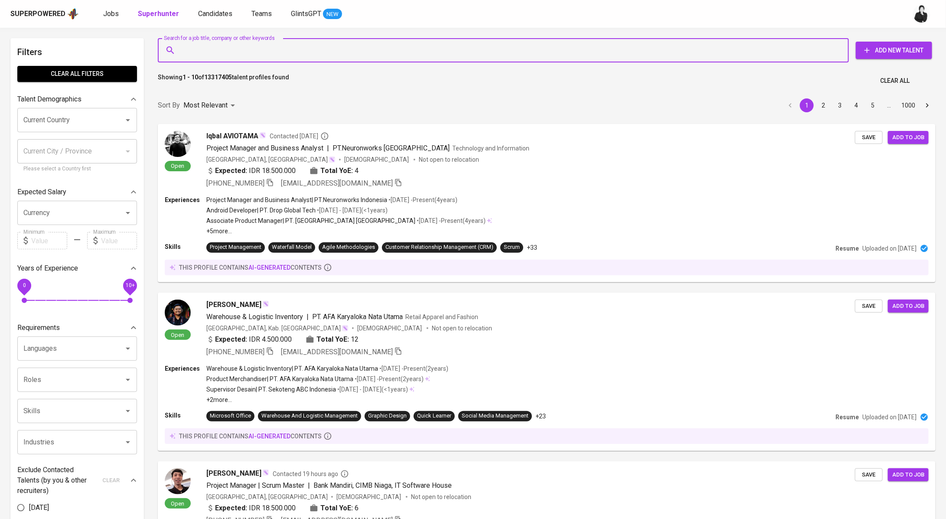
paste input "[EMAIL_ADDRESS][DOMAIN_NAME]"
type input "[EMAIL_ADDRESS][DOMAIN_NAME]"
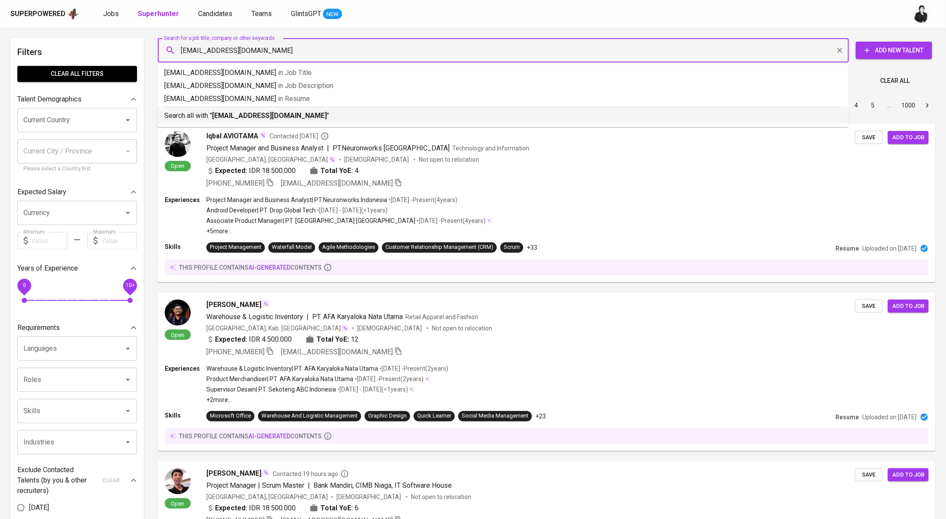
click at [276, 118] on b "[EMAIL_ADDRESS][DOMAIN_NAME]" at bounding box center [269, 115] width 115 height 8
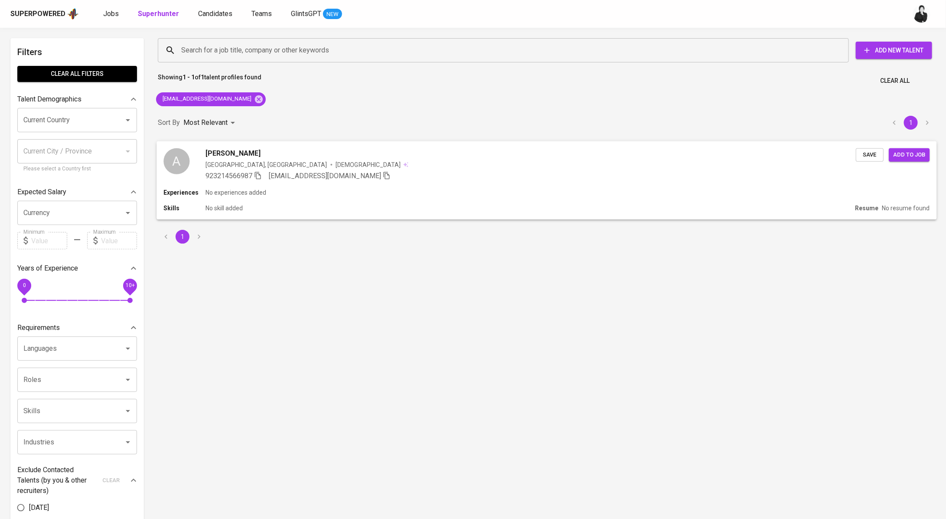
click at [241, 161] on div "[GEOGRAPHIC_DATA], [GEOGRAPHIC_DATA]" at bounding box center [267, 164] width 122 height 9
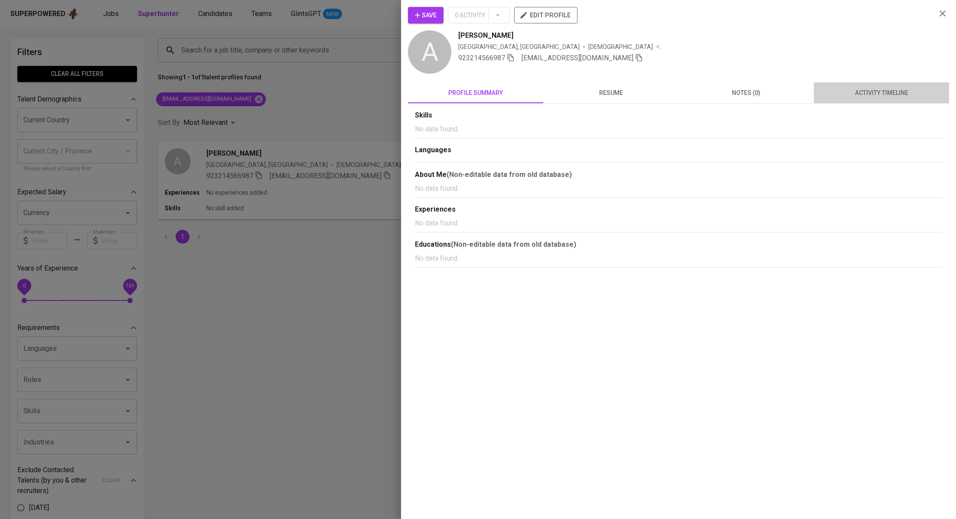
click at [851, 88] on span "activity timeline" at bounding box center [881, 93] width 125 height 11
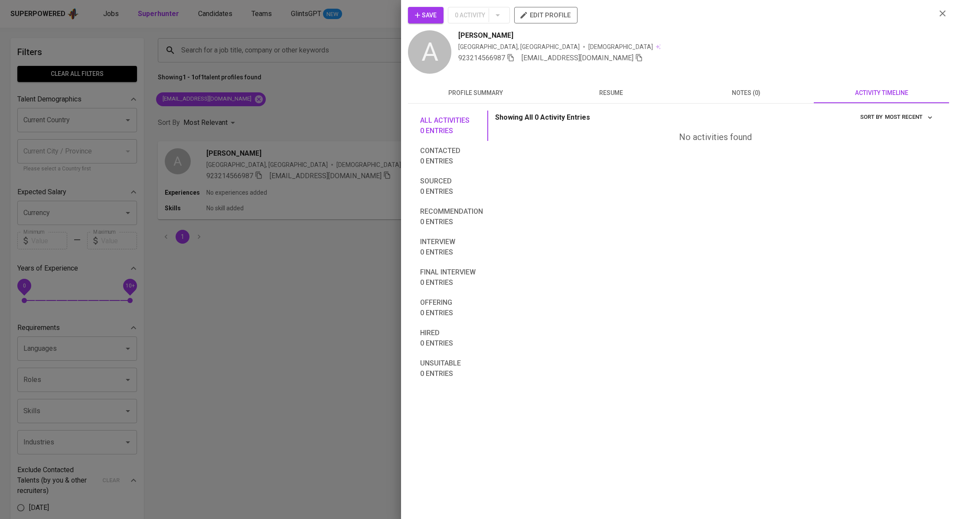
click at [247, 101] on div at bounding box center [478, 259] width 956 height 519
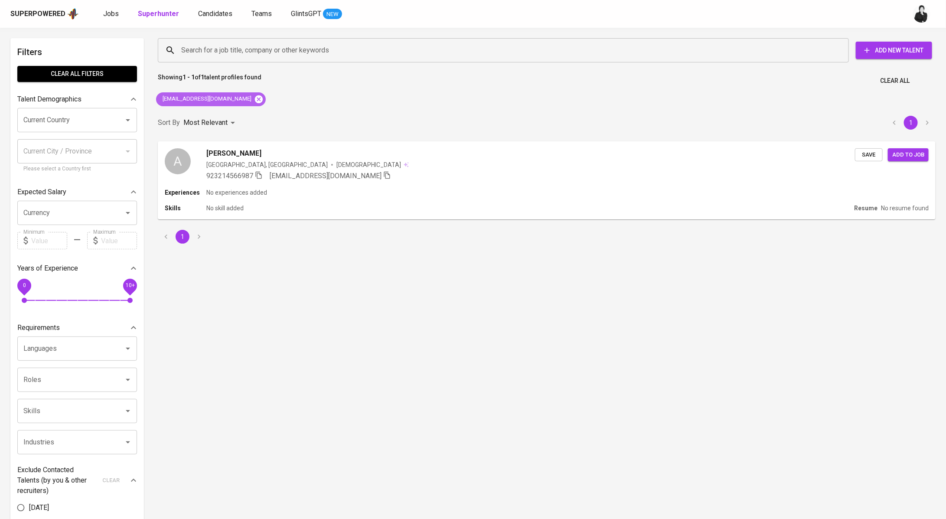
click at [255, 102] on icon at bounding box center [259, 99] width 8 height 8
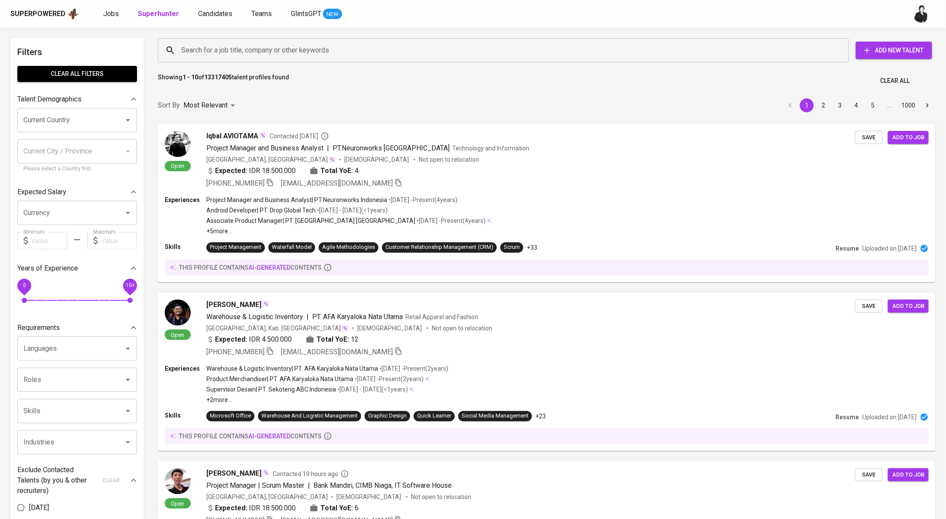
click at [266, 52] on input "Search for a job title, company or other keywords" at bounding box center [505, 50] width 653 height 16
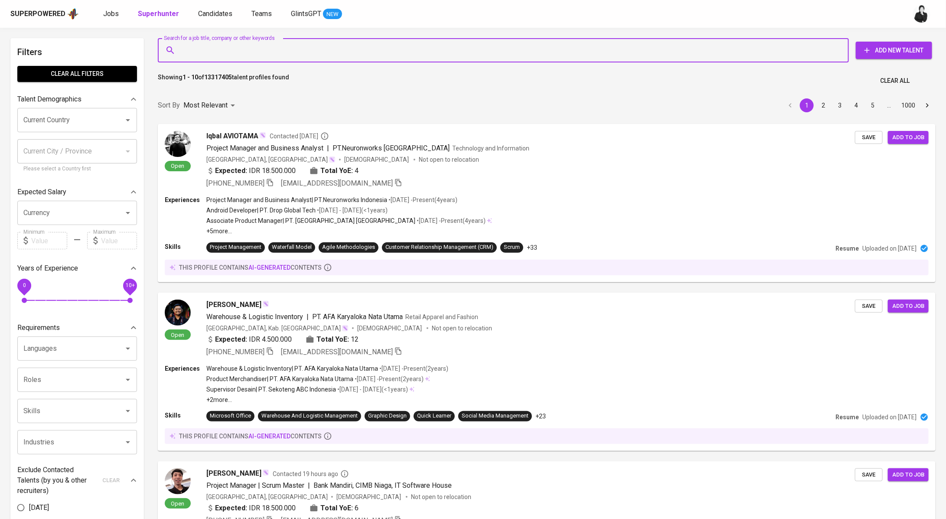
paste input "[EMAIL_ADDRESS][DOMAIN_NAME]"
type input "[EMAIL_ADDRESS][DOMAIN_NAME]"
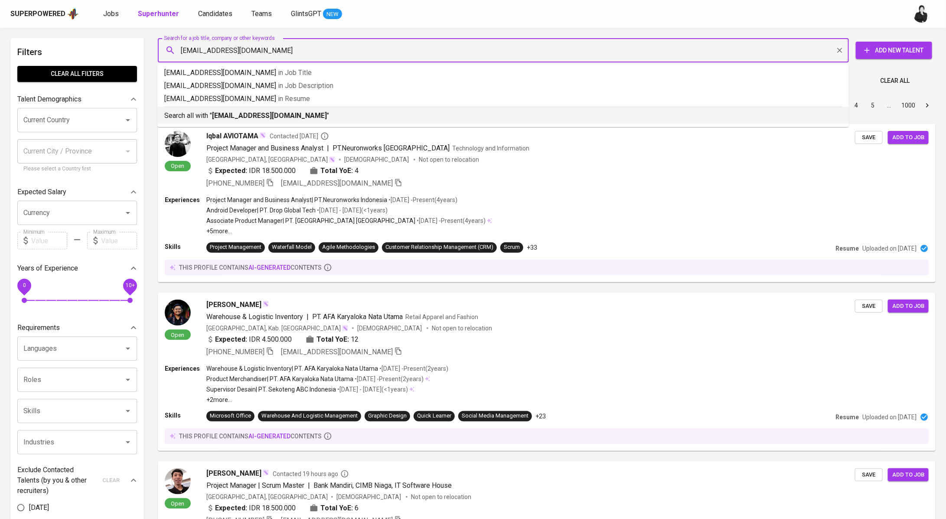
click at [285, 121] on p "Search all with " [EMAIL_ADDRESS][DOMAIN_NAME] "" at bounding box center [503, 116] width 678 height 10
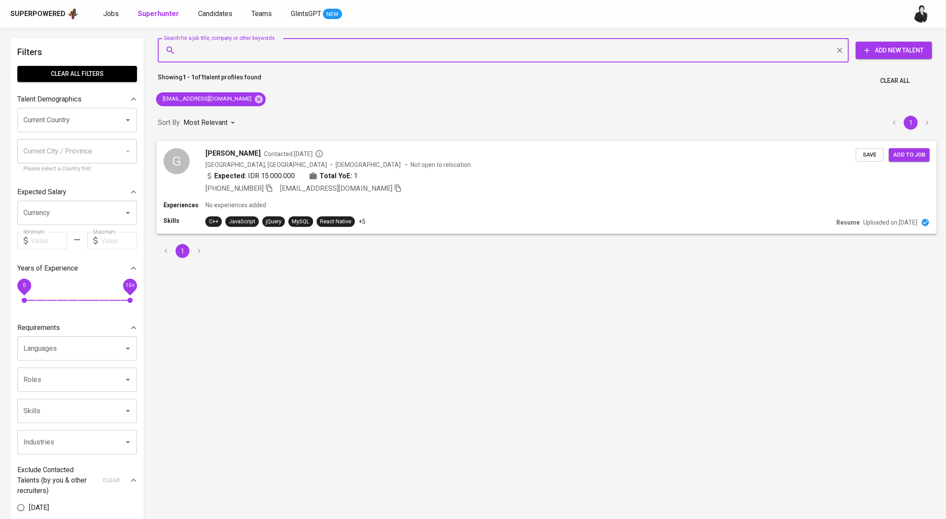
click at [411, 166] on p "Not open to relocation" at bounding box center [441, 164] width 60 height 9
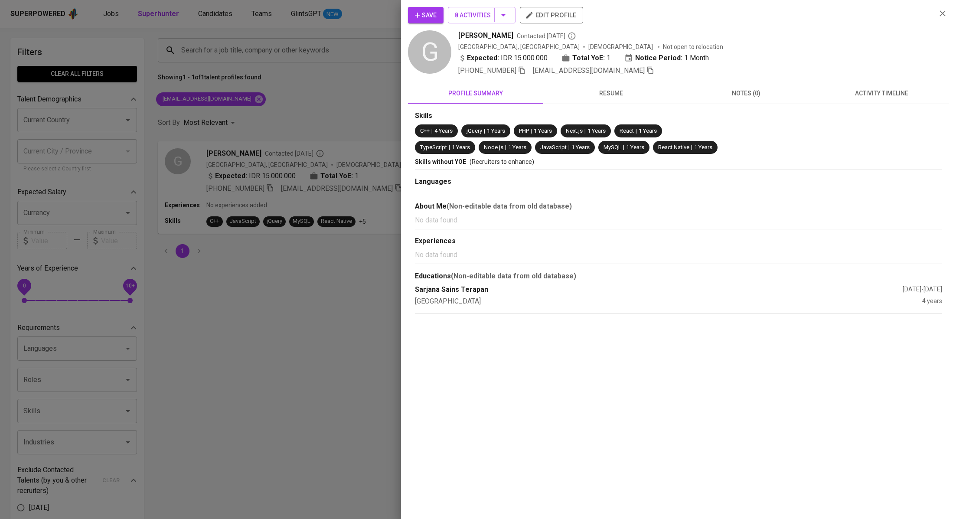
click at [861, 88] on span "activity timeline" at bounding box center [881, 93] width 125 height 11
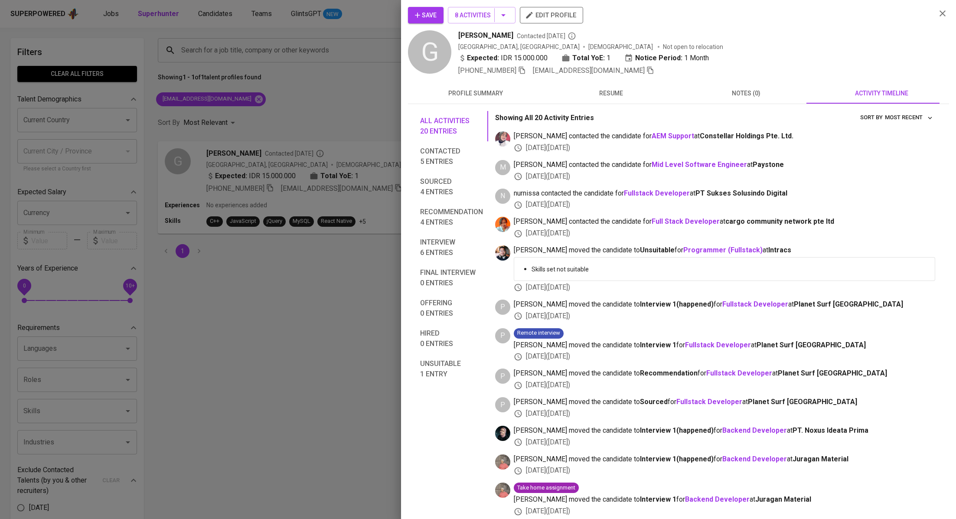
click at [256, 102] on div at bounding box center [478, 259] width 956 height 519
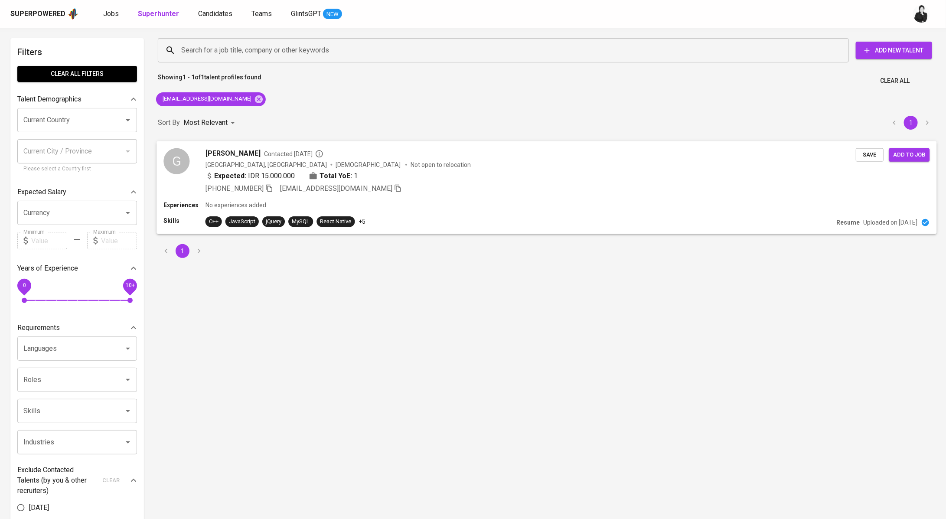
click at [336, 161] on span "[DEMOGRAPHIC_DATA]" at bounding box center [369, 164] width 66 height 9
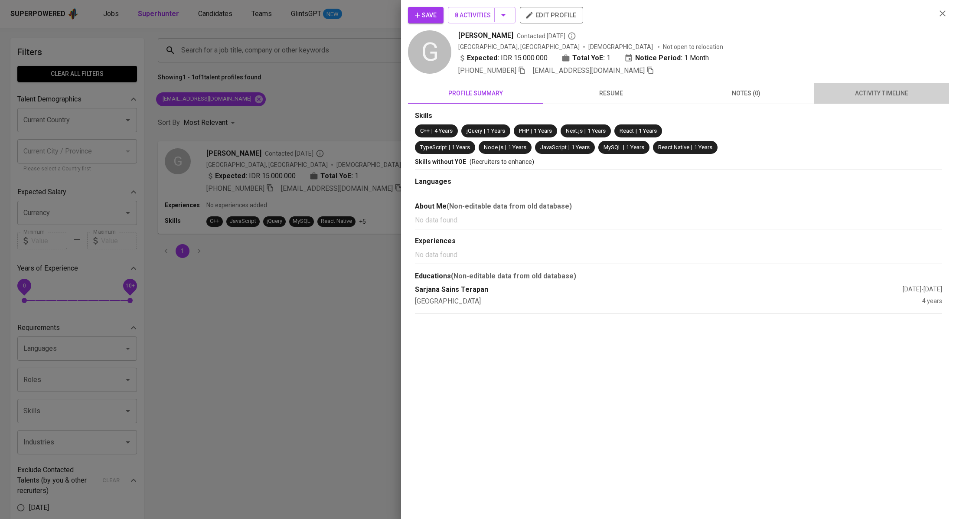
click at [867, 92] on span "activity timeline" at bounding box center [881, 93] width 125 height 11
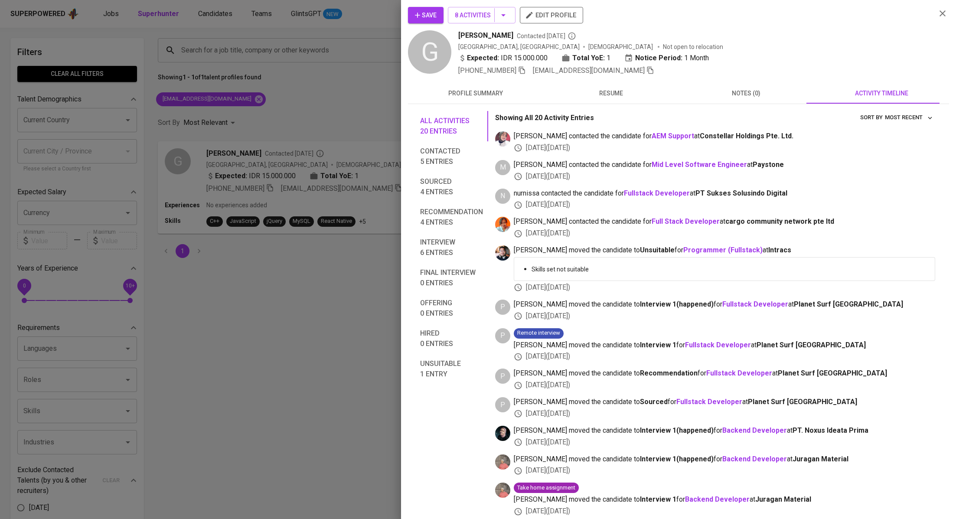
click at [316, 300] on div at bounding box center [478, 259] width 956 height 519
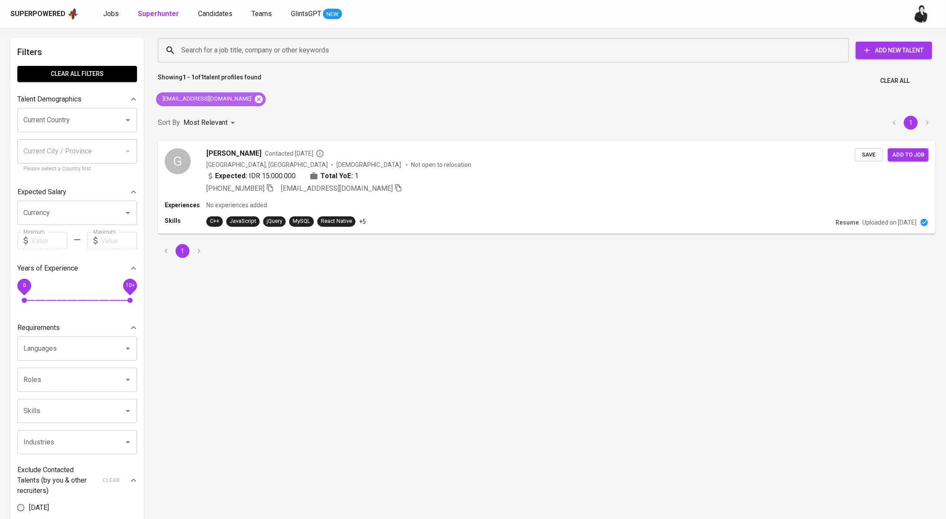
click at [255, 96] on icon at bounding box center [259, 99] width 8 height 8
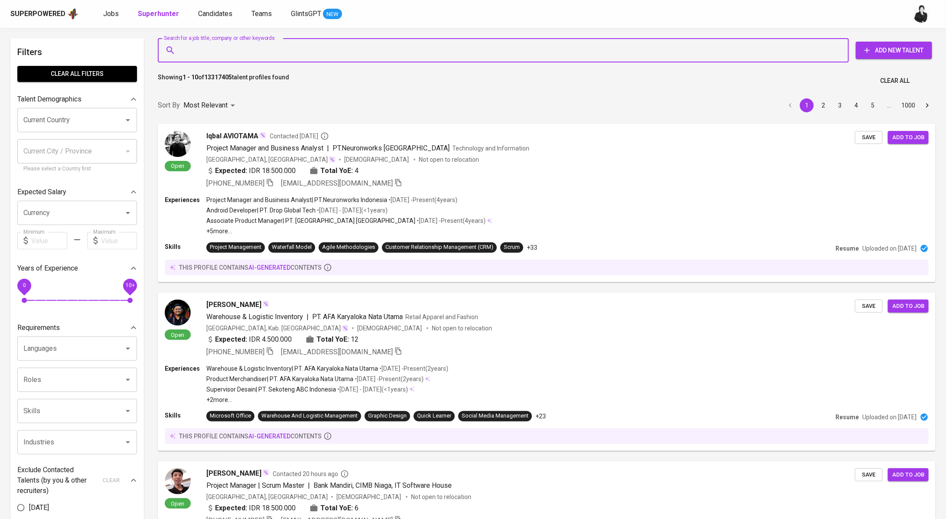
click at [212, 45] on input "Search for a job title, company or other keywords" at bounding box center [505, 50] width 653 height 16
paste input "[EMAIL_ADDRESS][DOMAIN_NAME]"
type input "[EMAIL_ADDRESS][DOMAIN_NAME]"
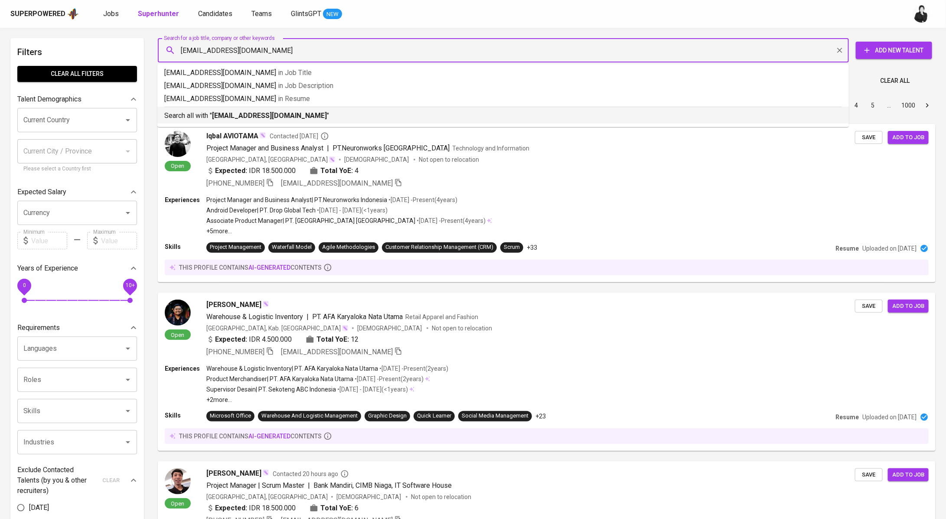
click at [283, 108] on div "Search all with " [EMAIL_ADDRESS][DOMAIN_NAME] "" at bounding box center [503, 114] width 678 height 14
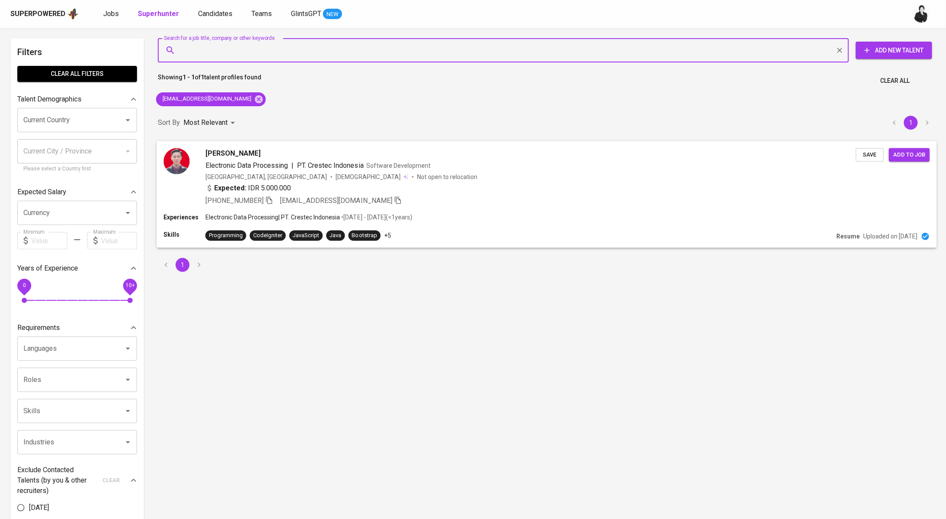
click at [274, 155] on div "[PERSON_NAME]" at bounding box center [531, 153] width 650 height 10
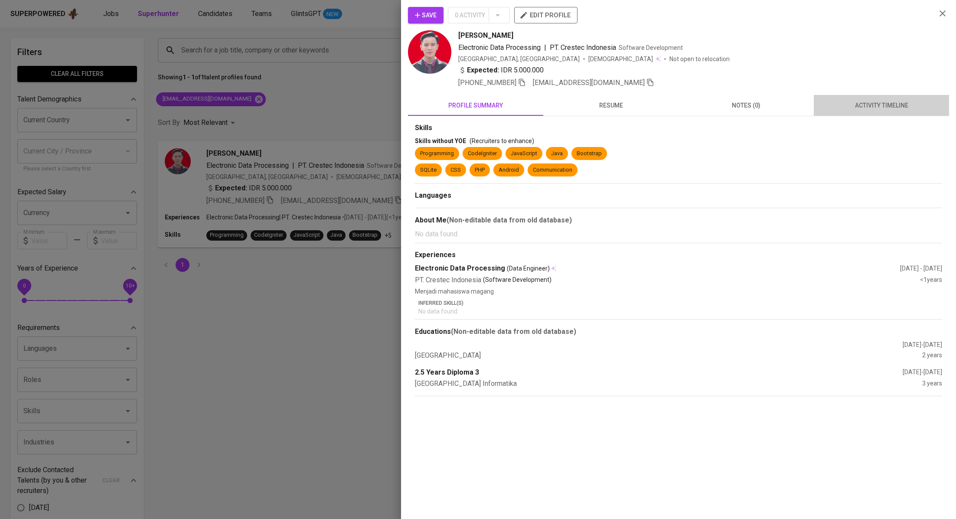
click at [855, 103] on span "activity timeline" at bounding box center [881, 105] width 125 height 11
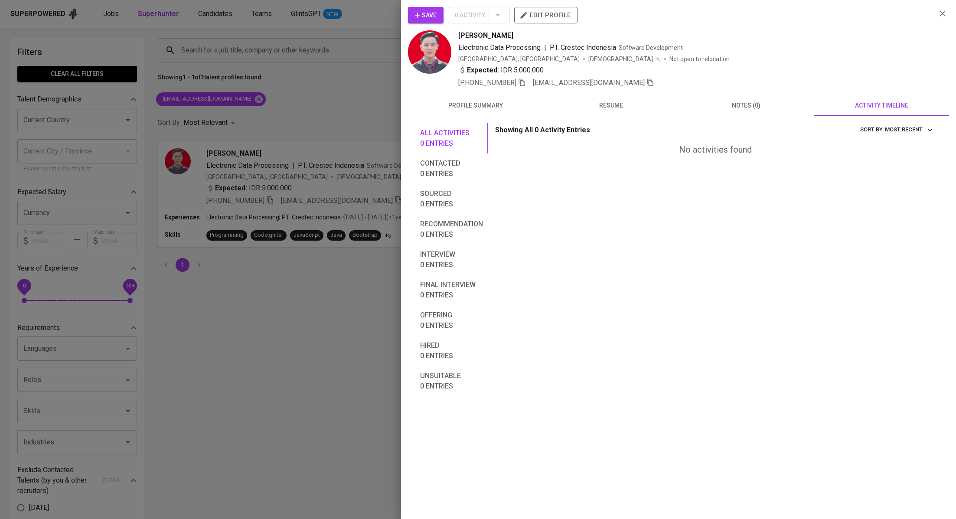
click at [608, 102] on span "resume" at bounding box center [610, 105] width 125 height 11
